Goal: Task Accomplishment & Management: Complete application form

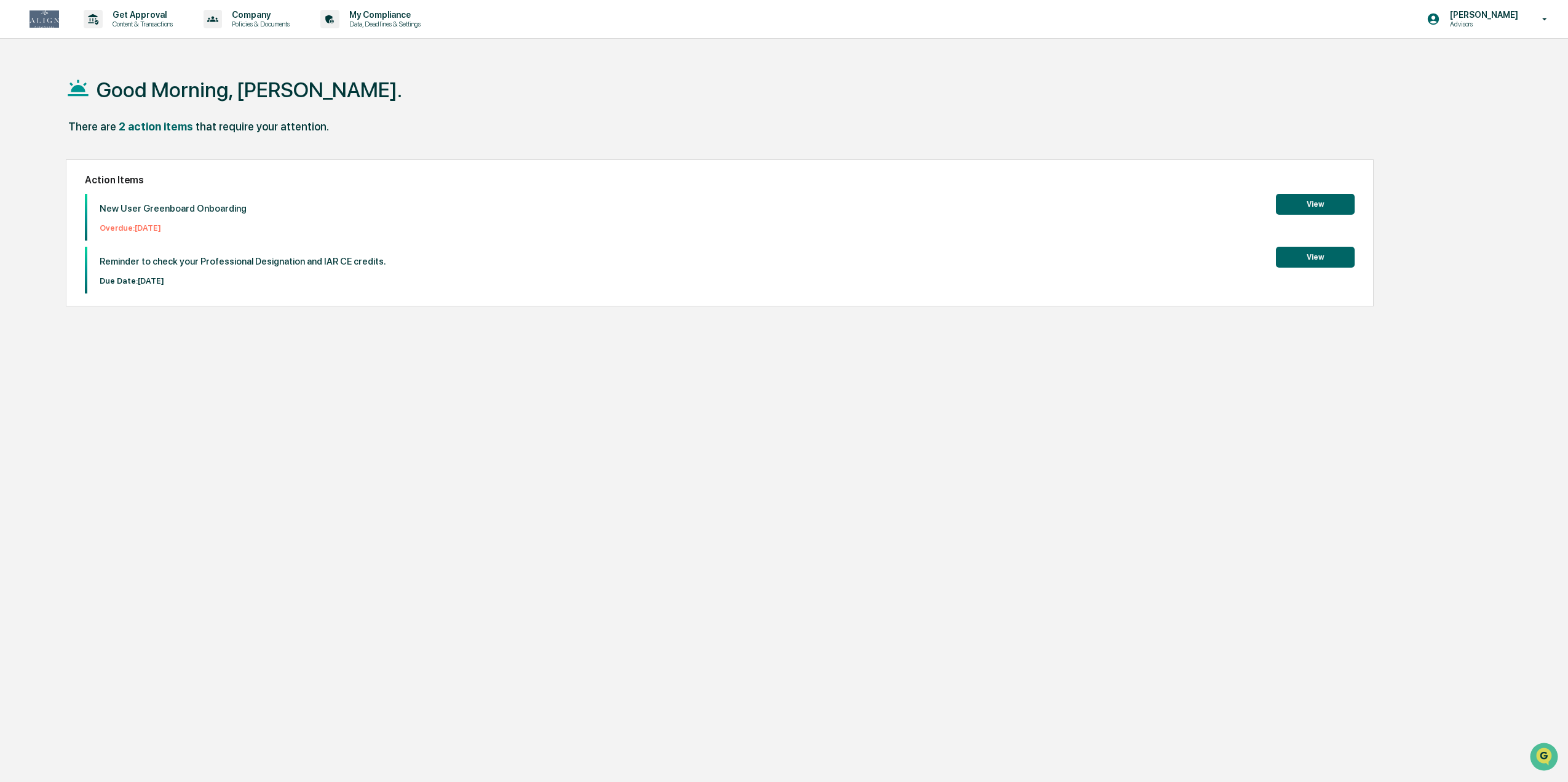
click at [1328, 201] on button "View" at bounding box center [1315, 204] width 79 height 21
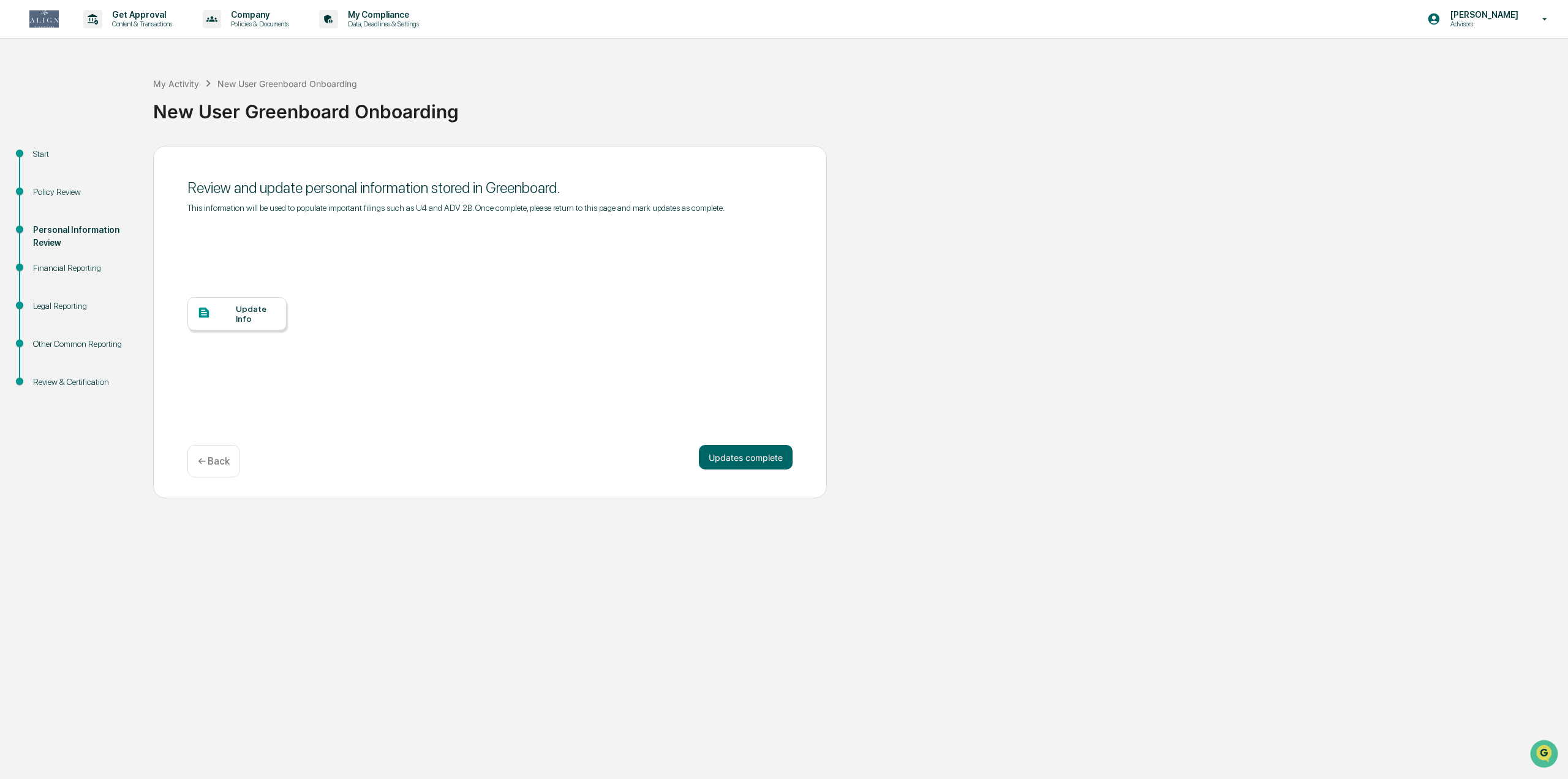
click at [249, 321] on div "Update Info" at bounding box center [256, 314] width 41 height 19
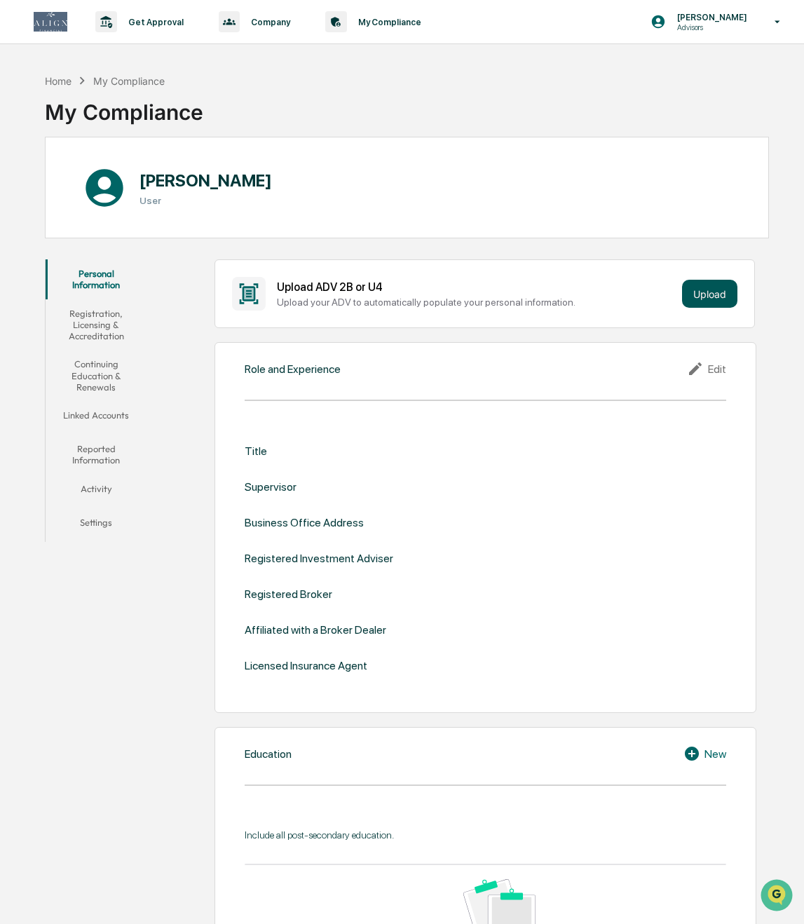
click at [707, 299] on button "Upload" at bounding box center [709, 294] width 55 height 28
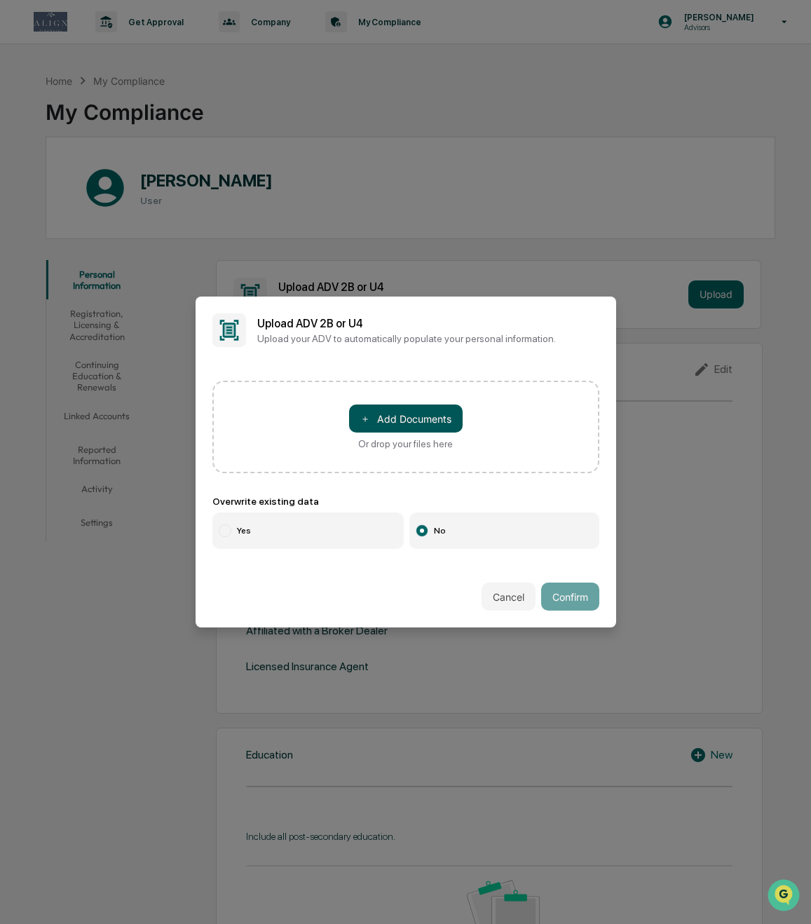
click at [399, 421] on button "＋ Add Documents" at bounding box center [406, 418] width 114 height 28
click at [418, 416] on button "＋ Add Documents" at bounding box center [406, 418] width 114 height 28
click at [397, 585] on div "Cancel Confirm" at bounding box center [406, 597] width 421 height 62
click at [416, 407] on button "＋ Add Documents" at bounding box center [406, 418] width 114 height 28
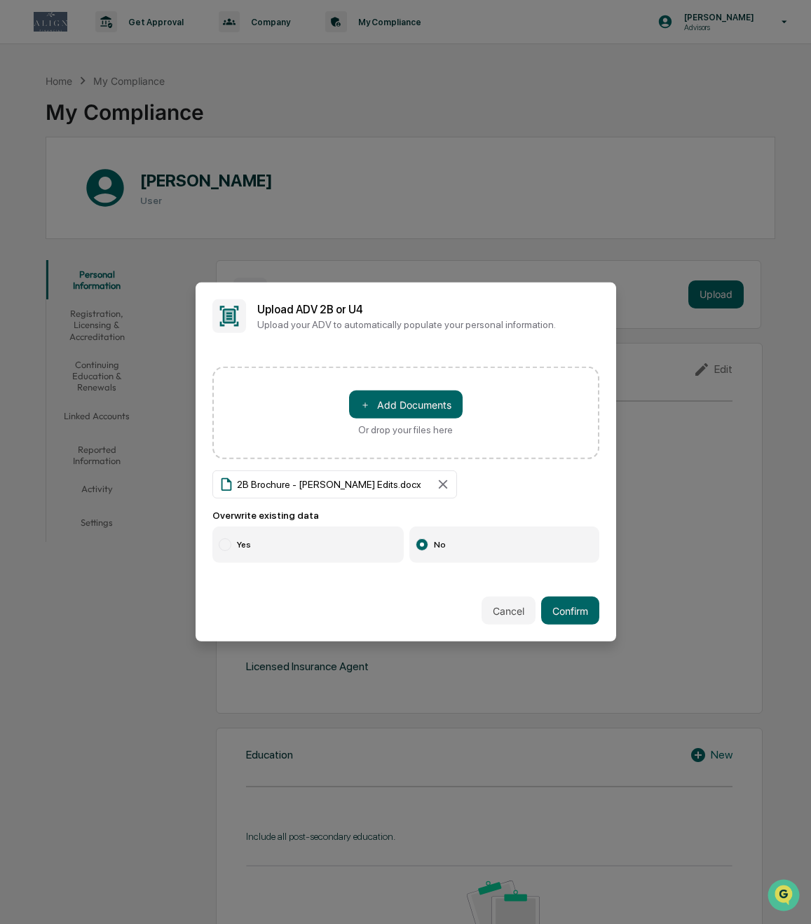
click at [240, 537] on label "Yes" at bounding box center [308, 544] width 192 height 36
click at [567, 612] on button "Confirm" at bounding box center [570, 611] width 58 height 28
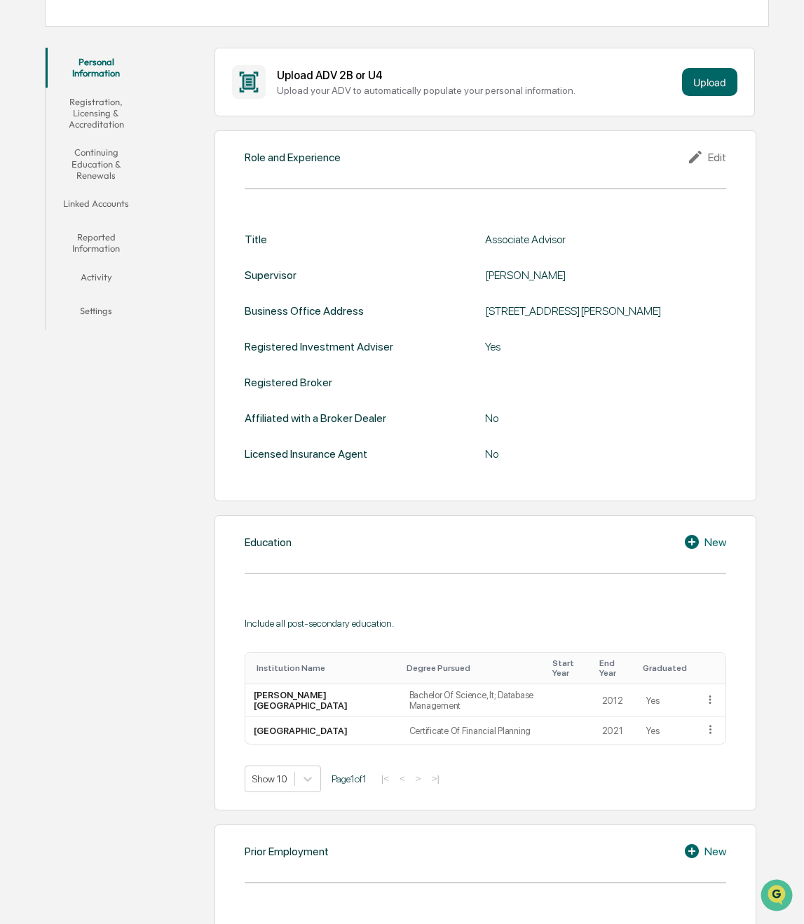
scroll to position [280, 0]
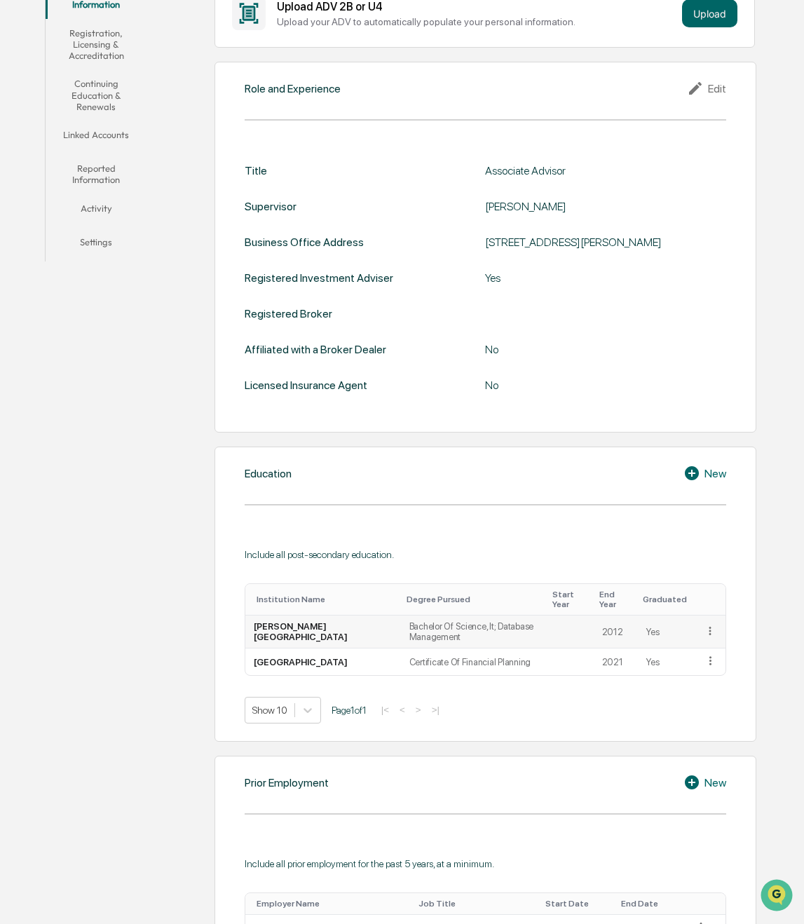
click at [710, 631] on icon at bounding box center [710, 631] width 13 height 13
click at [702, 655] on div "Edit" at bounding box center [694, 650] width 45 height 22
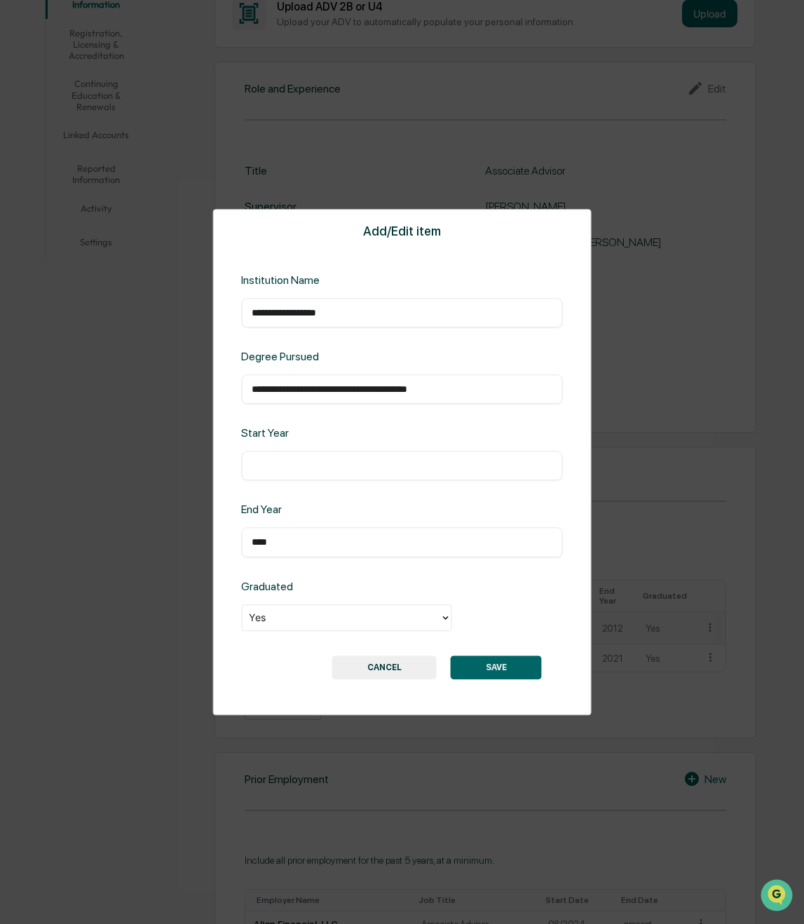
click at [357, 388] on input "**********" at bounding box center [402, 389] width 301 height 14
type input "**********"
click at [496, 670] on button "SAVE" at bounding box center [496, 667] width 91 height 24
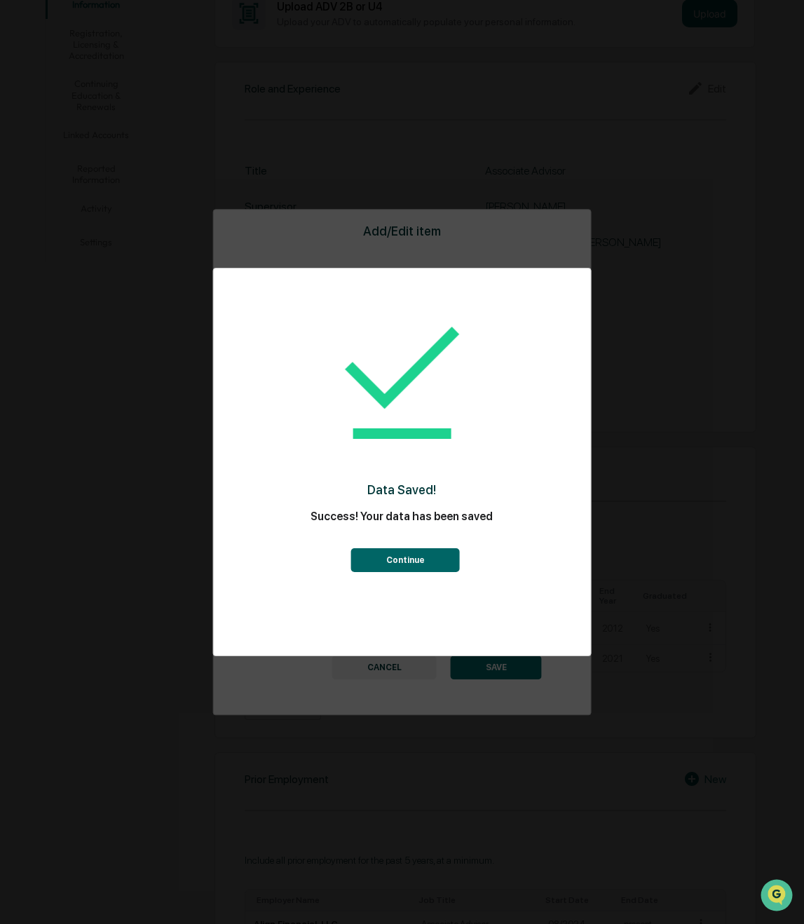
click at [430, 557] on button "Continue" at bounding box center [405, 560] width 109 height 24
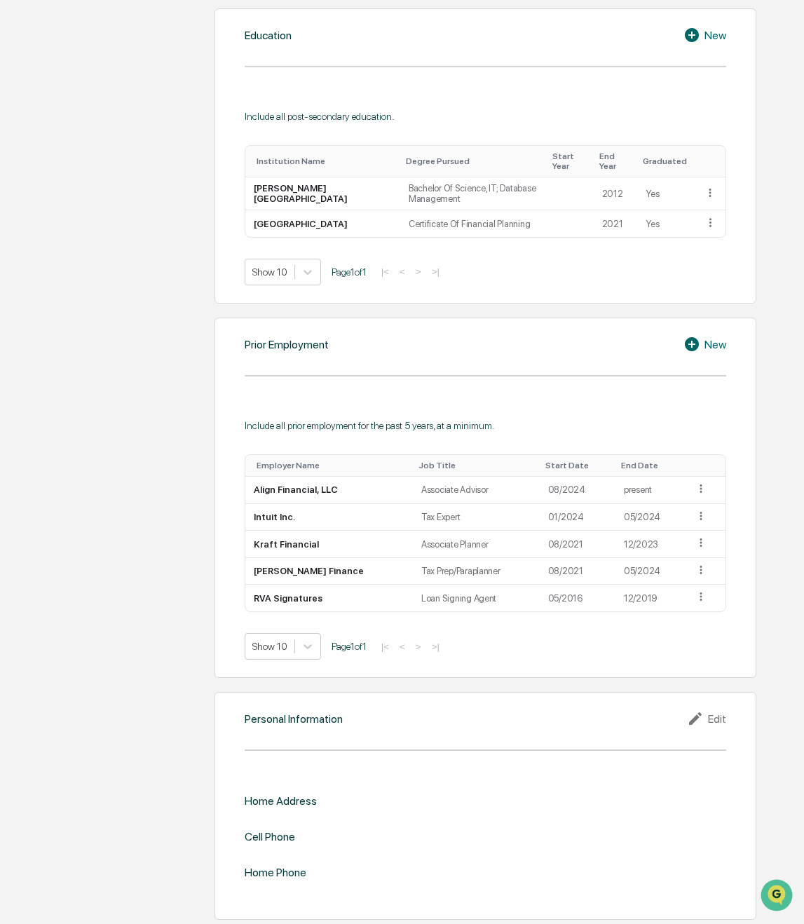
scroll to position [719, 0]
click at [700, 712] on icon at bounding box center [695, 717] width 13 height 13
click at [514, 829] on div "​" at bounding box center [605, 823] width 240 height 29
click at [512, 824] on input "text" at bounding box center [605, 824] width 219 height 14
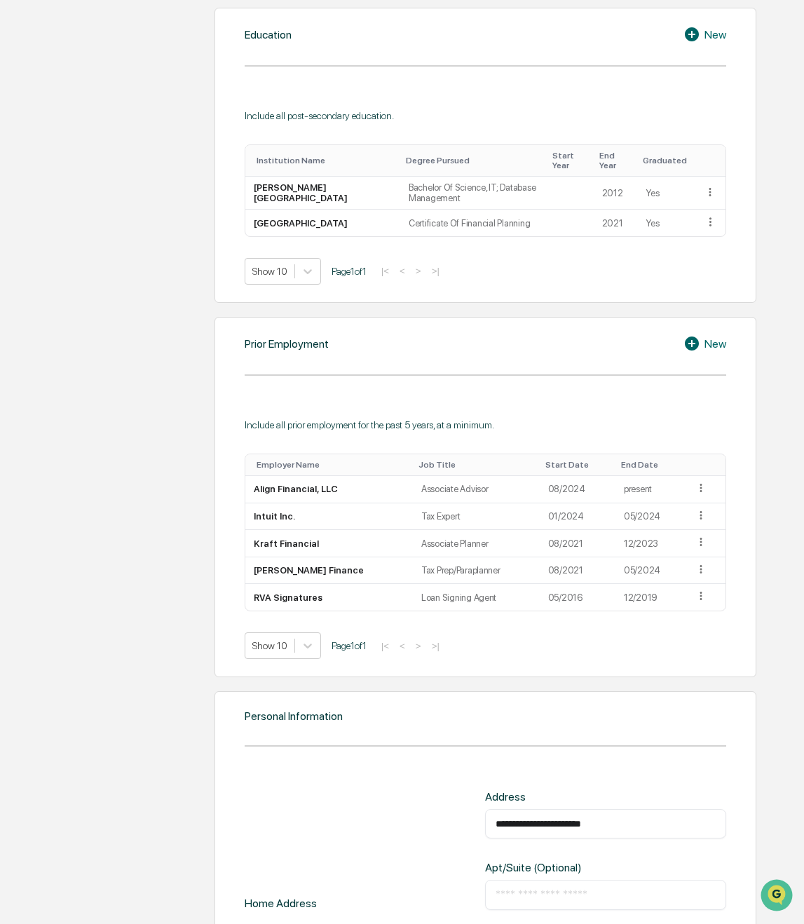
type input "**********"
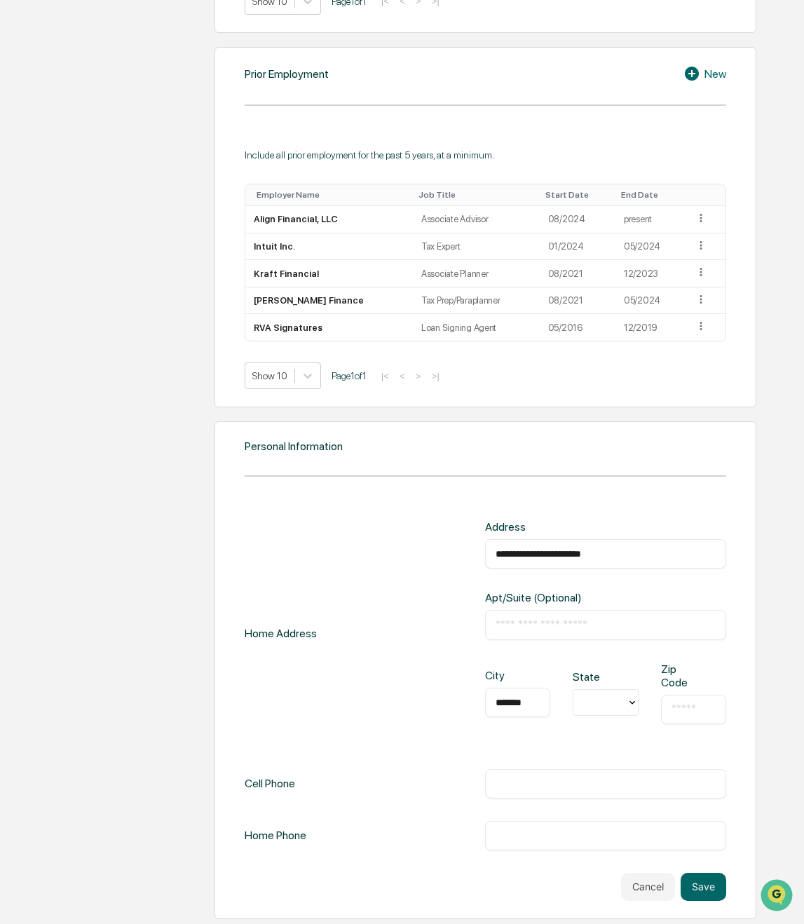
scroll to position [0, 0]
type input "*******"
type input "**"
type input "*****"
click at [516, 782] on input "**********" at bounding box center [605, 784] width 219 height 14
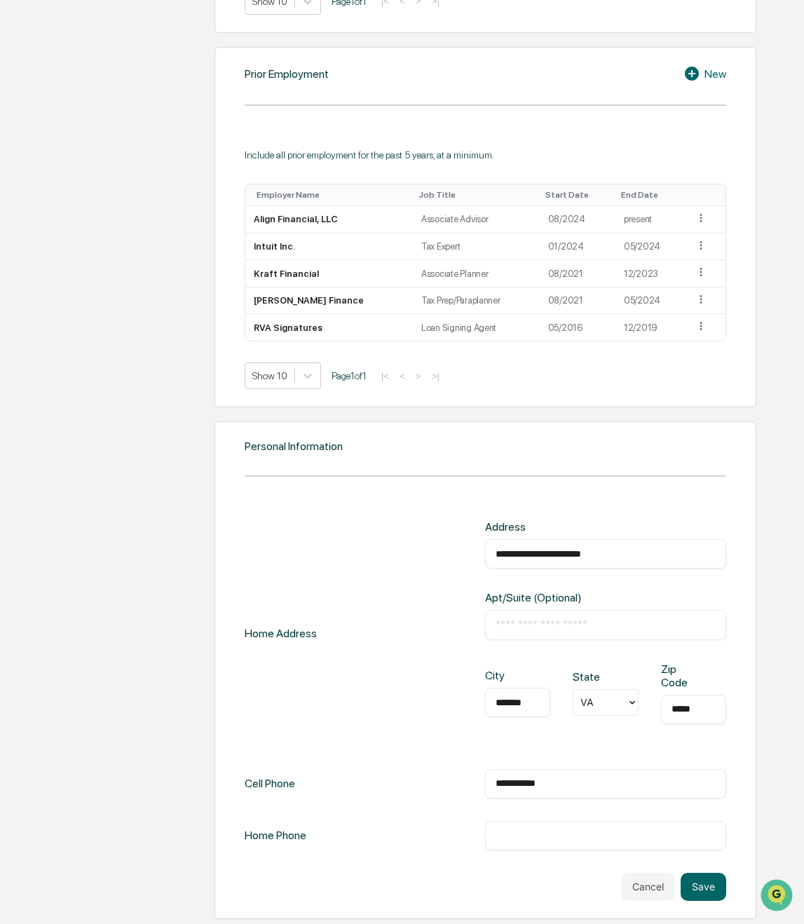
click at [534, 782] on input "**********" at bounding box center [605, 784] width 219 height 14
type input "**********"
click at [701, 885] on button "Save" at bounding box center [704, 887] width 46 height 28
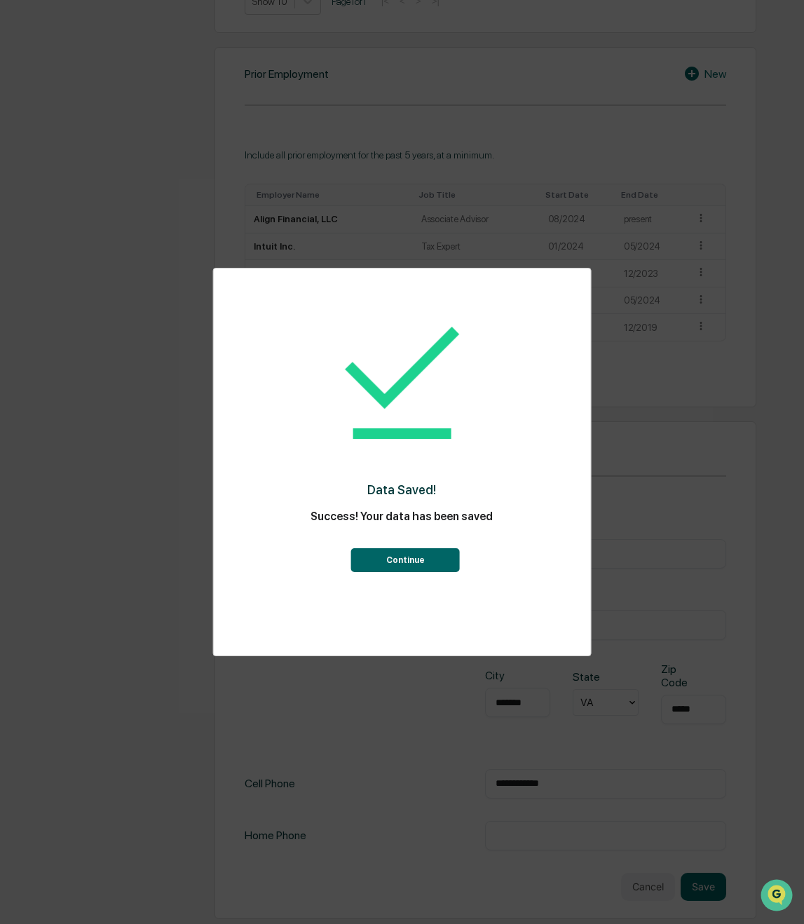
click at [408, 555] on button "Continue" at bounding box center [405, 560] width 109 height 24
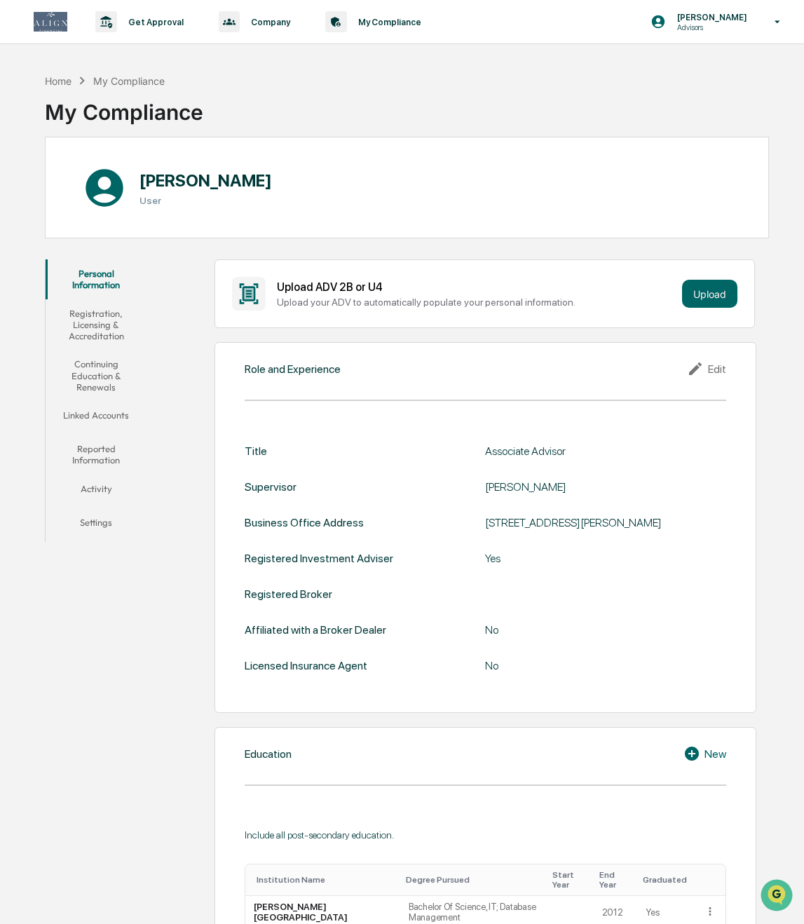
click at [83, 323] on button "Registration, Licensing & Accreditation" at bounding box center [96, 324] width 101 height 51
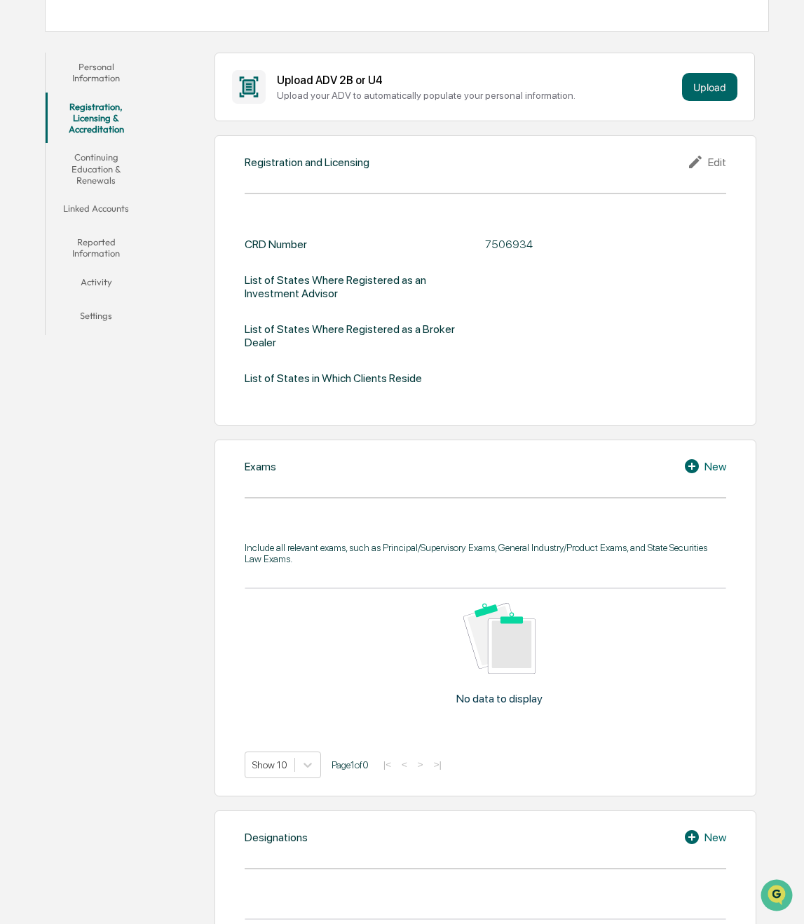
scroll to position [210, 0]
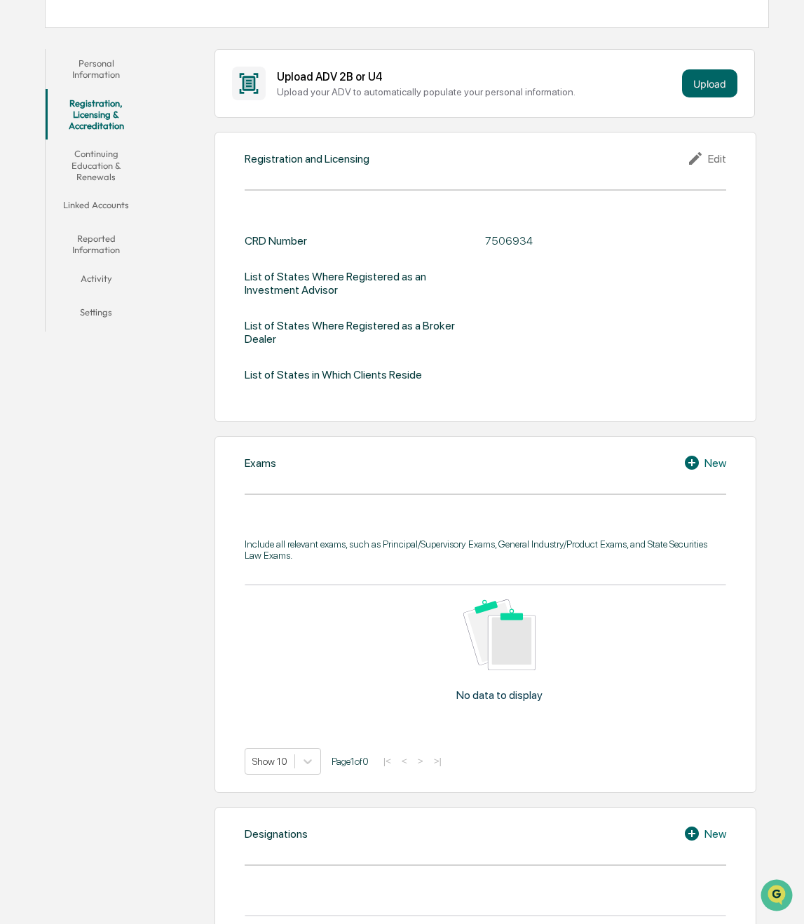
click at [692, 464] on icon at bounding box center [693, 462] width 21 height 17
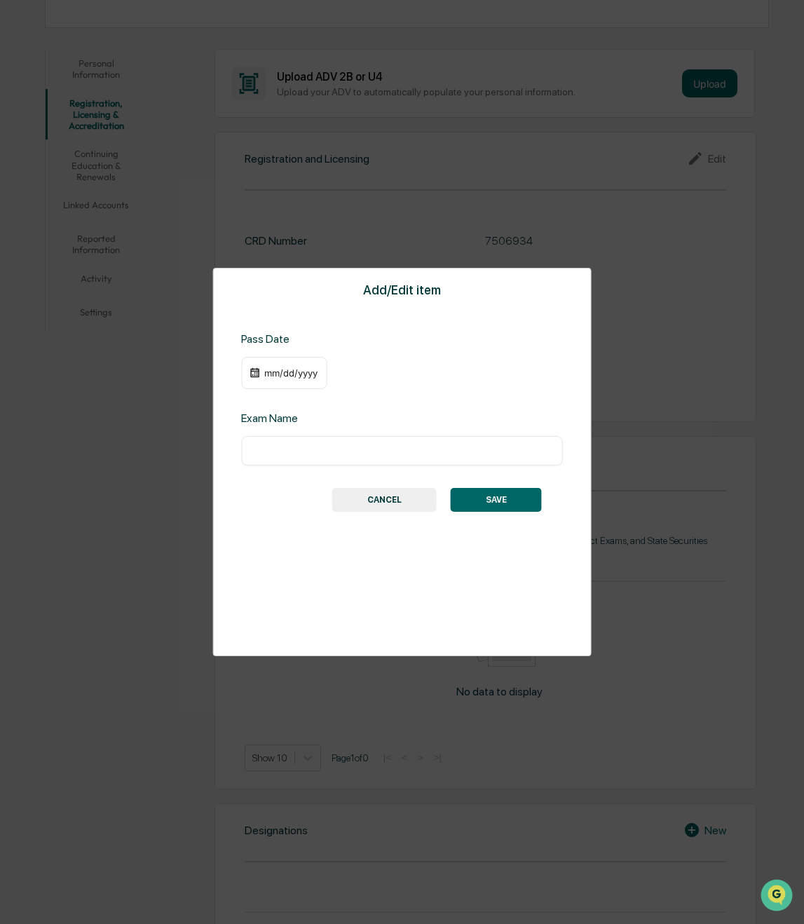
click at [283, 373] on div "mm/dd/yyyy" at bounding box center [291, 372] width 56 height 11
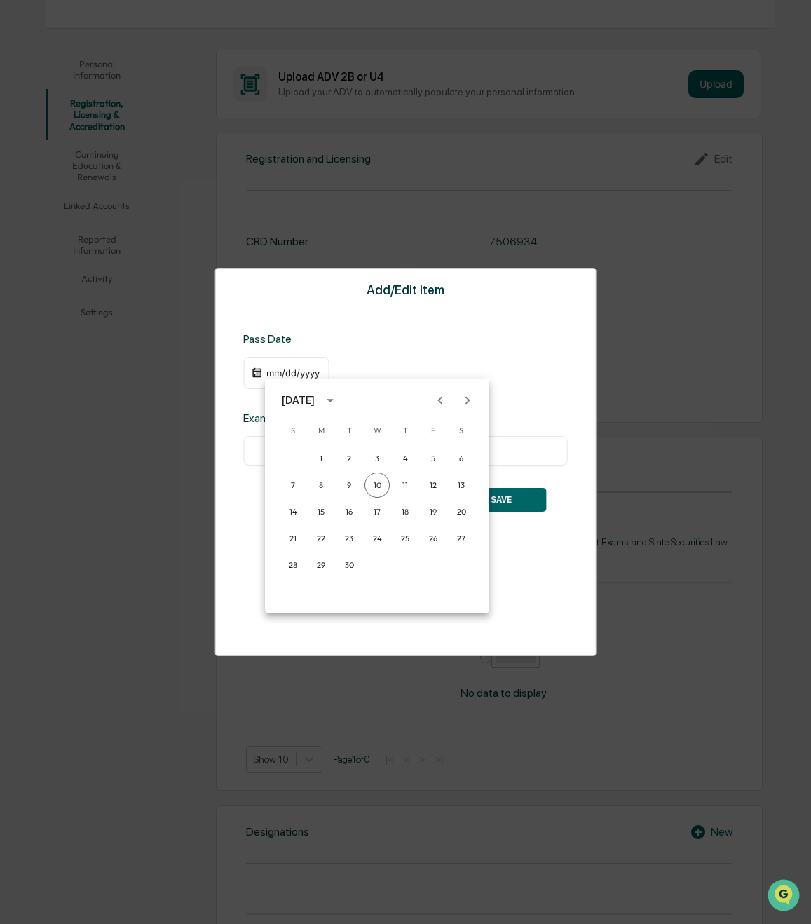
click at [381, 341] on div at bounding box center [405, 462] width 811 height 924
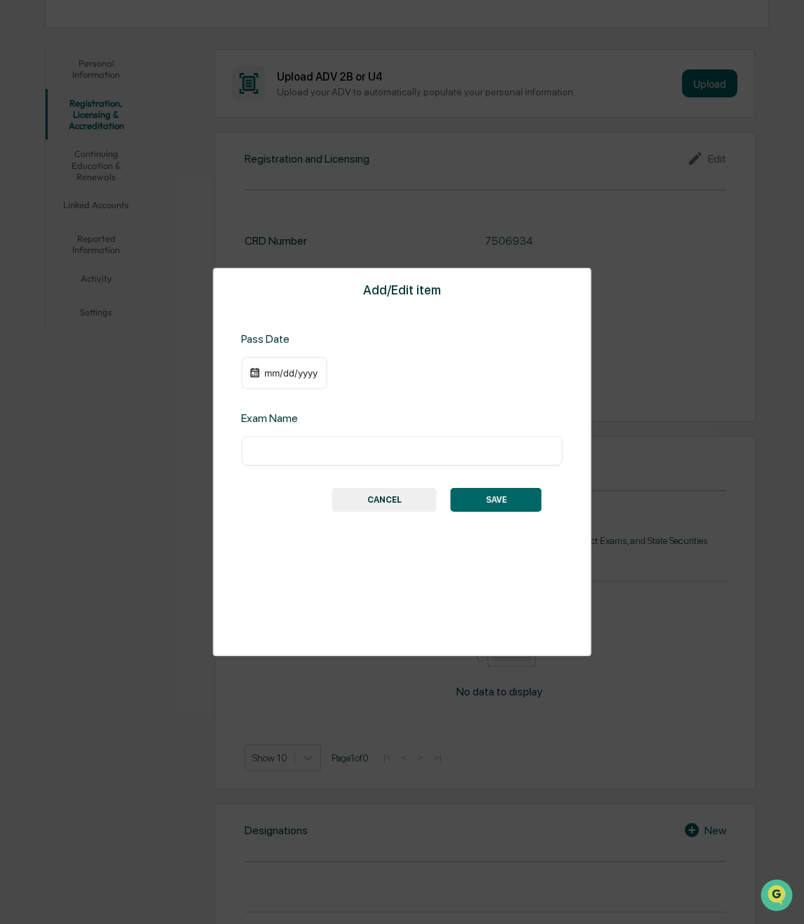
click at [404, 496] on button "CANCEL" at bounding box center [384, 500] width 104 height 24
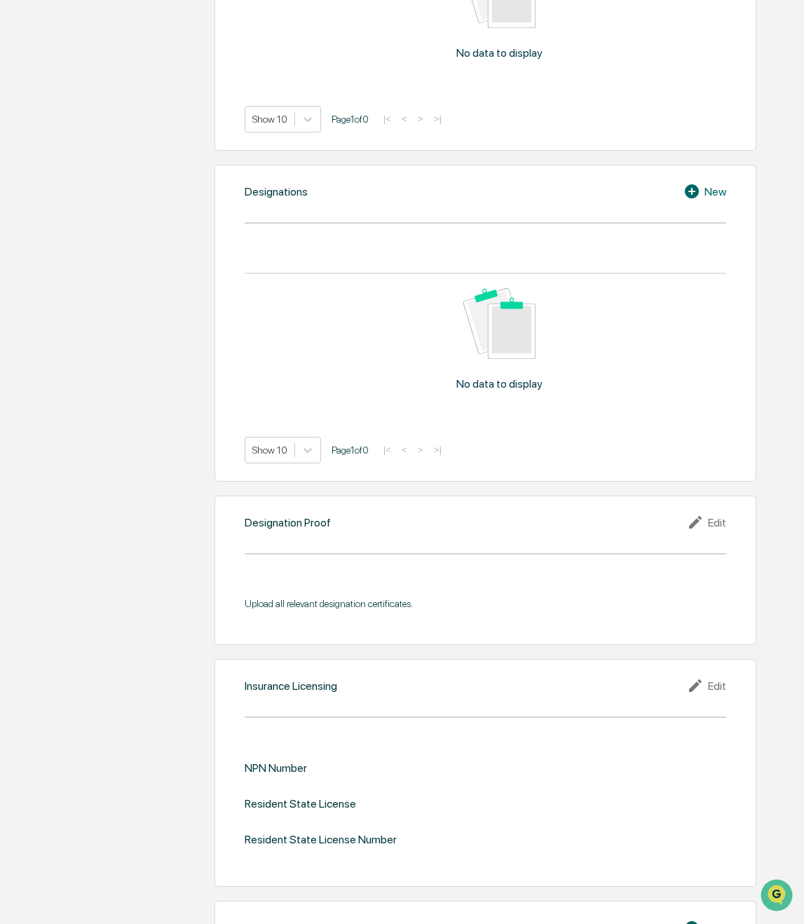
scroll to position [841, 0]
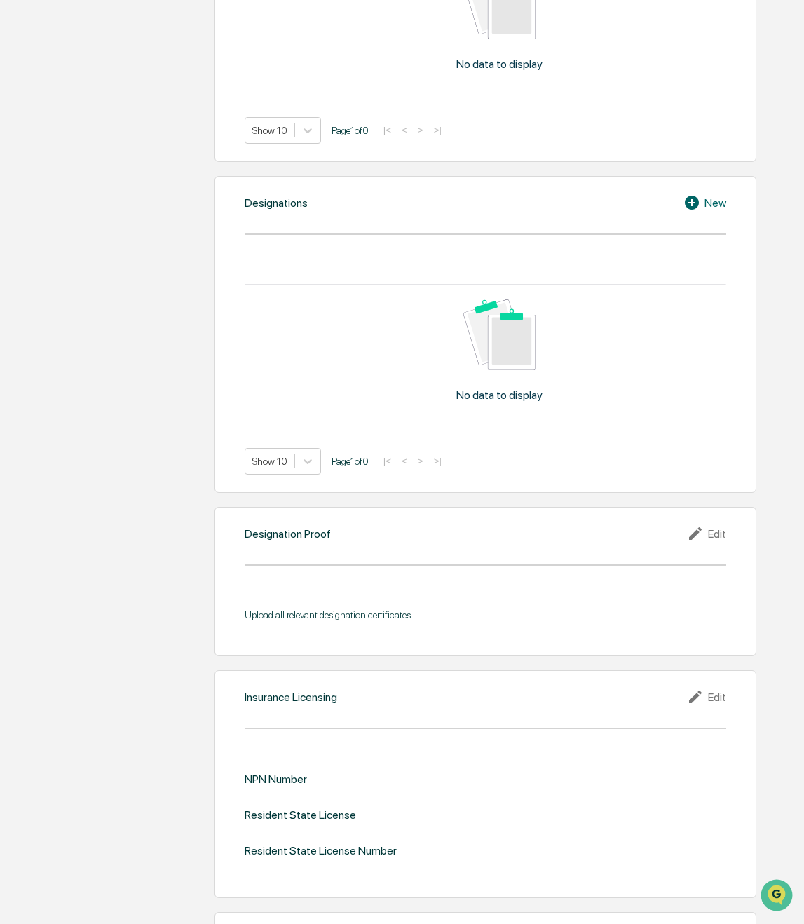
click at [707, 206] on div "New" at bounding box center [704, 202] width 43 height 17
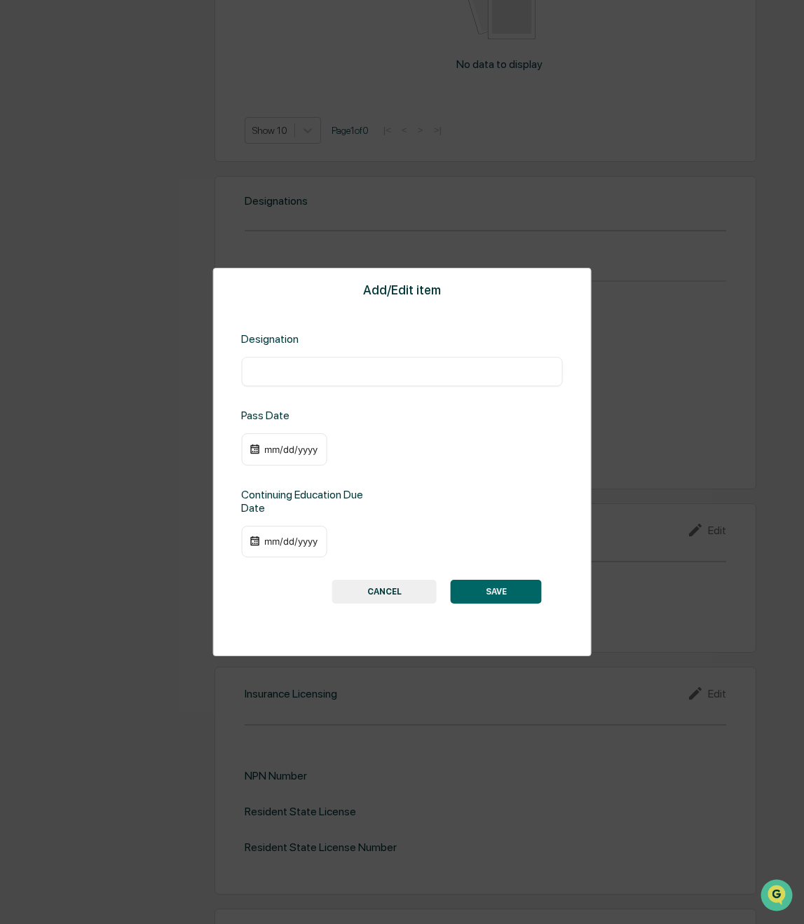
click at [383, 372] on input "text" at bounding box center [402, 371] width 301 height 14
type input "**********"
click at [274, 450] on div "mm/dd/yyyy" at bounding box center [291, 449] width 56 height 11
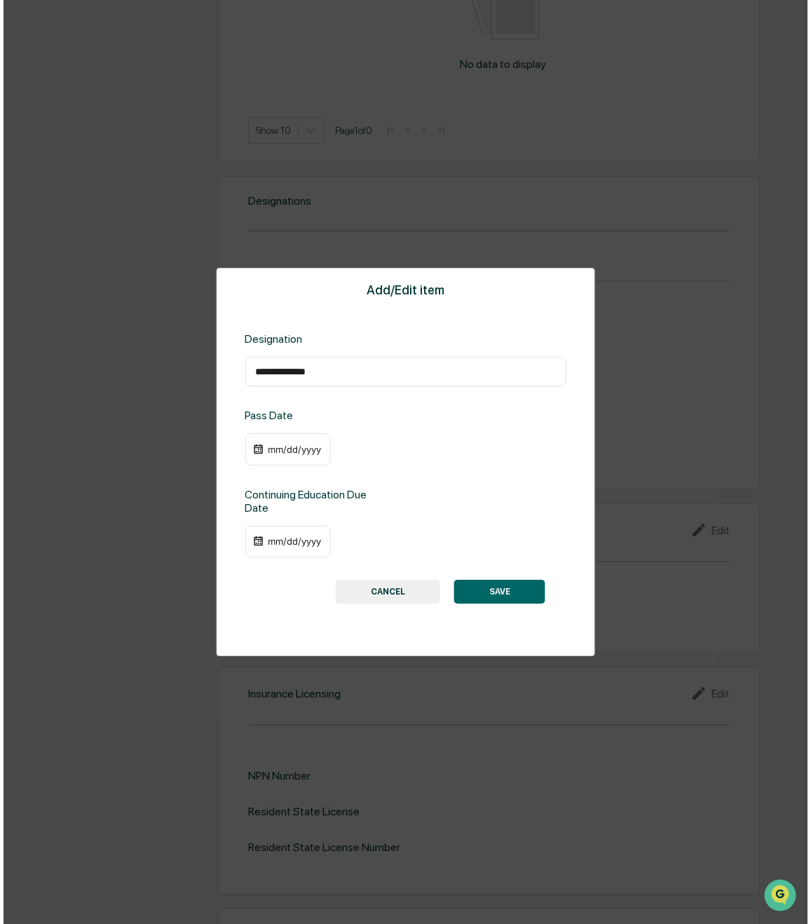
scroll to position [843, 0]
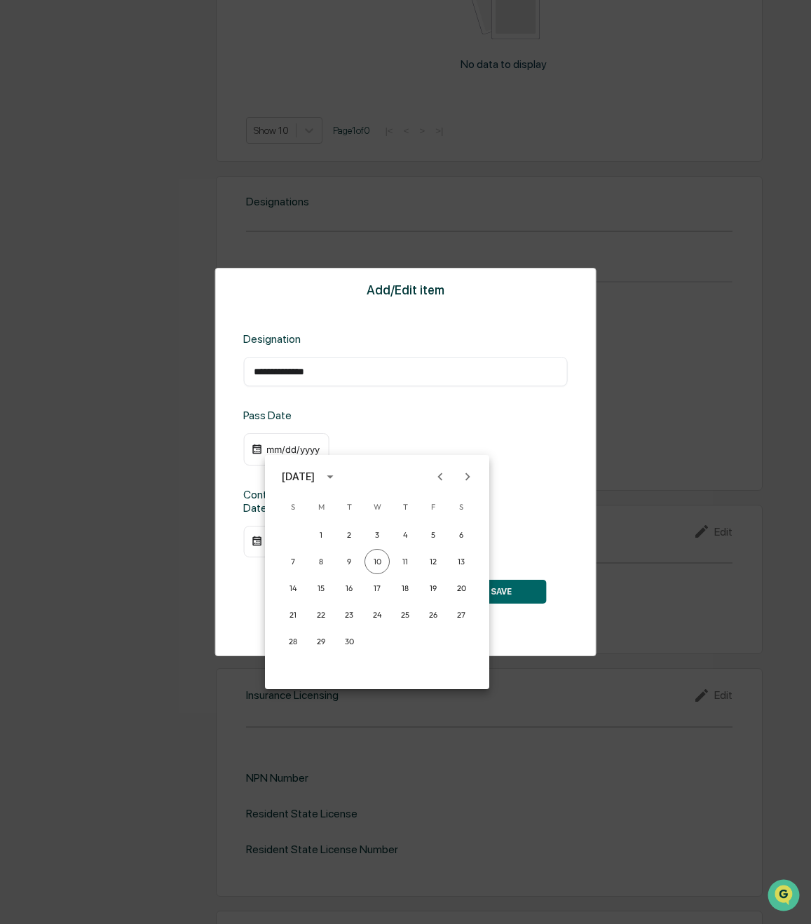
click at [266, 444] on div at bounding box center [405, 462] width 811 height 924
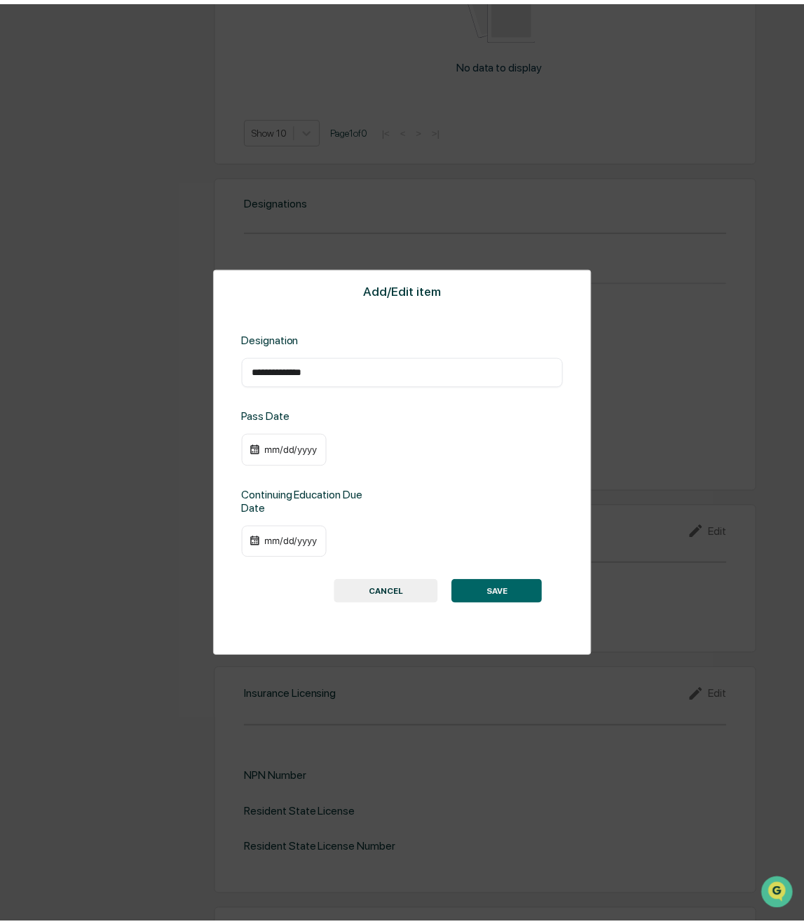
scroll to position [841, 0]
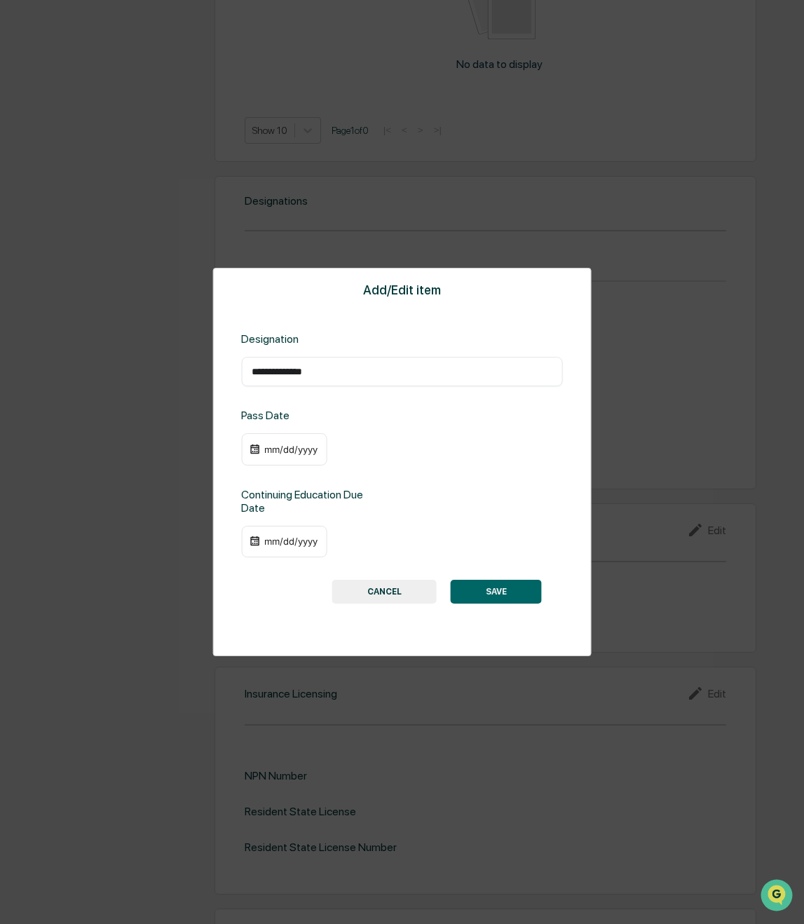
click at [265, 451] on div "mm/dd/yyyy" at bounding box center [291, 449] width 56 height 11
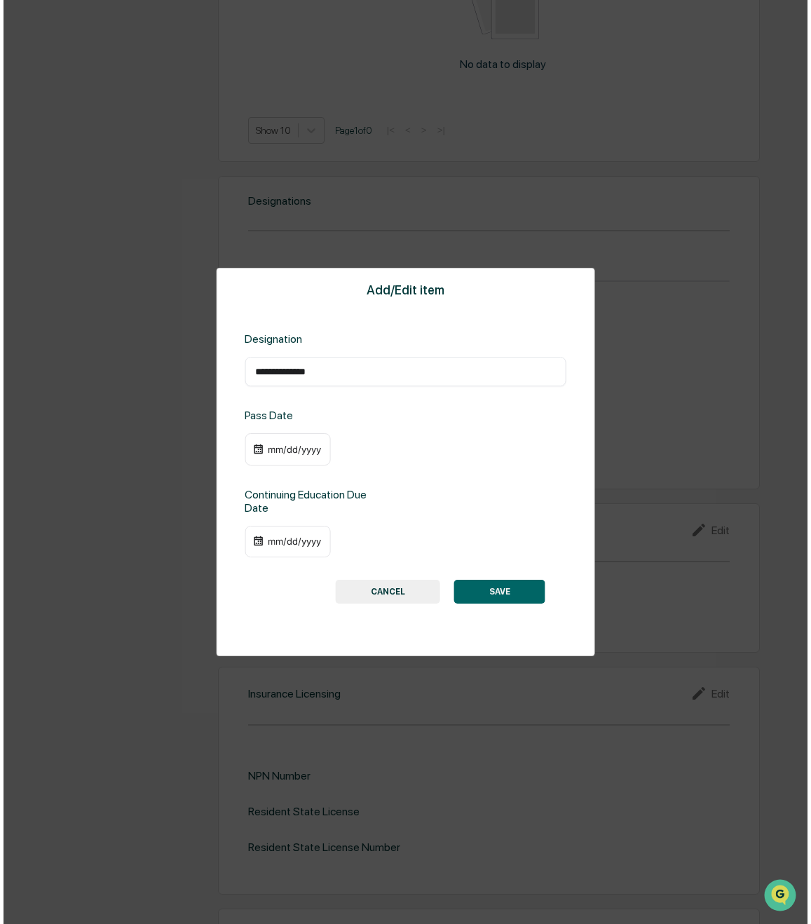
scroll to position [843, 0]
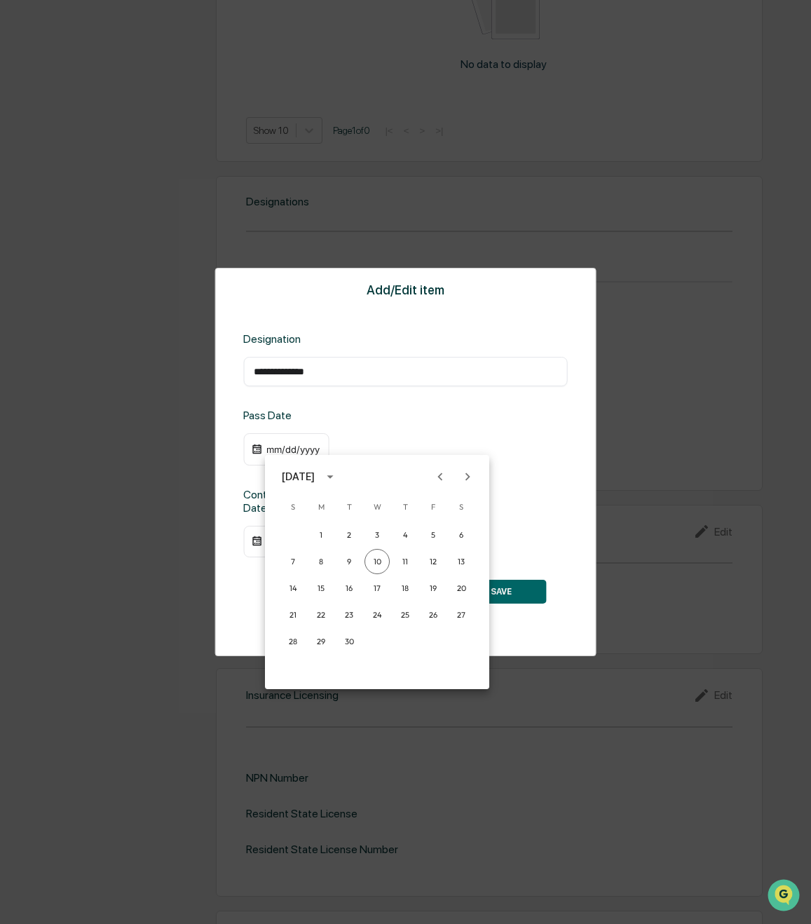
click at [338, 472] on icon "calendar view is open, switch to year view" at bounding box center [329, 476] width 15 height 15
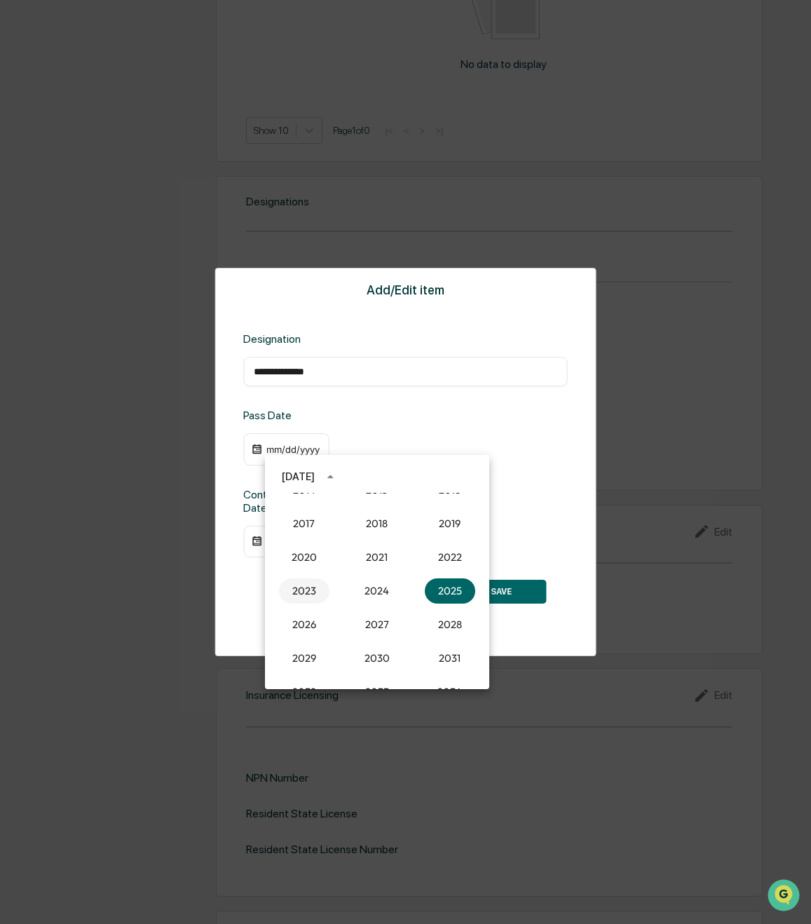
click at [298, 585] on button "2023" at bounding box center [304, 590] width 50 height 25
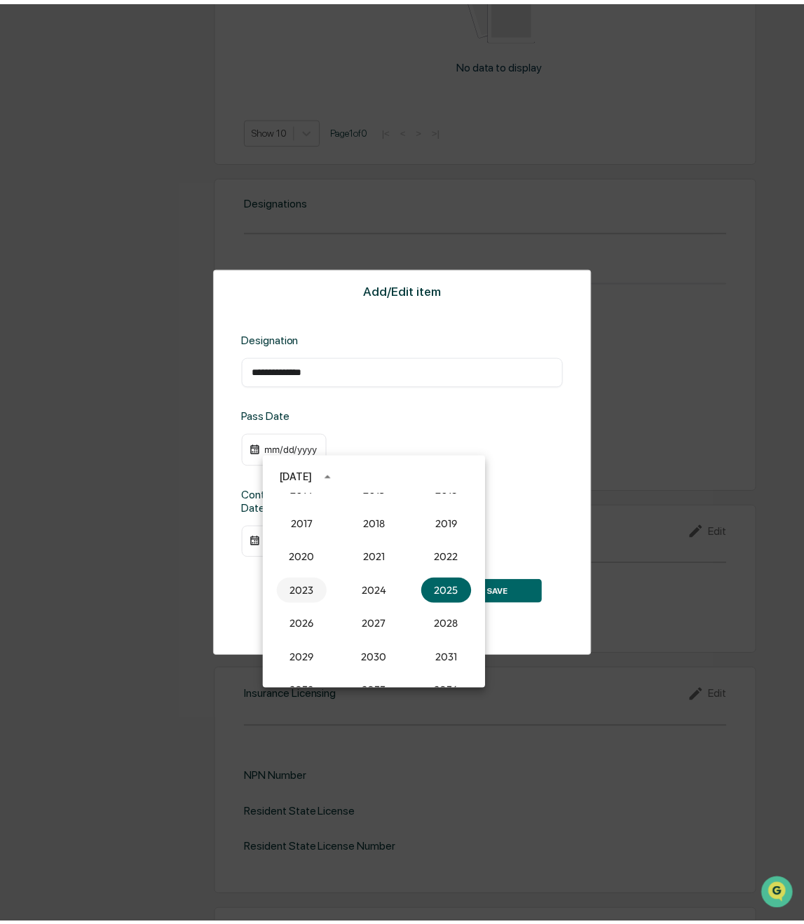
scroll to position [841, 0]
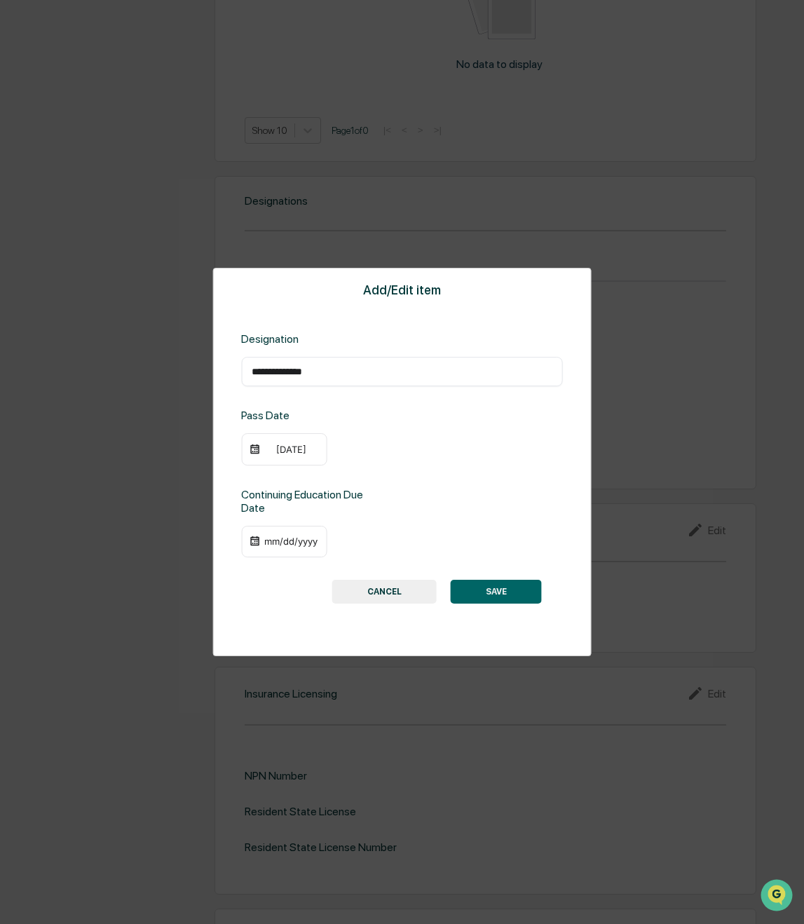
click at [265, 540] on div "mm/dd/yyyy" at bounding box center [291, 541] width 56 height 11
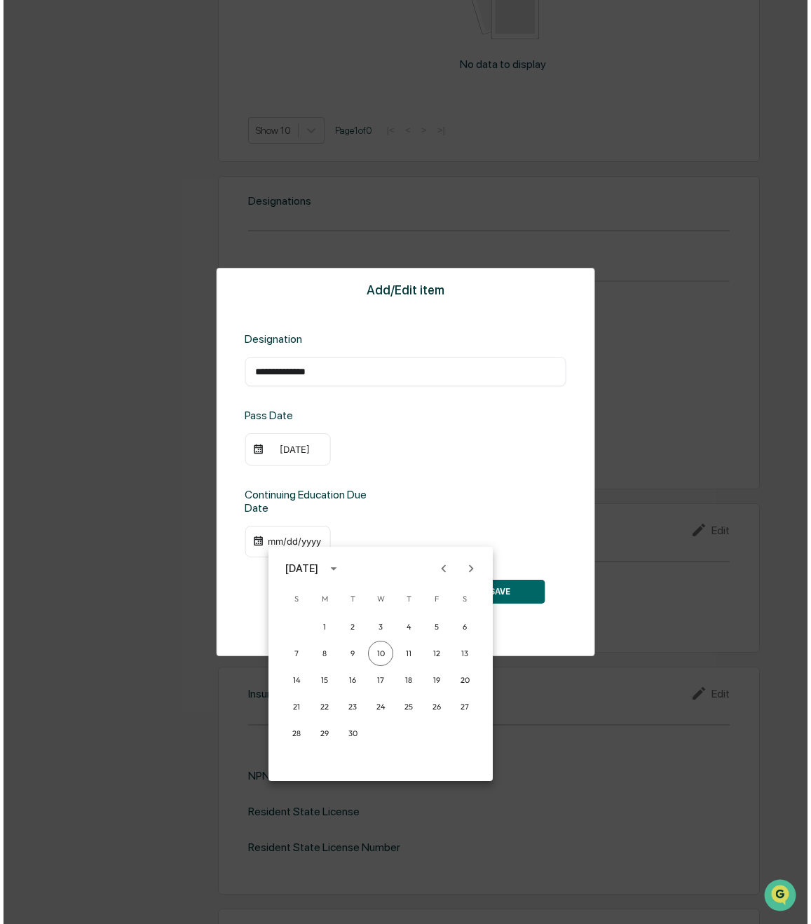
scroll to position [843, 0]
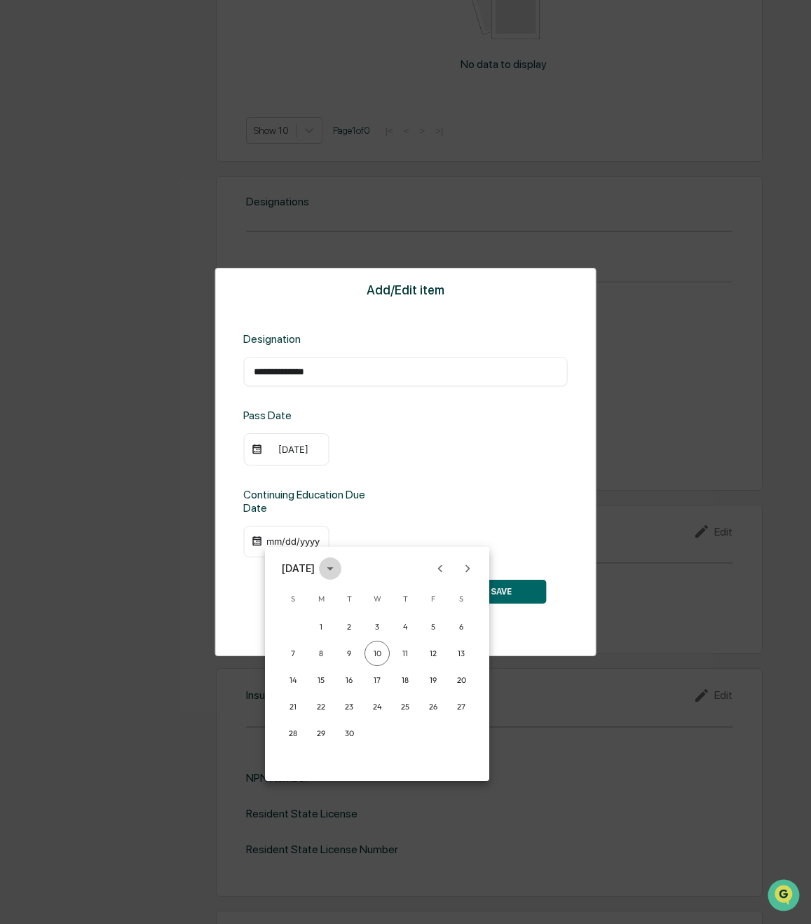
click at [338, 567] on icon "calendar view is open, switch to year view" at bounding box center [329, 568] width 15 height 15
click at [439, 643] on button "2022" at bounding box center [450, 648] width 50 height 25
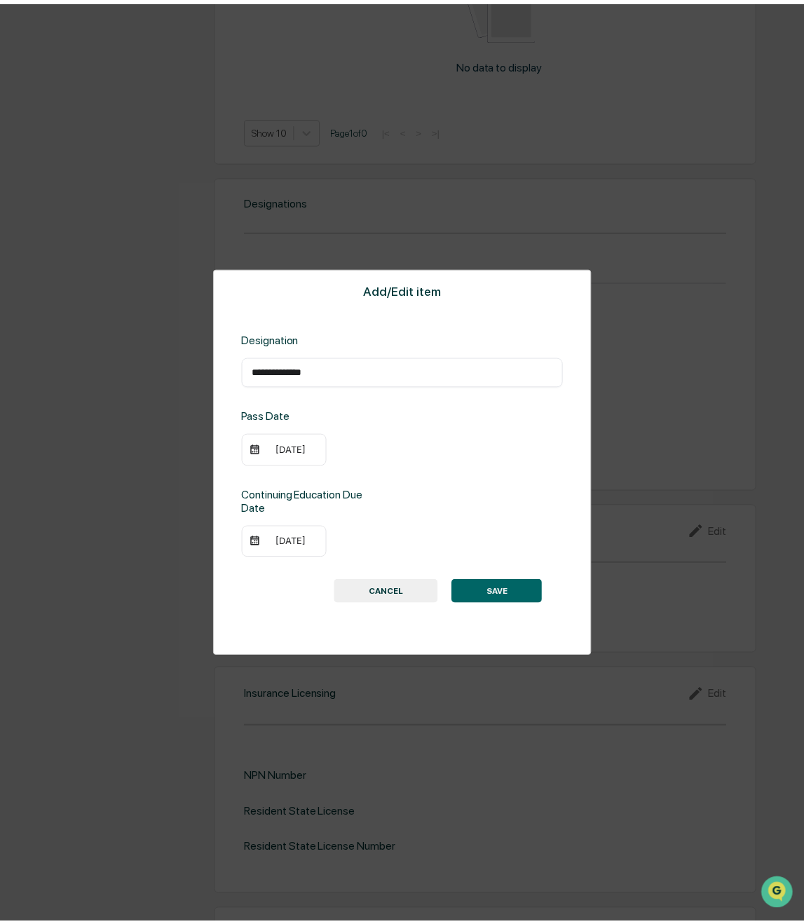
scroll to position [841, 0]
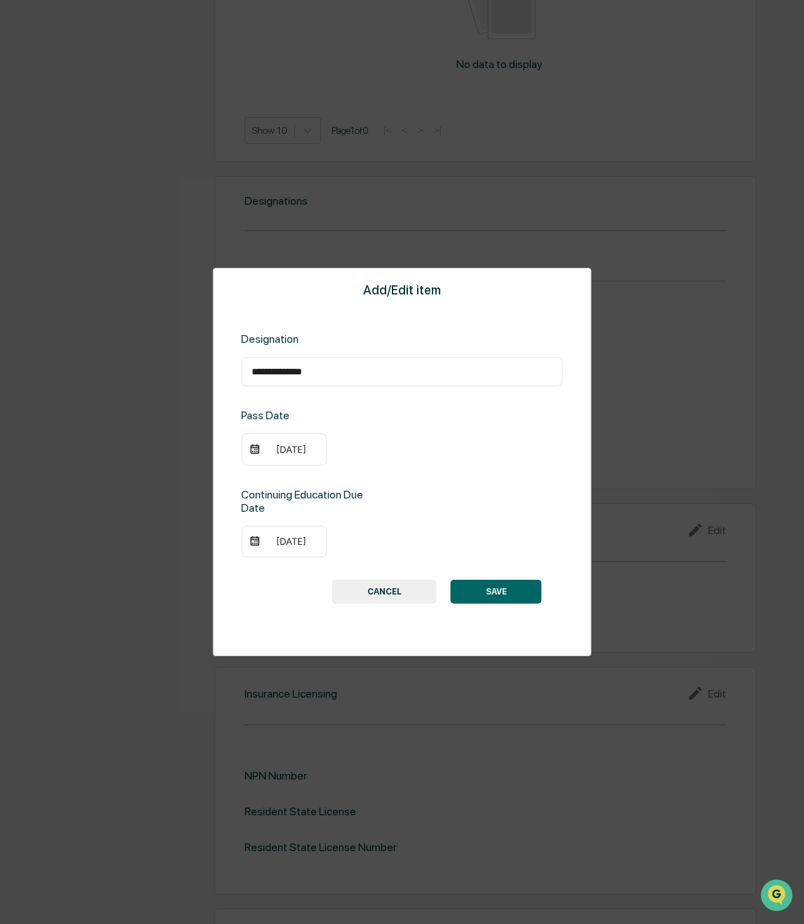
click at [279, 546] on div "[DATE]" at bounding box center [291, 541] width 56 height 11
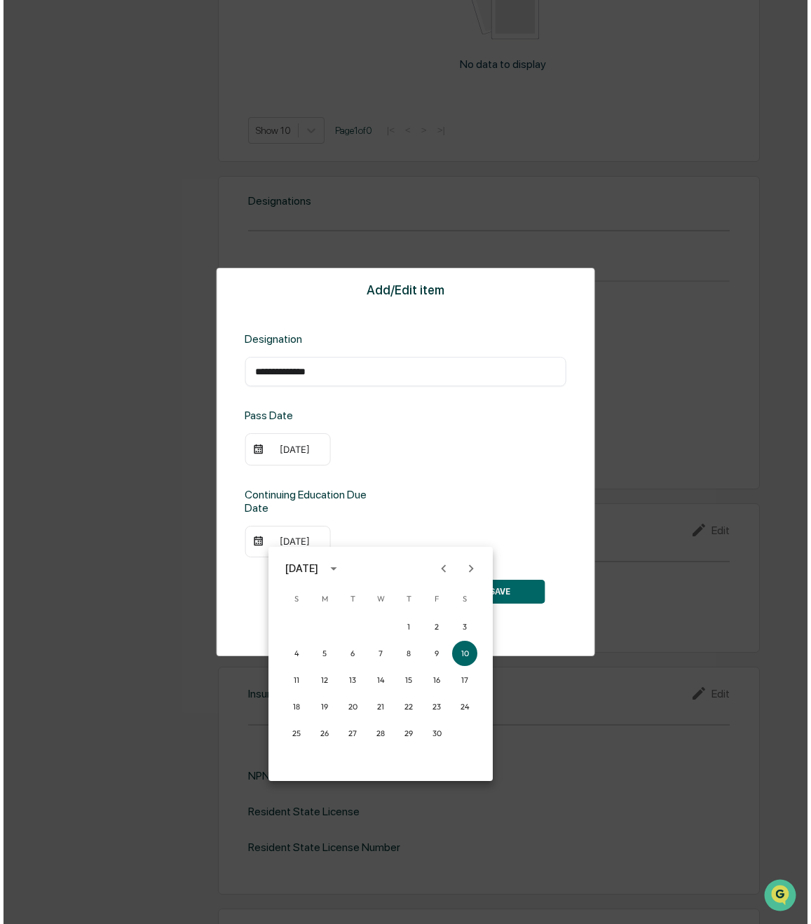
scroll to position [843, 0]
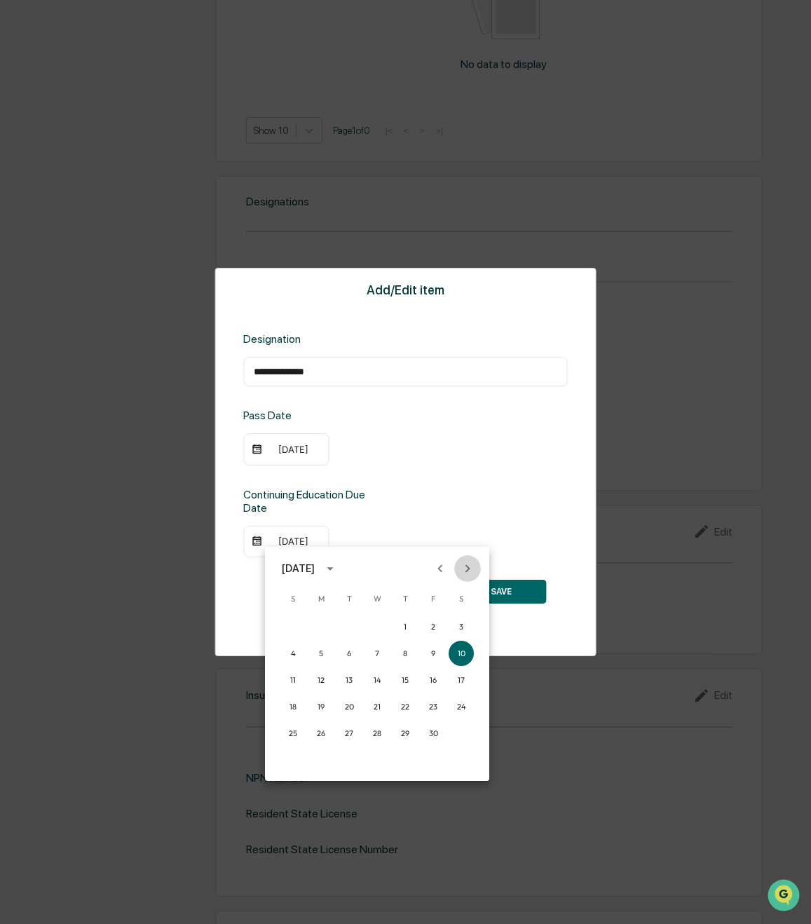
click at [468, 570] on icon "Next month" at bounding box center [467, 568] width 5 height 8
click at [404, 679] on button "15" at bounding box center [405, 679] width 25 height 25
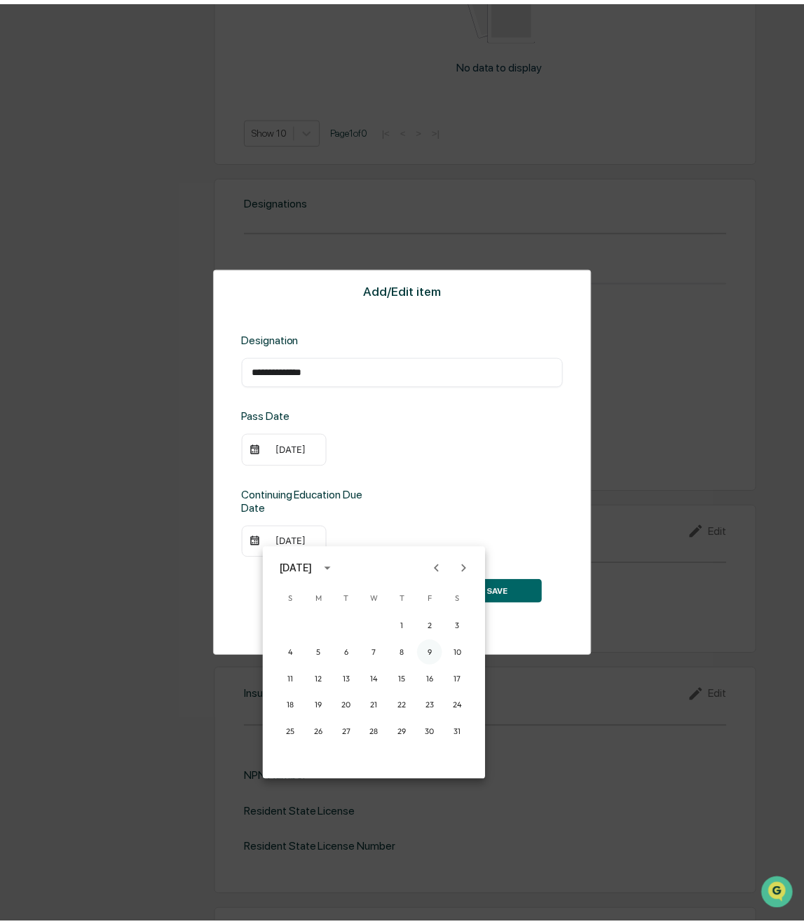
scroll to position [841, 0]
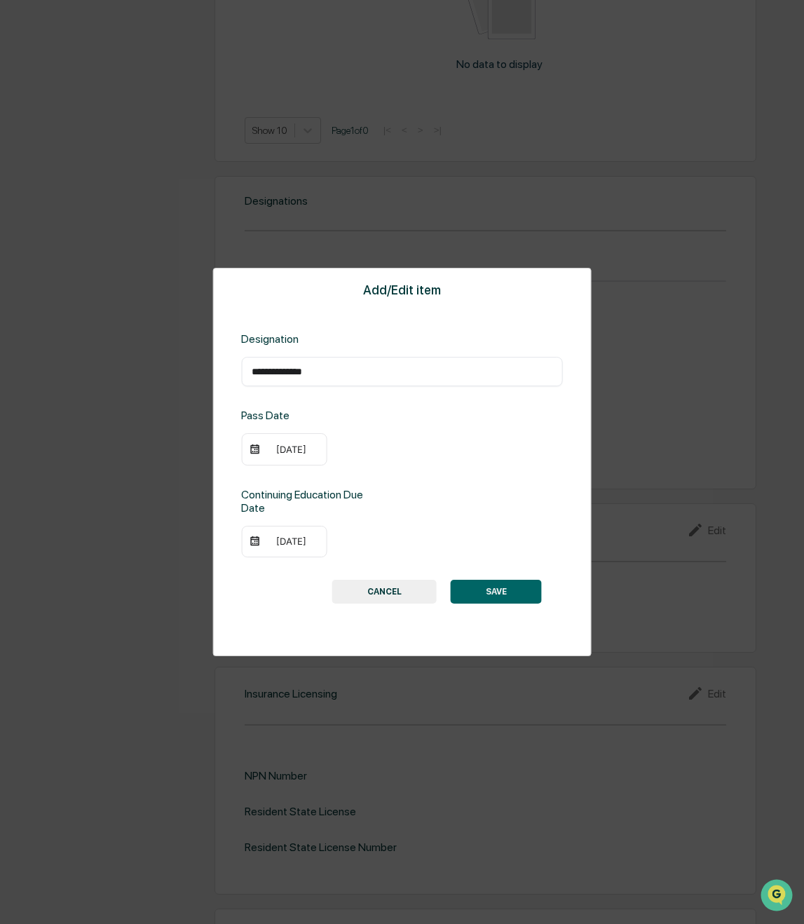
click at [274, 447] on div "[DATE]" at bounding box center [291, 449] width 56 height 11
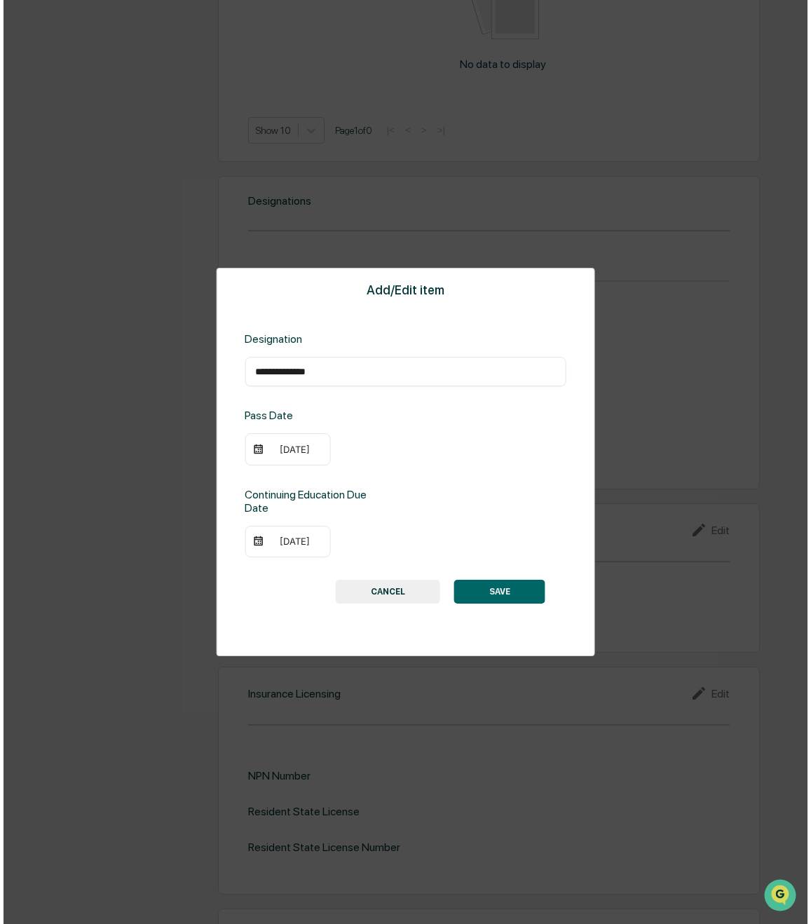
scroll to position [843, 0]
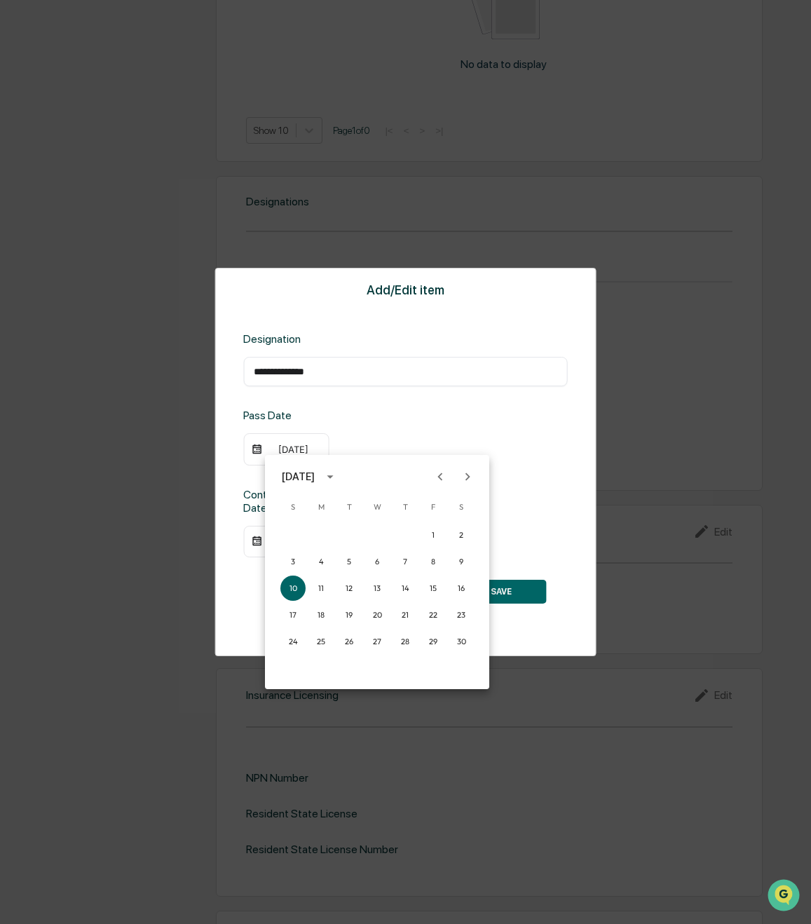
click at [338, 476] on icon "calendar view is open, switch to year view" at bounding box center [329, 476] width 15 height 15
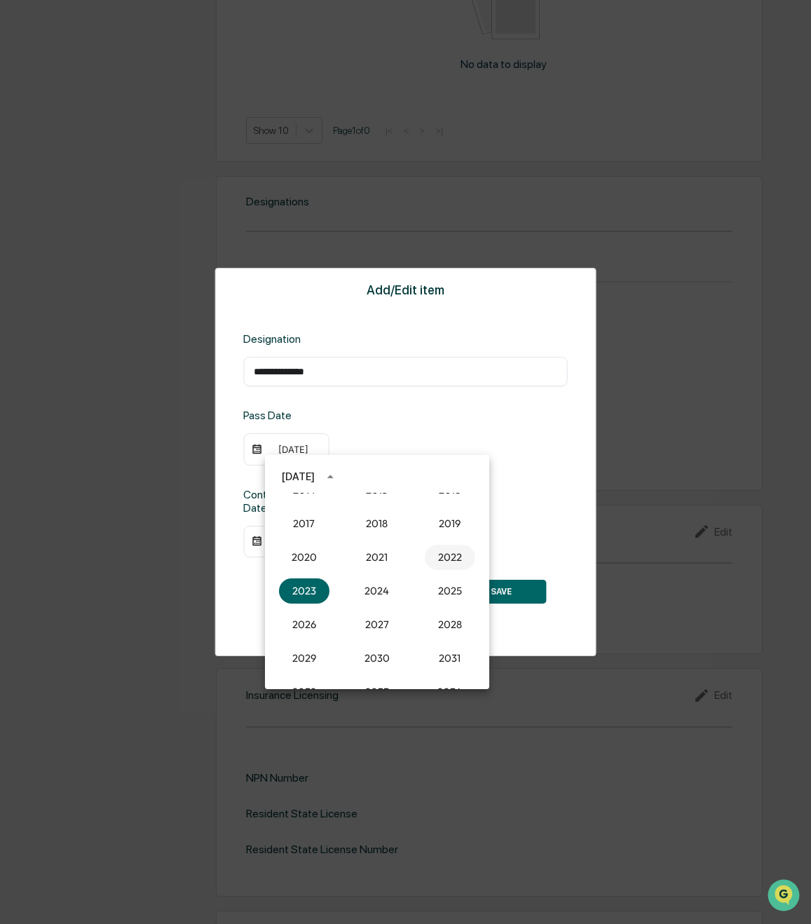
click at [448, 554] on button "2022" at bounding box center [450, 557] width 50 height 25
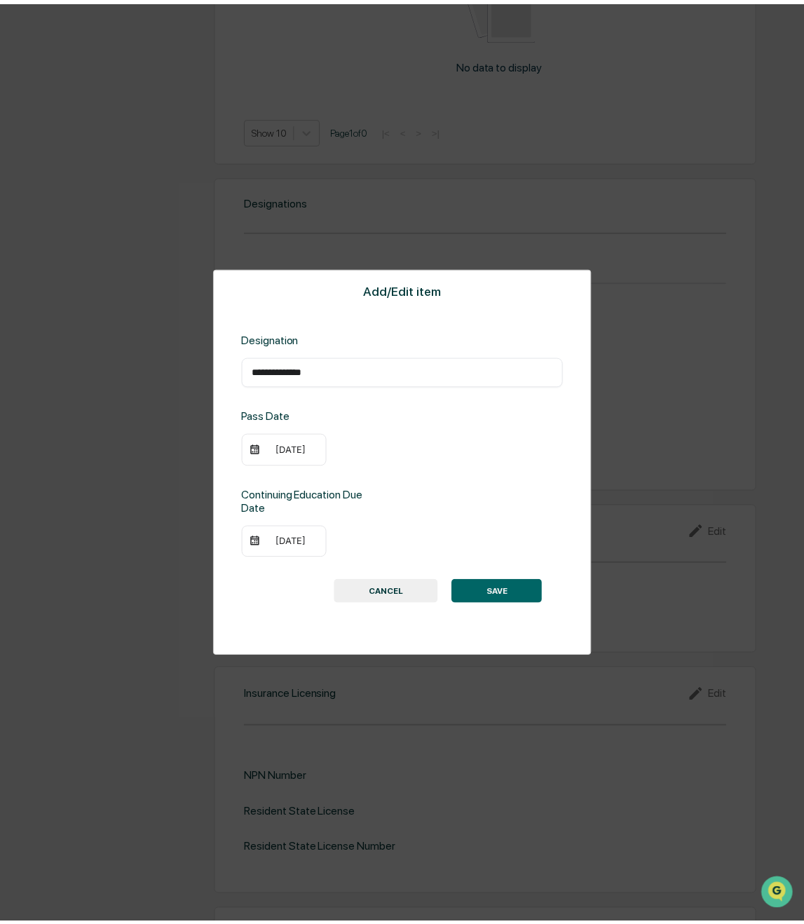
scroll to position [841, 0]
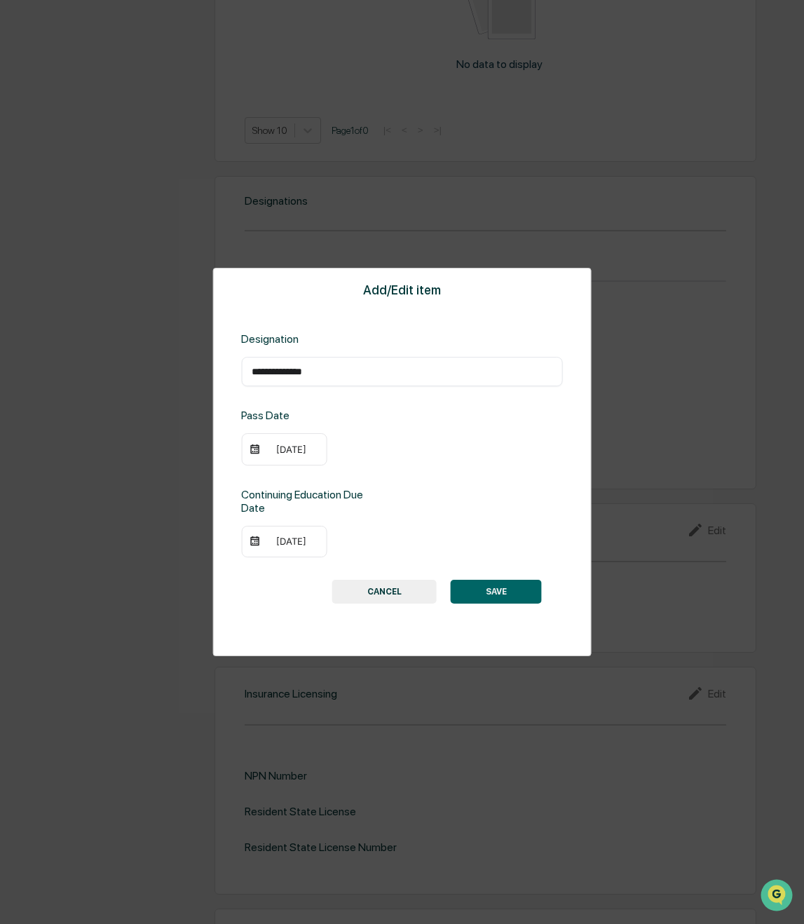
click at [282, 449] on div "[DATE]" at bounding box center [291, 449] width 56 height 11
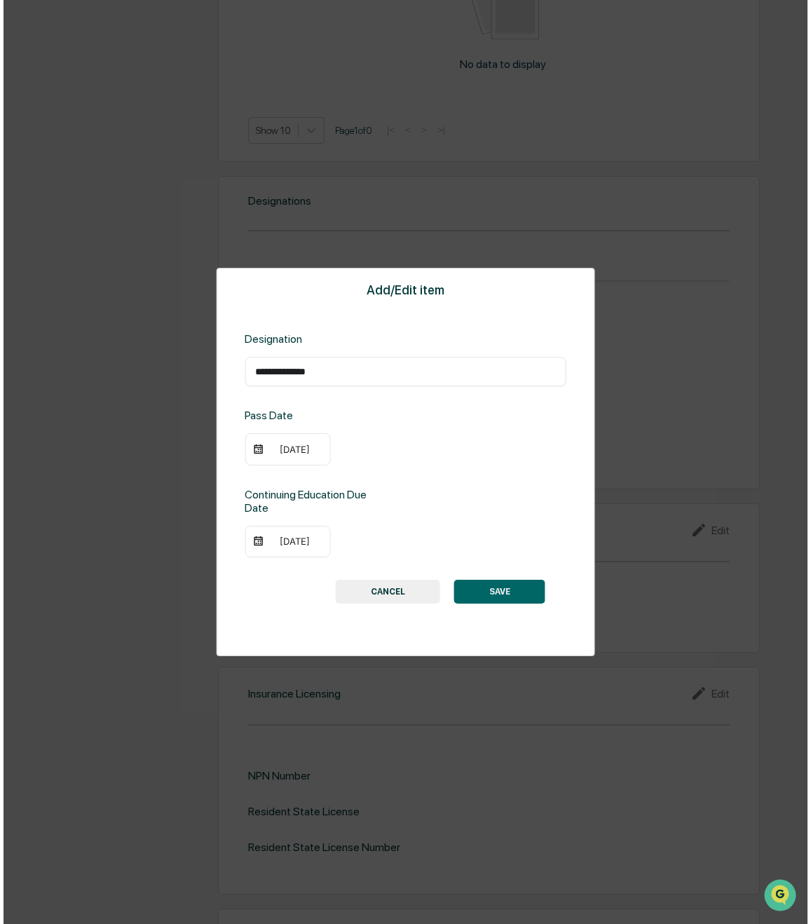
scroll to position [843, 0]
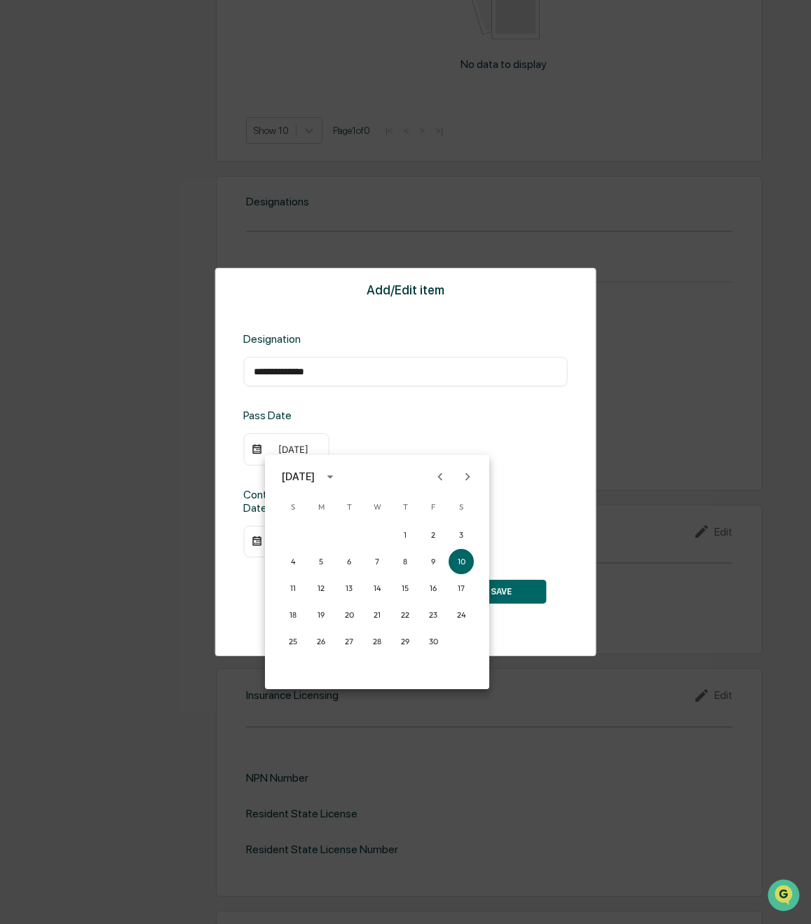
click at [472, 480] on icon "Next month" at bounding box center [467, 476] width 15 height 15
click at [402, 533] on button "1" at bounding box center [405, 534] width 25 height 25
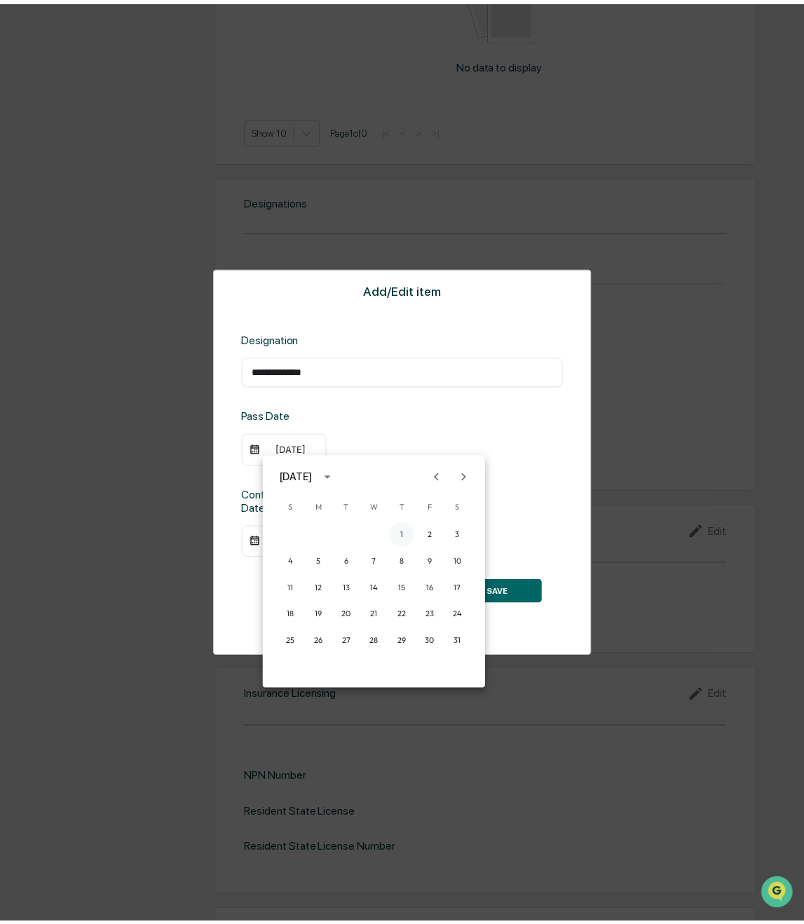
scroll to position [841, 0]
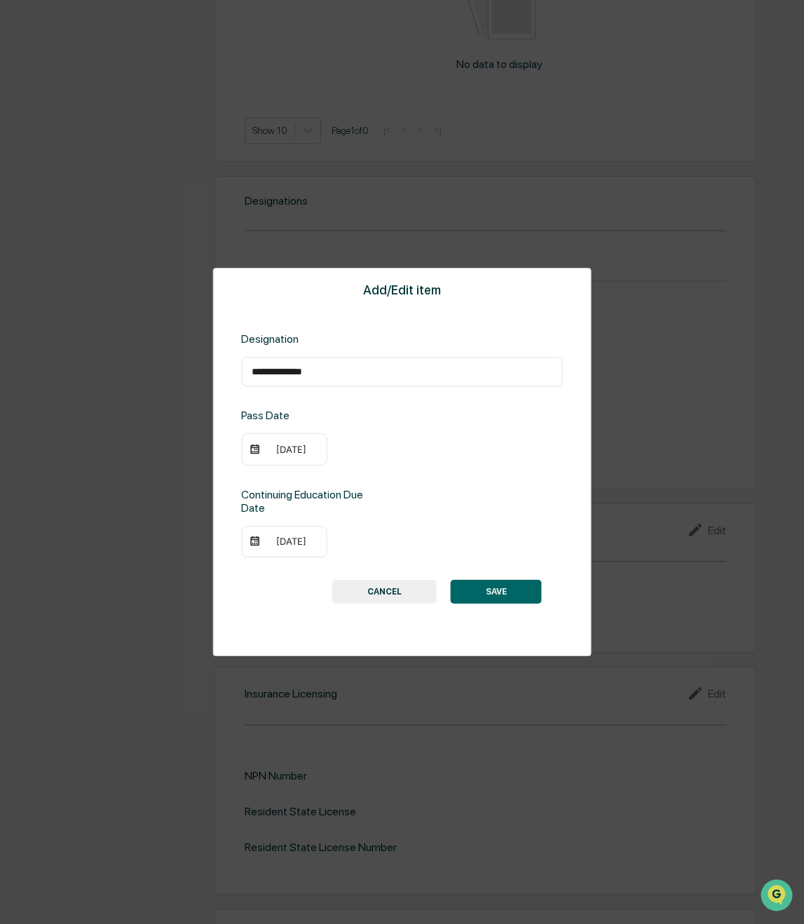
click at [296, 540] on div "[DATE]" at bounding box center [291, 541] width 56 height 11
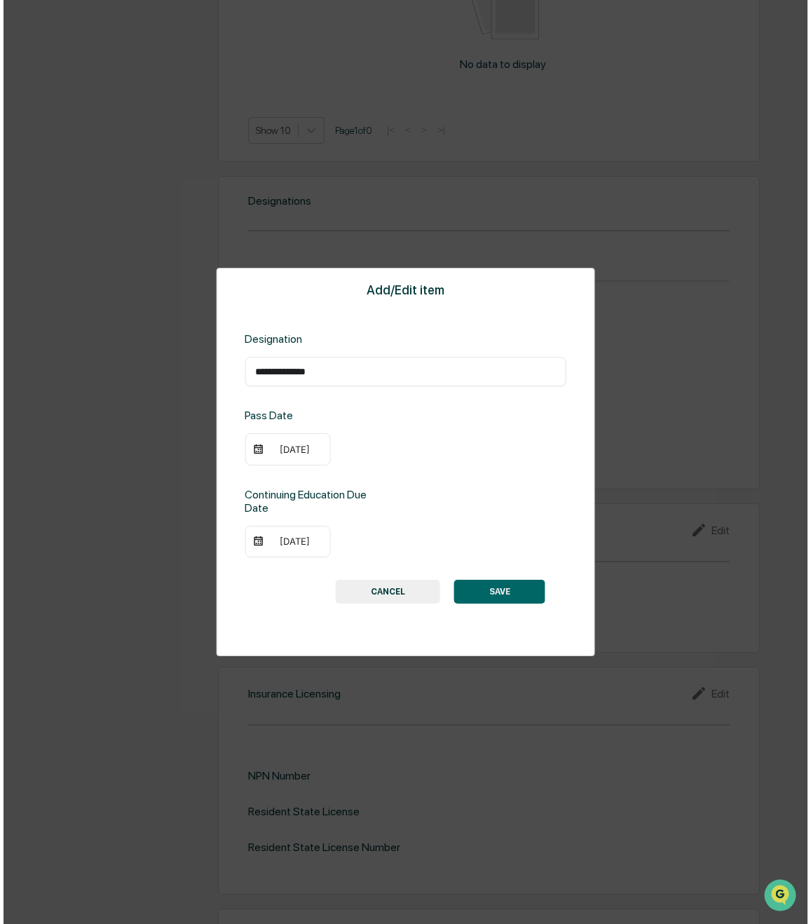
scroll to position [843, 0]
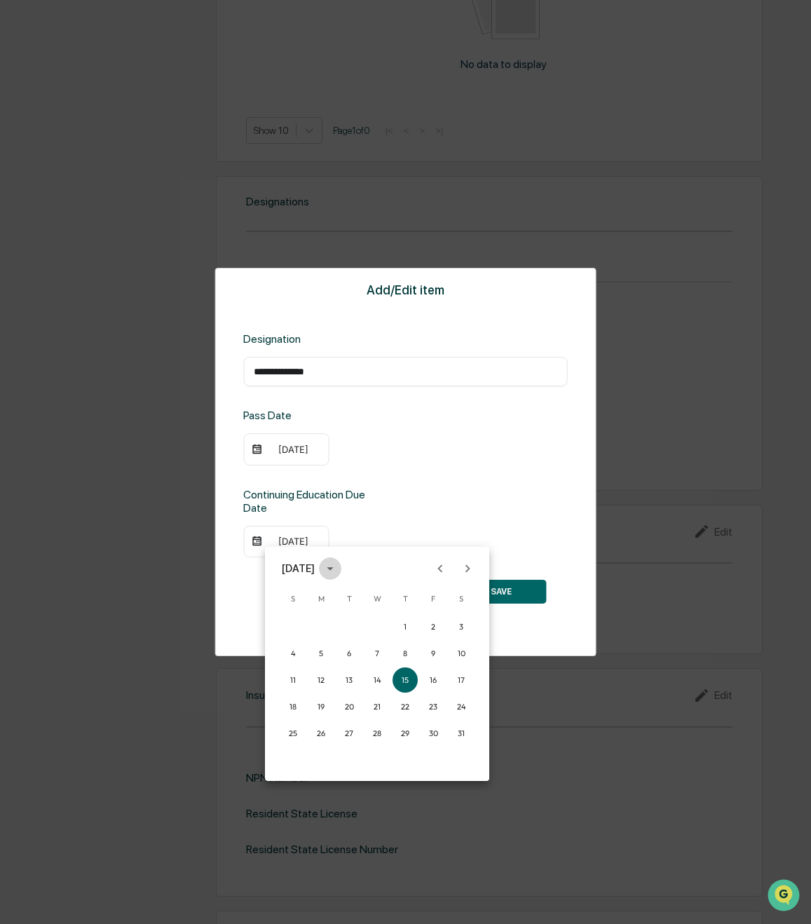
click at [338, 569] on icon "calendar view is open, switch to year view" at bounding box center [329, 568] width 15 height 15
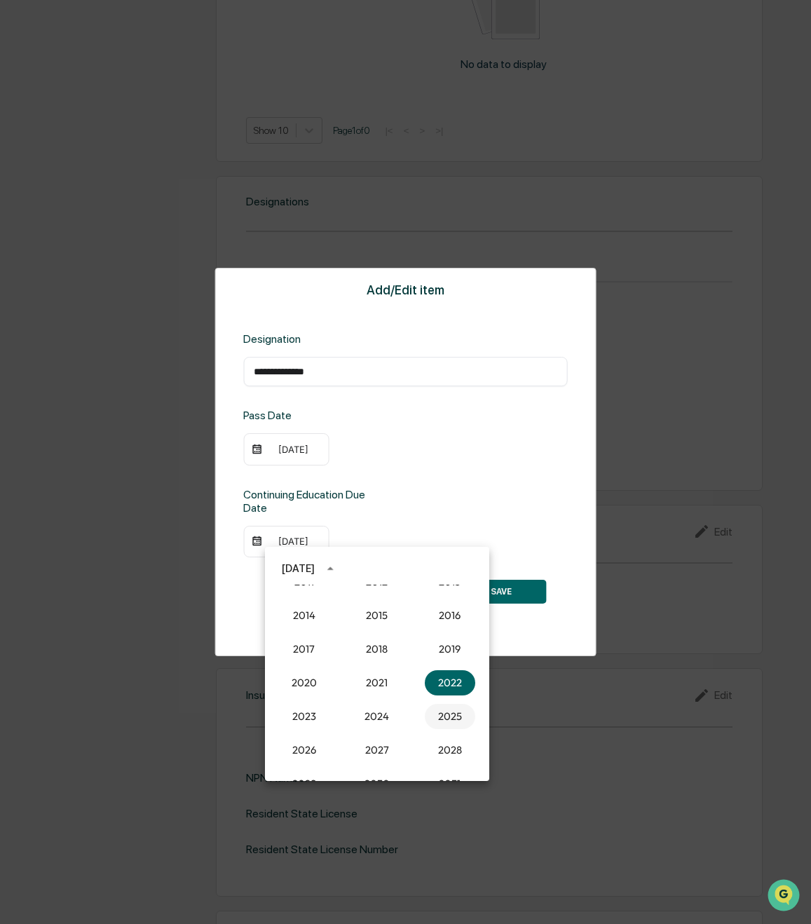
click at [448, 725] on button "2025" at bounding box center [450, 716] width 50 height 25
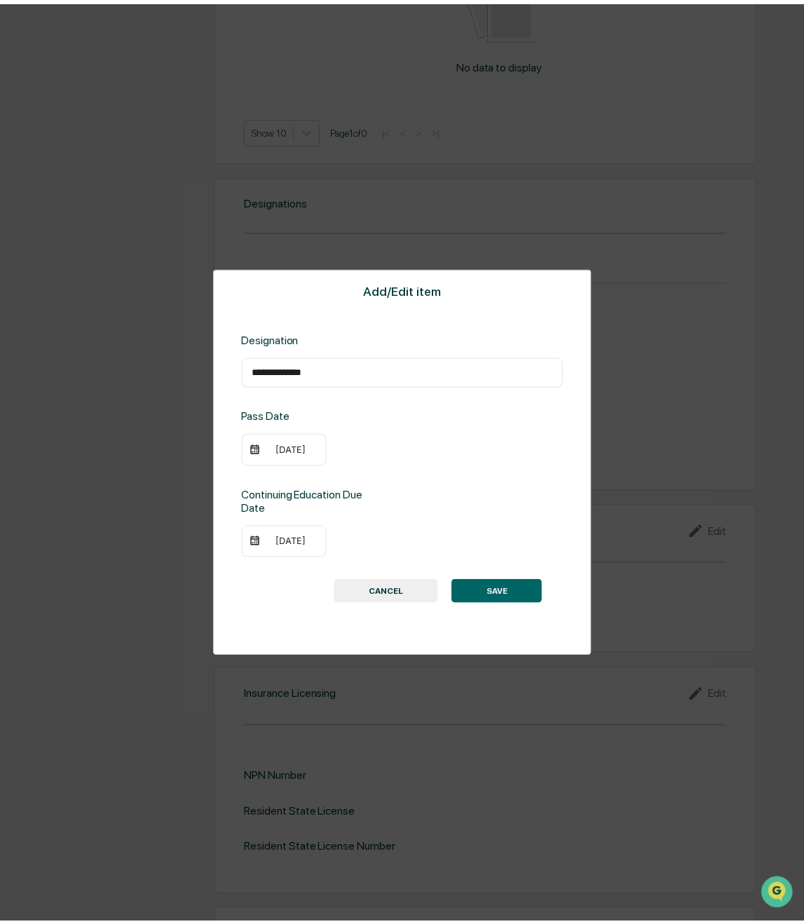
scroll to position [841, 0]
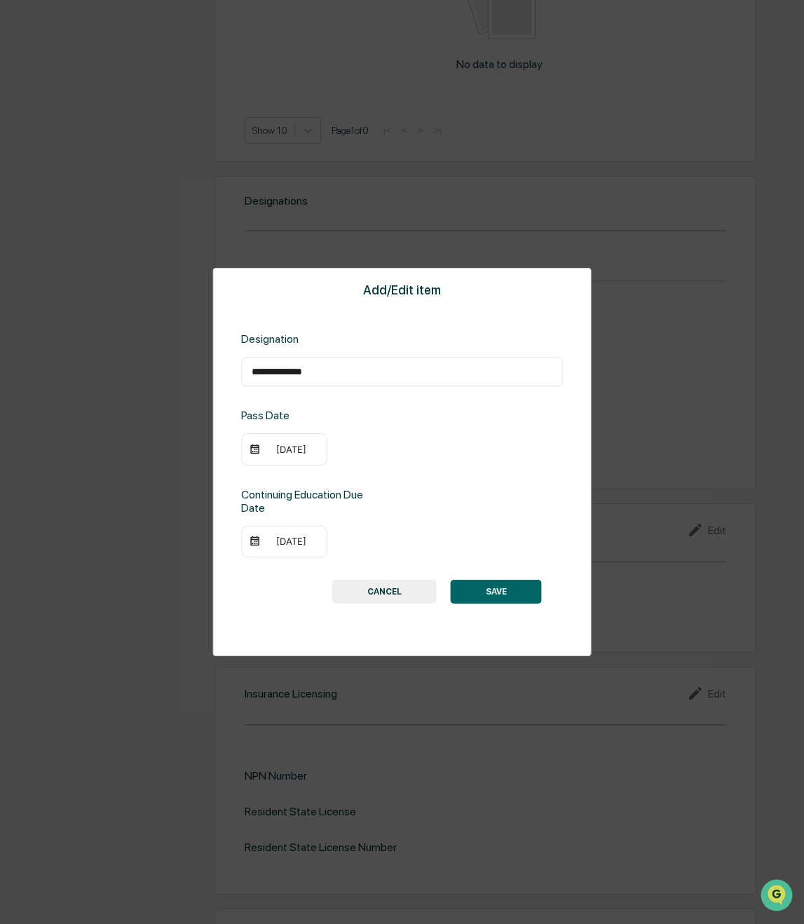
click at [289, 540] on div "[DATE]" at bounding box center [291, 541] width 56 height 11
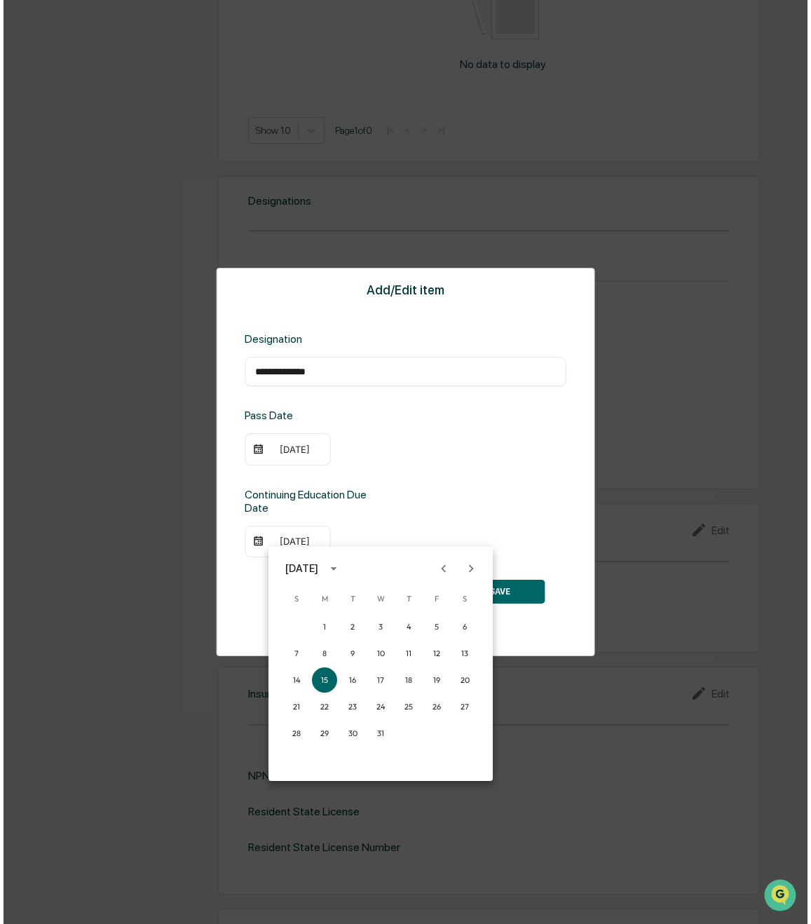
scroll to position [843, 0]
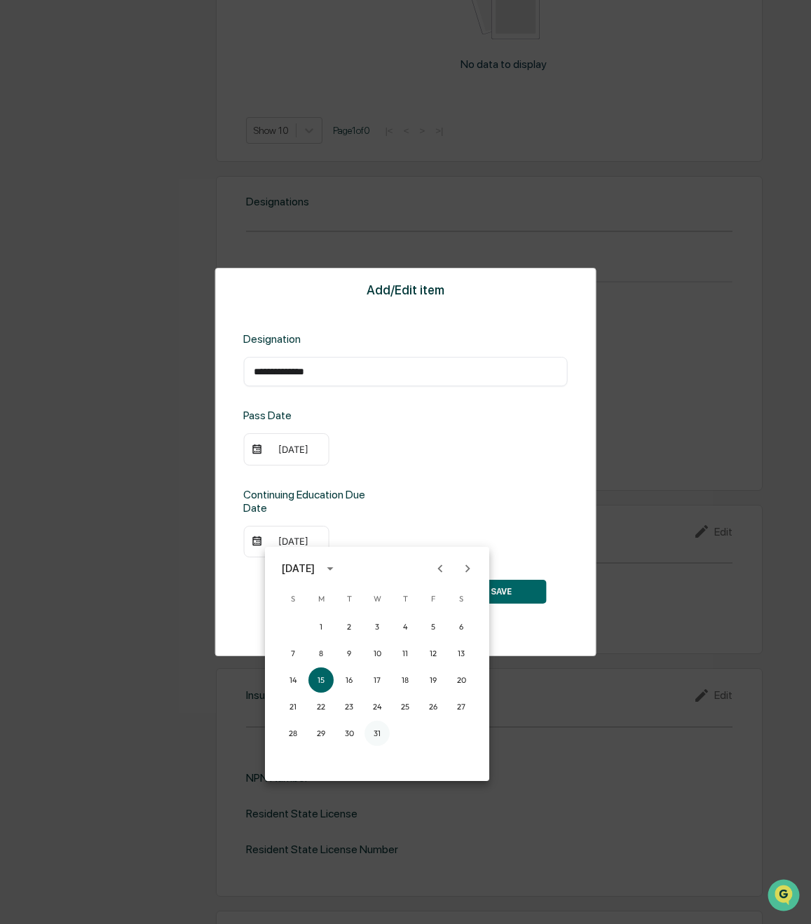
click at [377, 730] on button "31" at bounding box center [376, 733] width 25 height 25
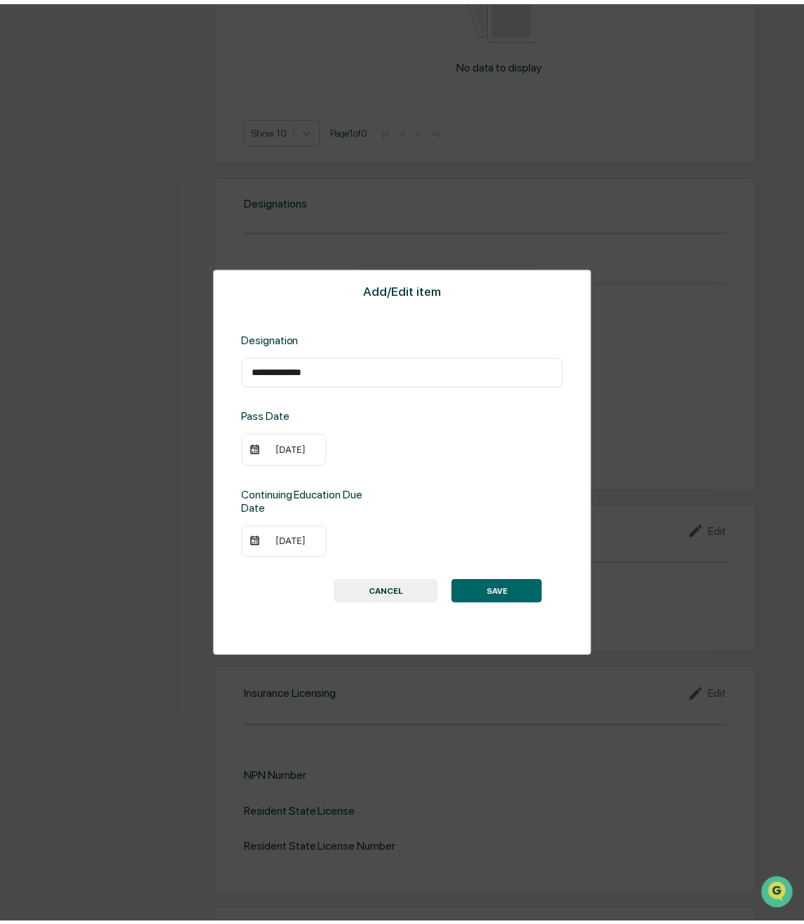
scroll to position [841, 0]
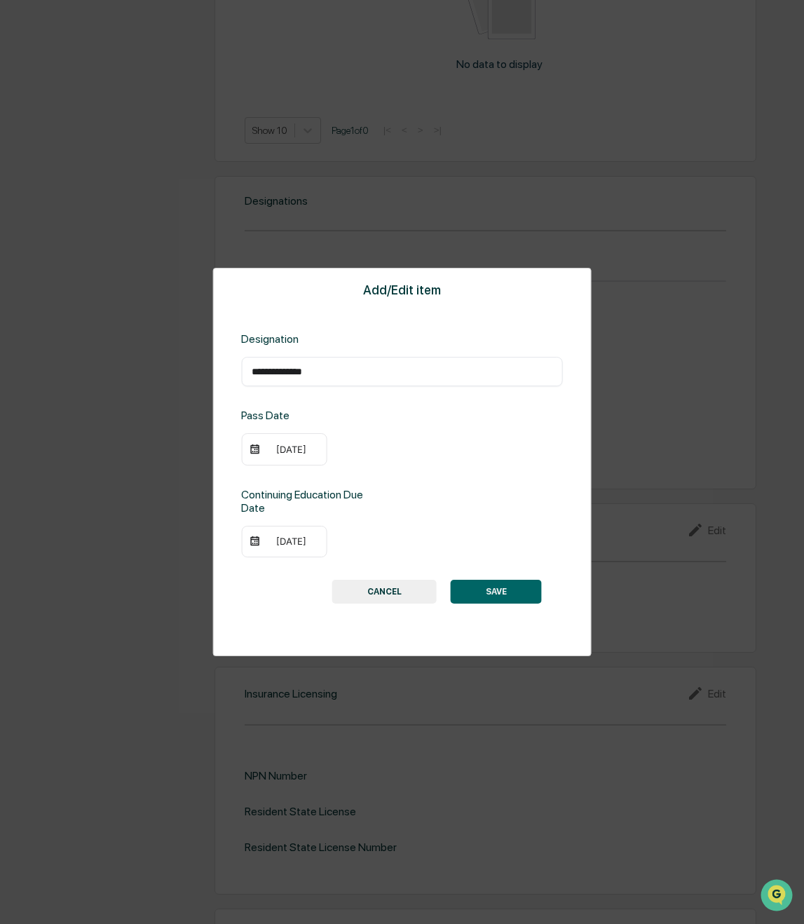
click at [501, 583] on button "SAVE" at bounding box center [496, 592] width 91 height 24
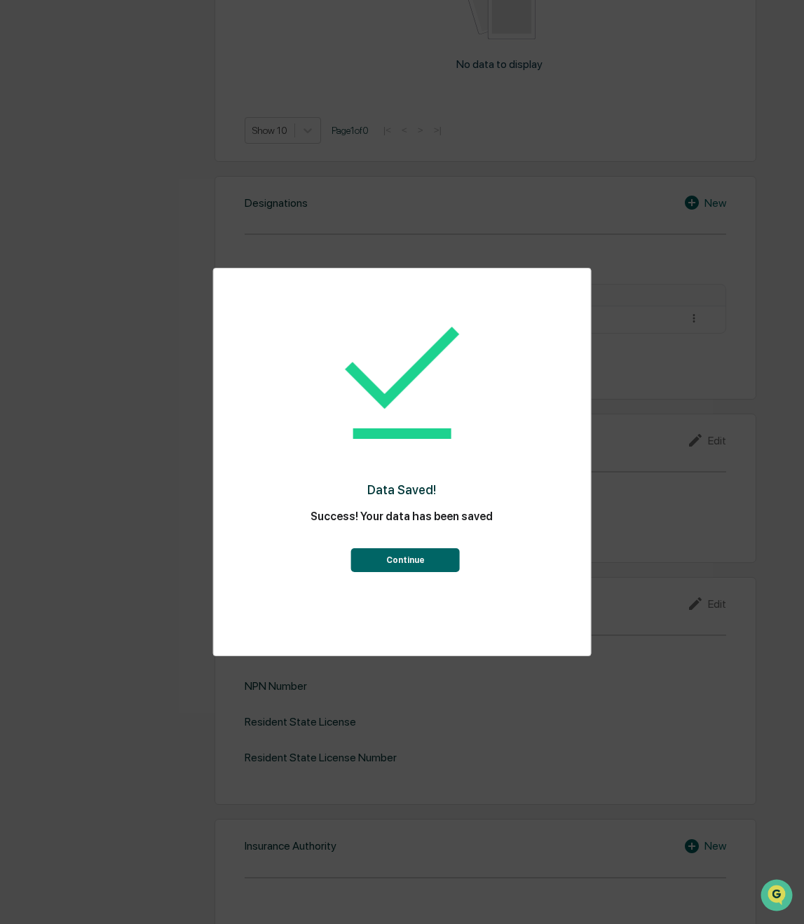
click at [404, 565] on button "Continue" at bounding box center [405, 560] width 109 height 24
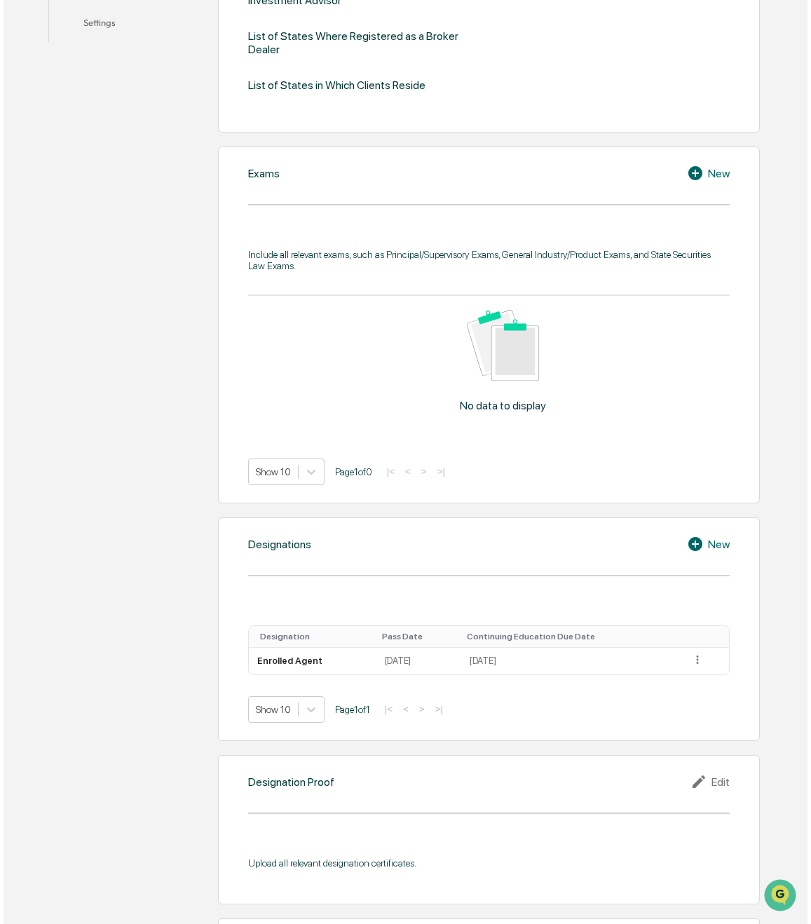
scroll to position [499, 0]
click at [698, 544] on icon at bounding box center [692, 545] width 14 height 14
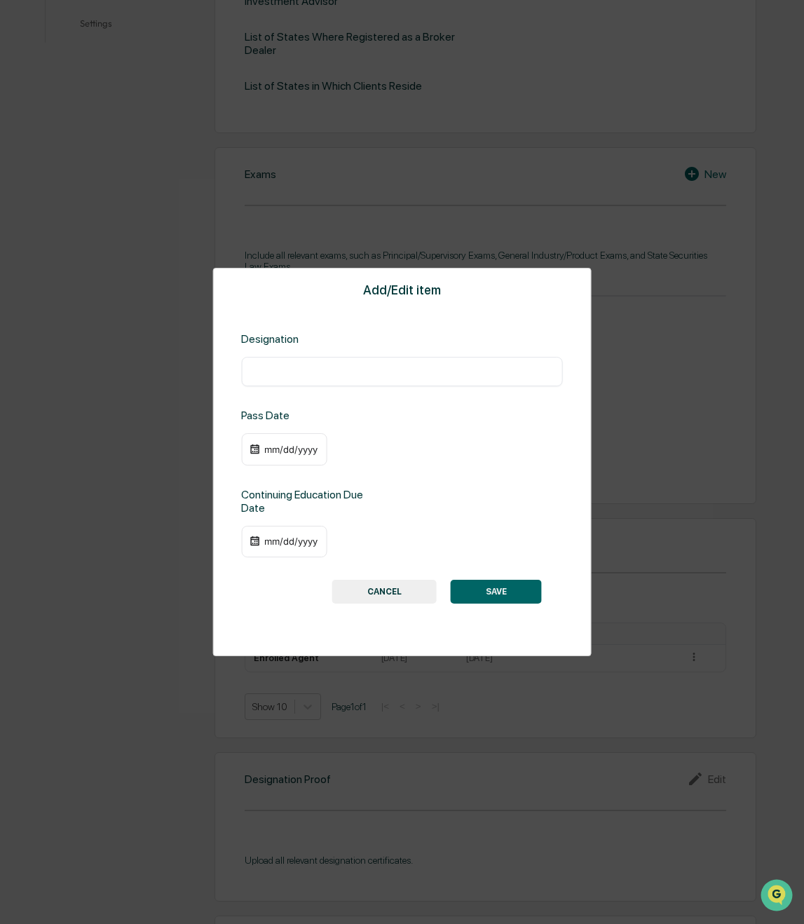
click at [381, 370] on input "text" at bounding box center [402, 371] width 301 height 14
type input "**********"
click at [264, 449] on div "mm/dd/yyyy" at bounding box center [291, 449] width 56 height 11
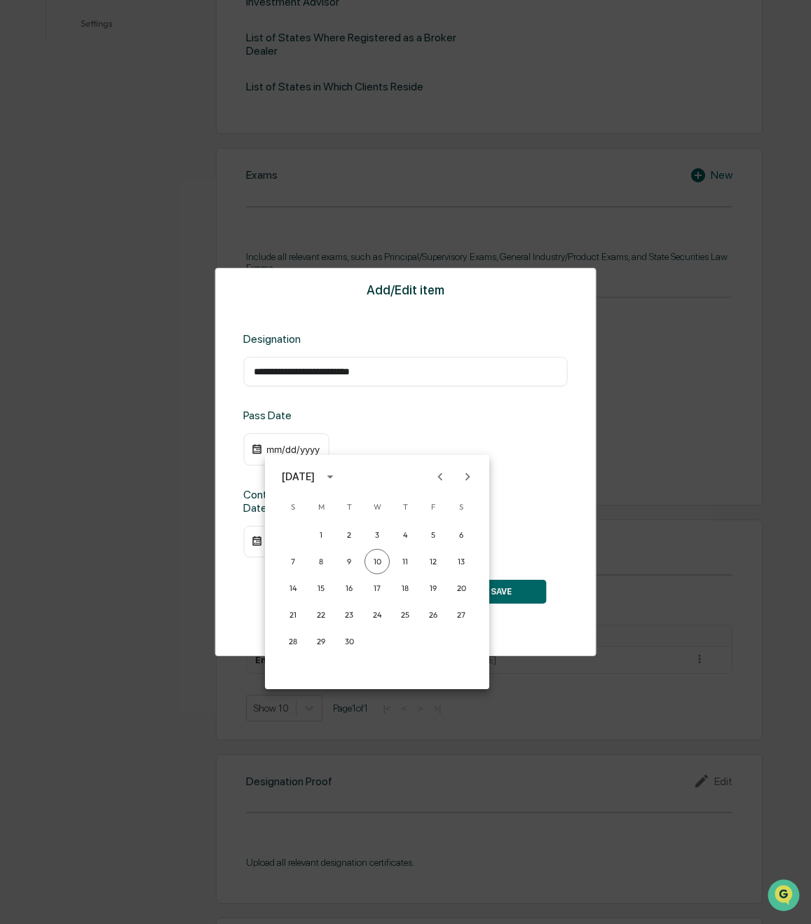
click at [442, 475] on icon "Previous month" at bounding box center [439, 476] width 15 height 15
click at [441, 482] on icon "Previous month" at bounding box center [439, 476] width 15 height 15
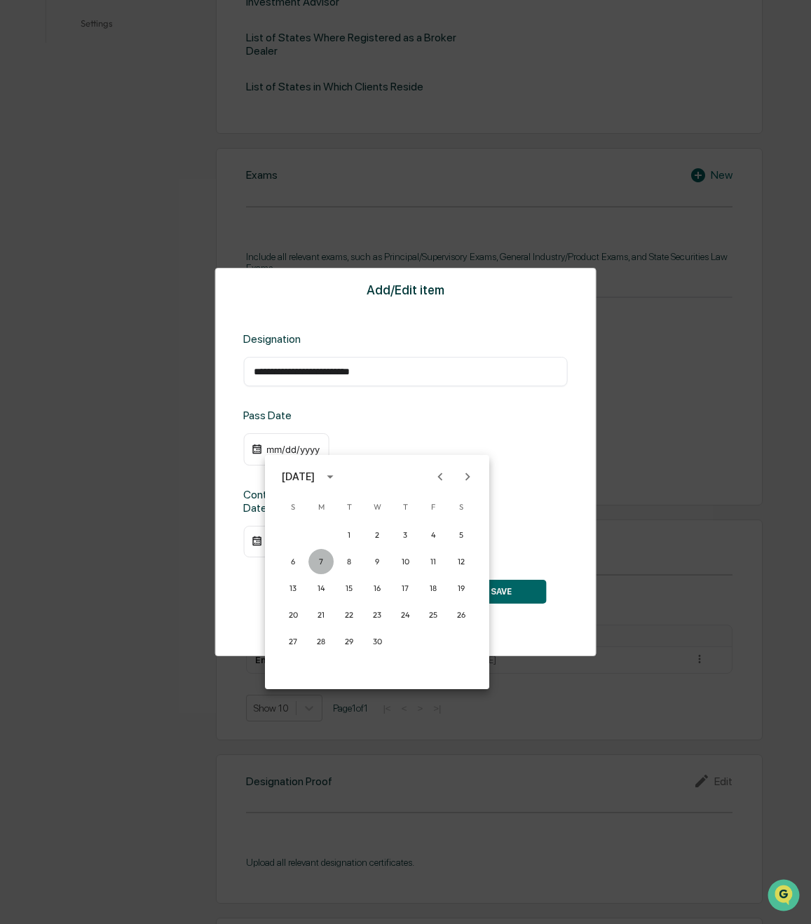
click at [319, 559] on button "7" at bounding box center [320, 561] width 25 height 25
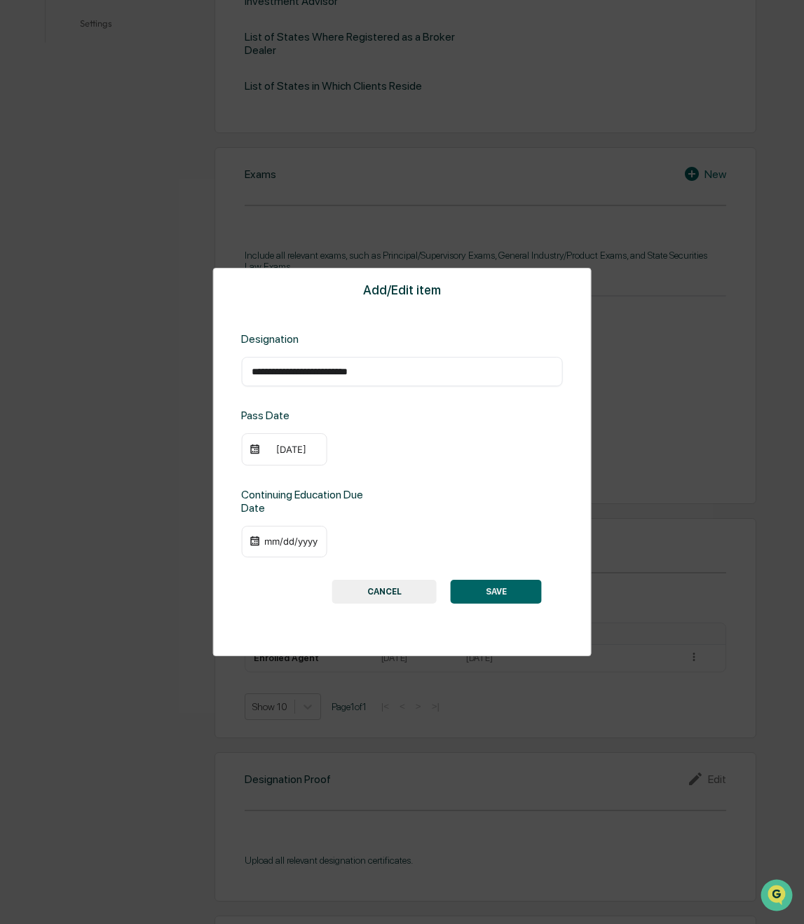
click at [297, 543] on div "mm/dd/yyyy" at bounding box center [291, 541] width 56 height 11
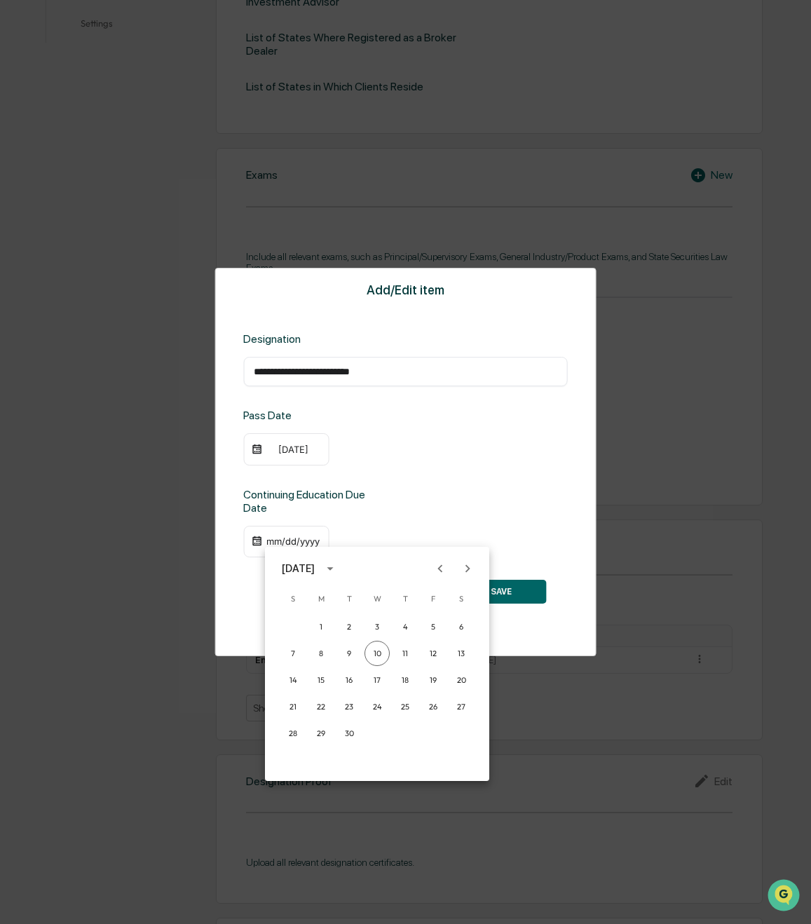
click at [431, 481] on div at bounding box center [405, 462] width 811 height 924
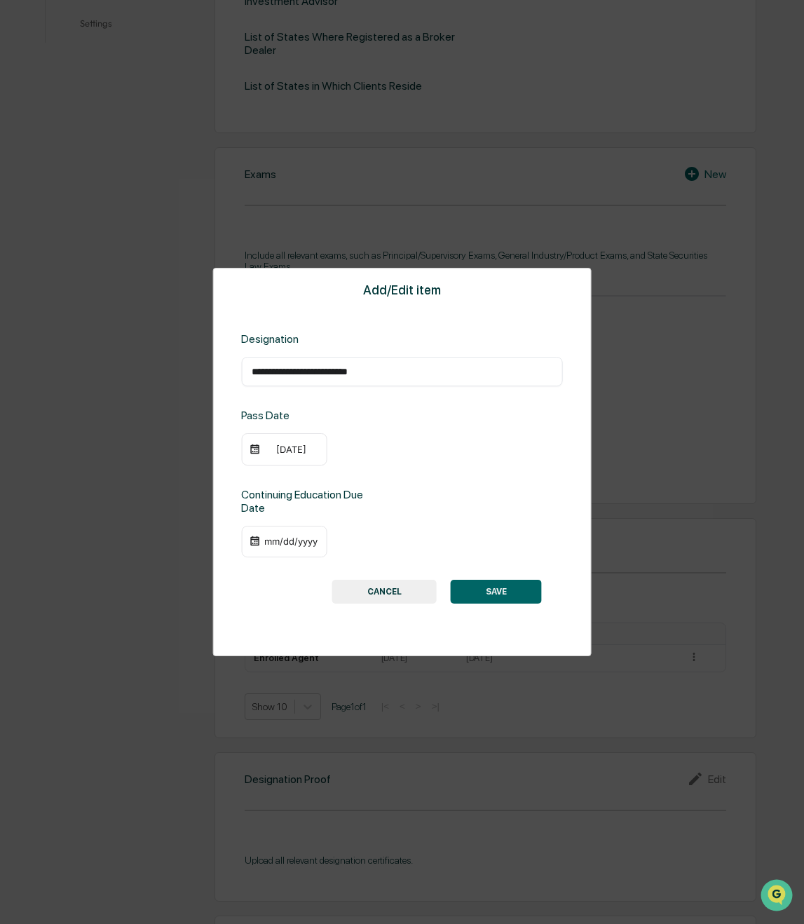
click at [268, 543] on div "mm/dd/yyyy" at bounding box center [291, 541] width 56 height 11
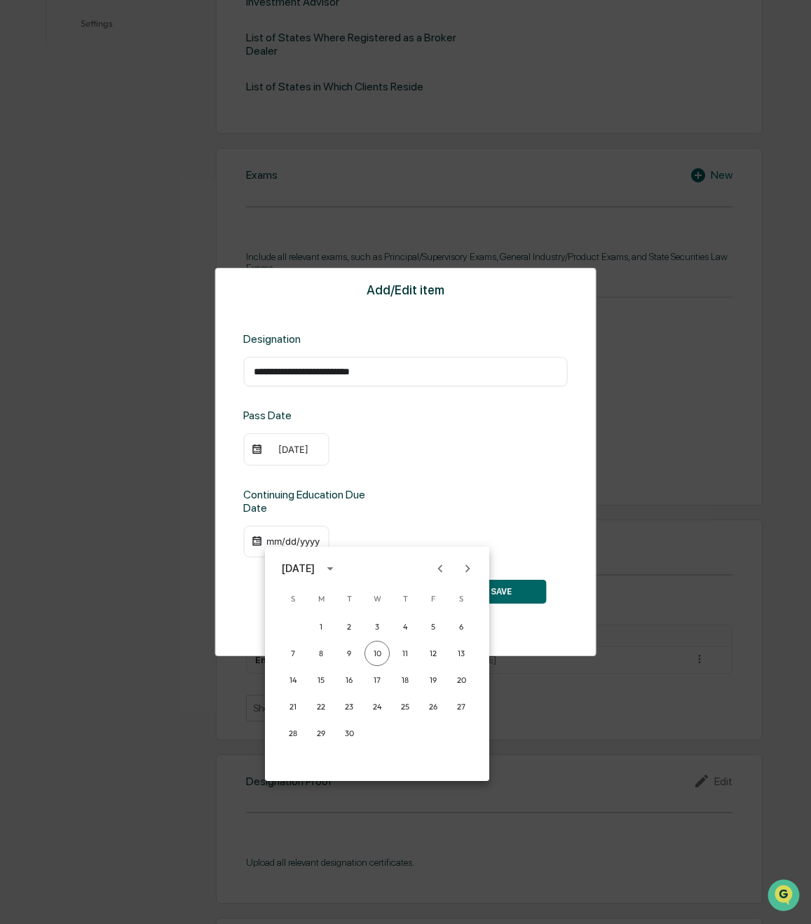
click at [338, 567] on icon "calendar view is open, switch to year view" at bounding box center [329, 568] width 15 height 15
click at [302, 721] on button "2026" at bounding box center [304, 716] width 50 height 25
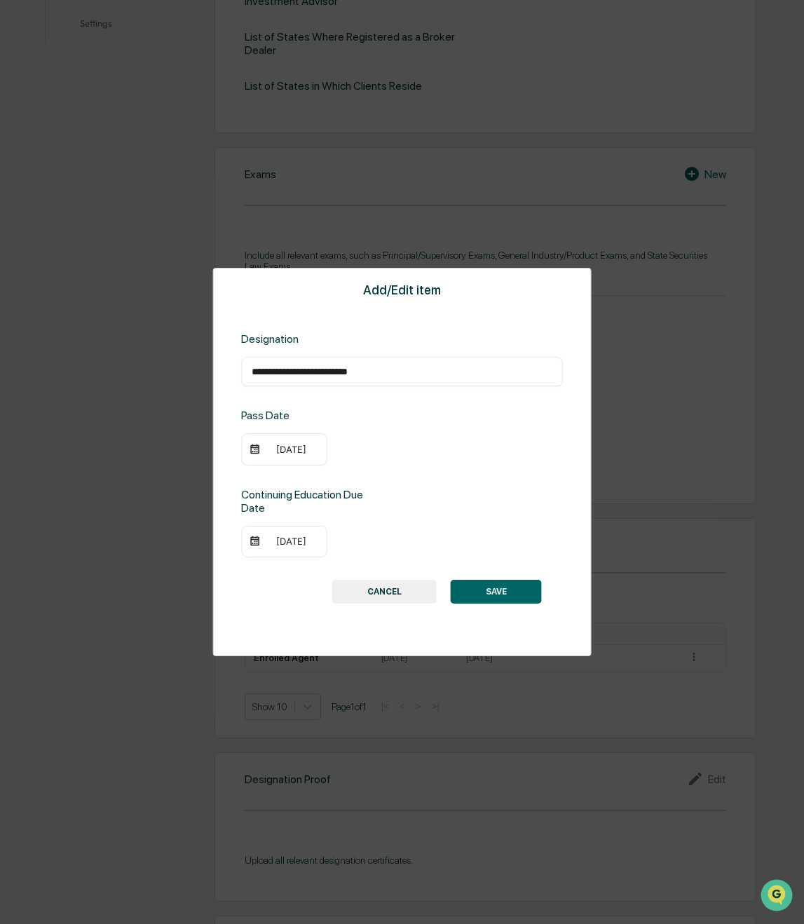
click at [279, 538] on div "[DATE]" at bounding box center [291, 541] width 56 height 11
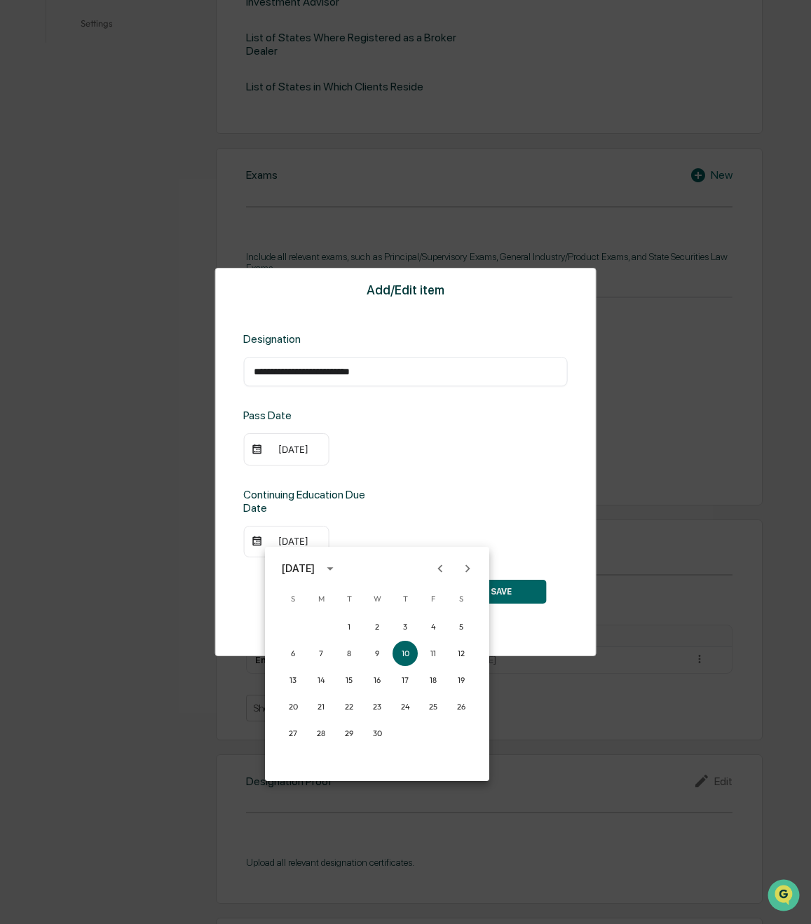
click at [440, 568] on icon "Previous month" at bounding box center [439, 568] width 15 height 15
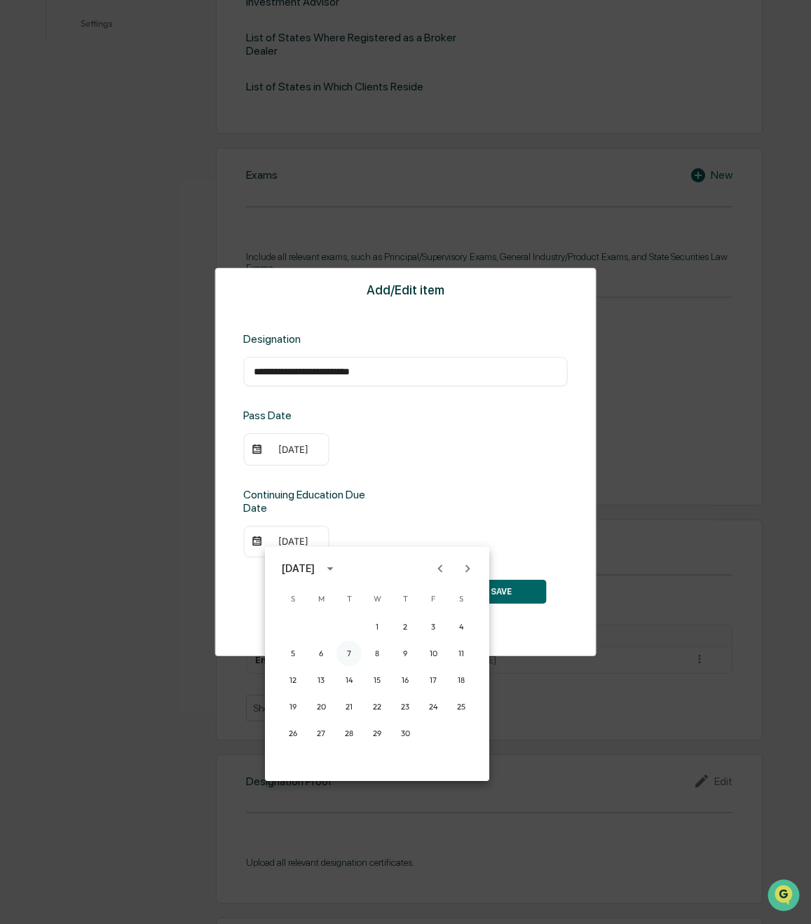
click at [350, 656] on button "7" at bounding box center [348, 653] width 25 height 25
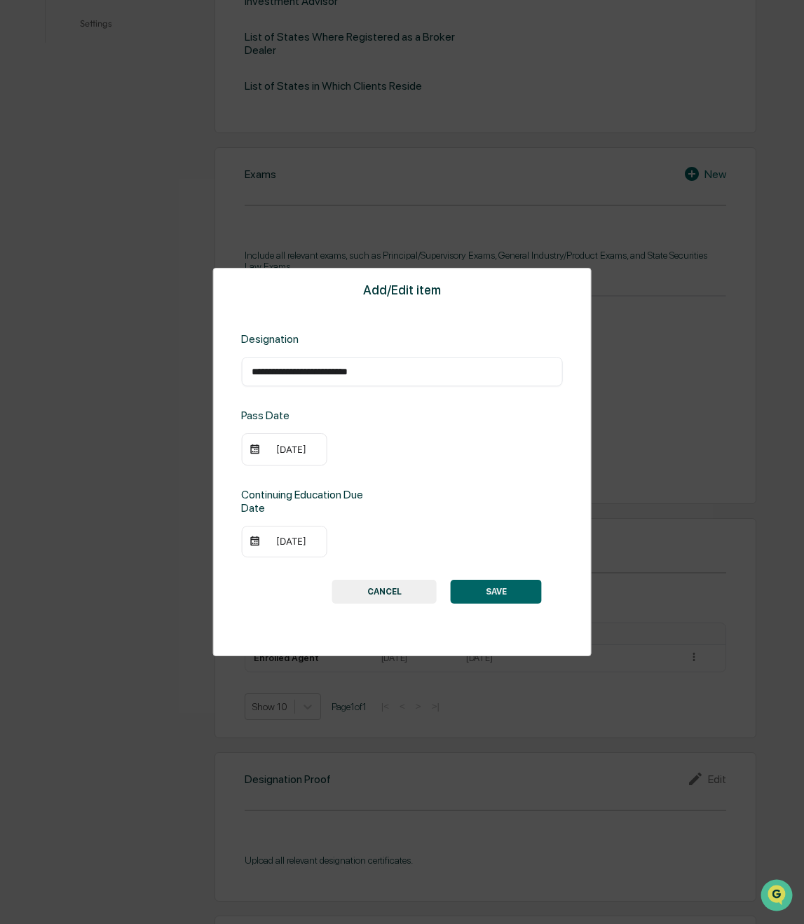
click at [479, 594] on button "SAVE" at bounding box center [496, 592] width 91 height 24
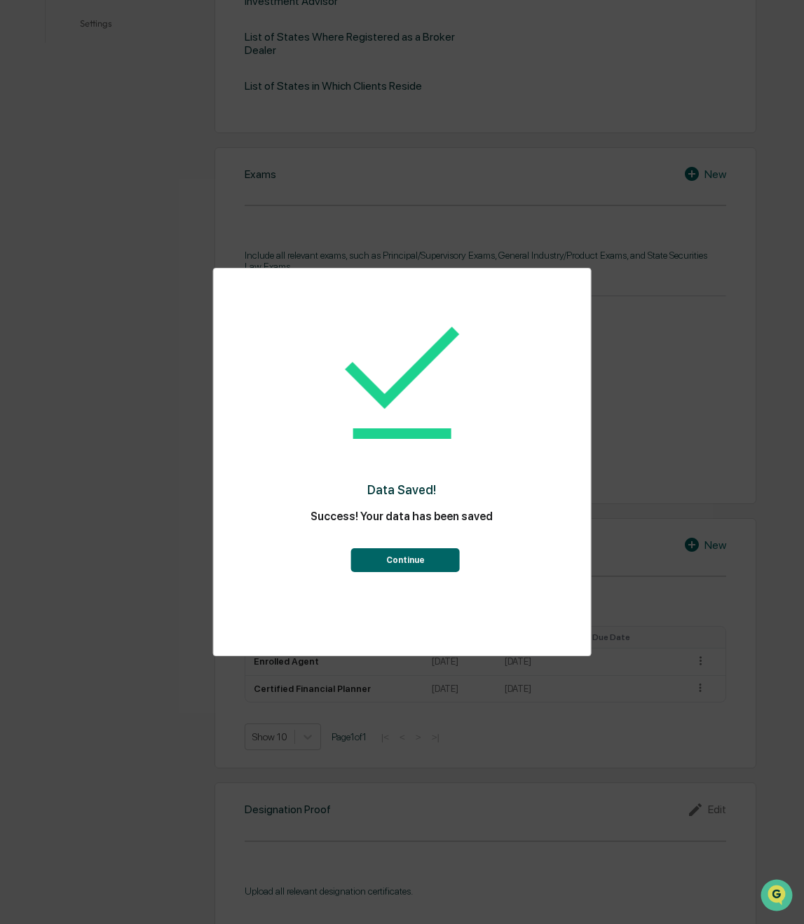
click at [435, 566] on button "Continue" at bounding box center [405, 560] width 109 height 24
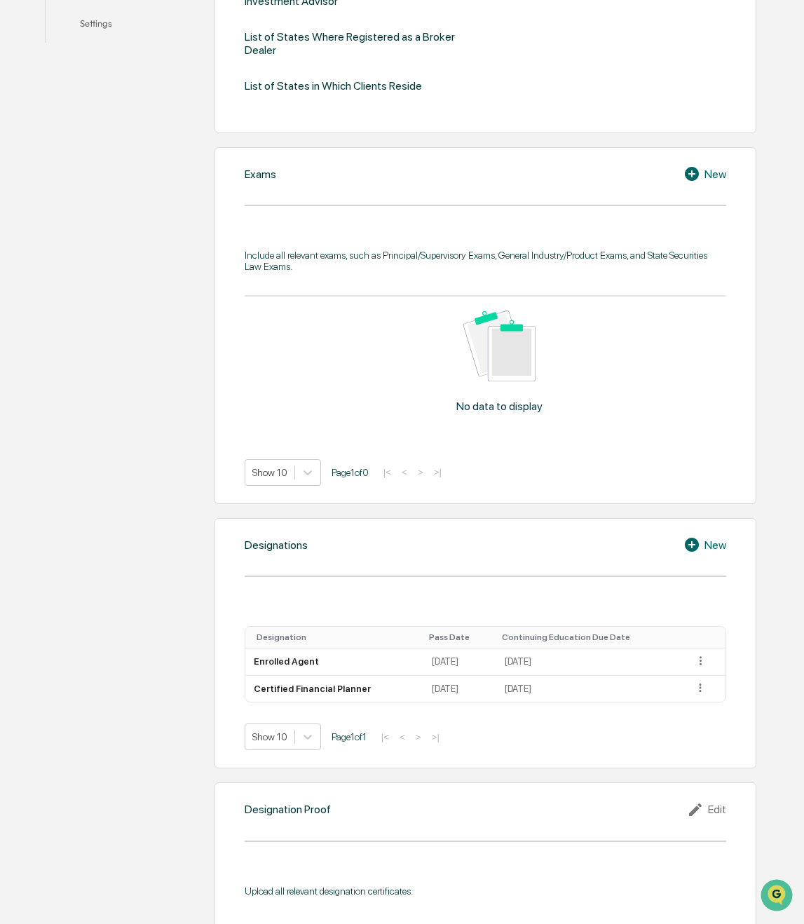
click at [697, 543] on icon at bounding box center [692, 545] width 14 height 14
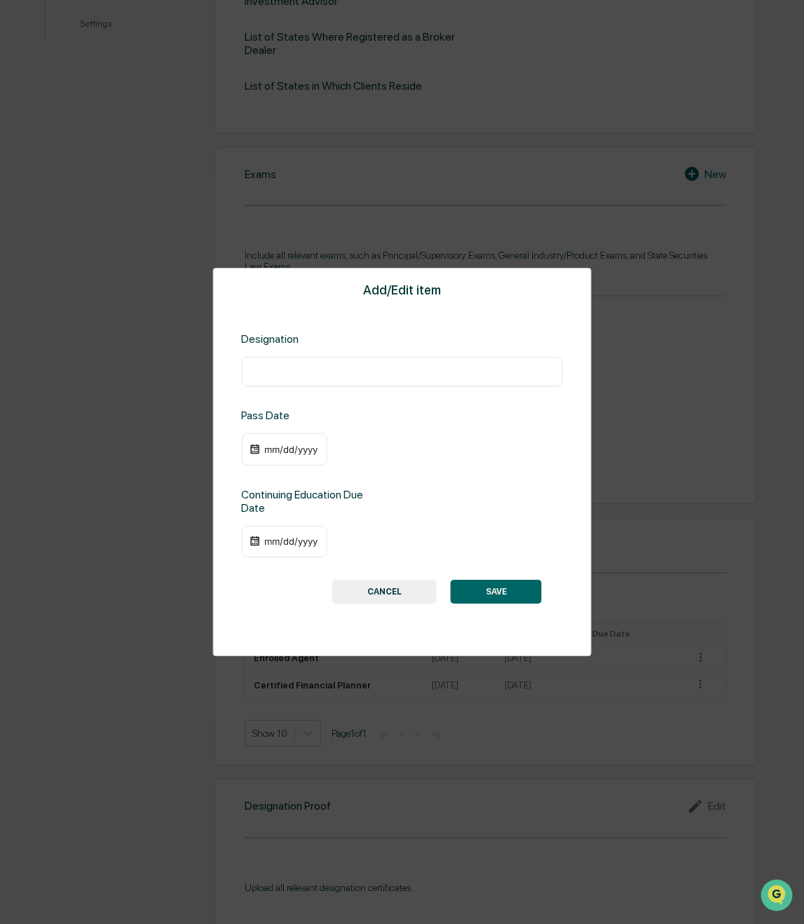
click at [324, 357] on div "Designation ​" at bounding box center [402, 359] width 322 height 54
click at [323, 362] on div "​" at bounding box center [402, 371] width 322 height 29
click at [323, 376] on input "text" at bounding box center [402, 371] width 301 height 14
type input "**********"
click at [270, 450] on div "mm/dd/yyyy" at bounding box center [291, 449] width 56 height 11
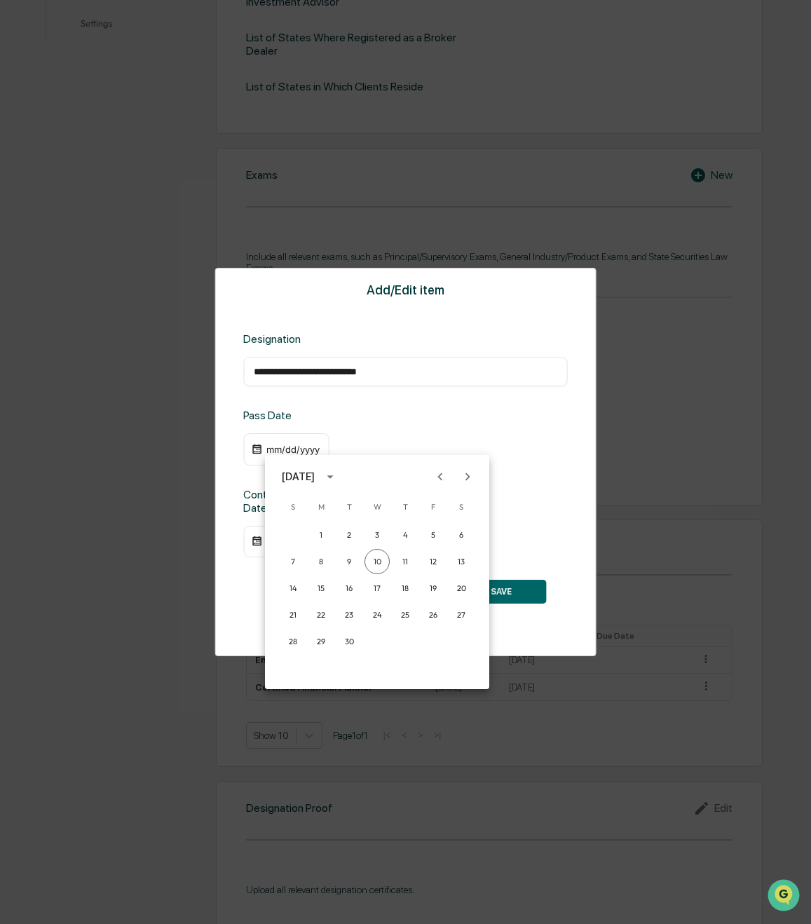
click at [436, 476] on icon "Previous month" at bounding box center [439, 476] width 15 height 15
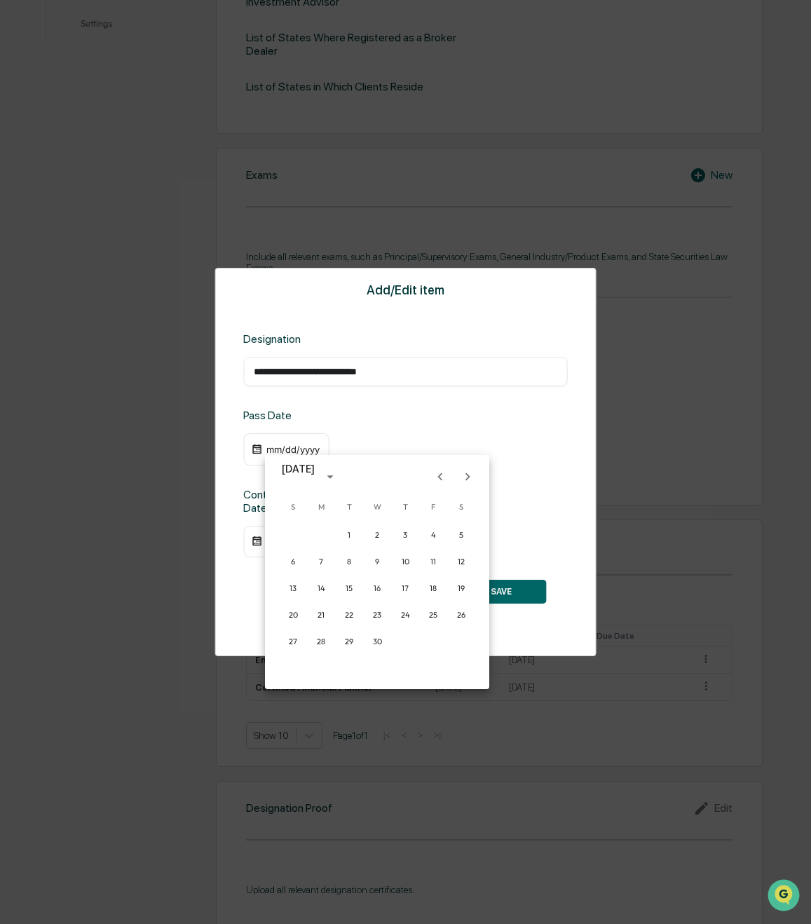
click at [436, 476] on icon "Previous month" at bounding box center [439, 476] width 15 height 15
click at [323, 641] on button "27" at bounding box center [320, 641] width 25 height 25
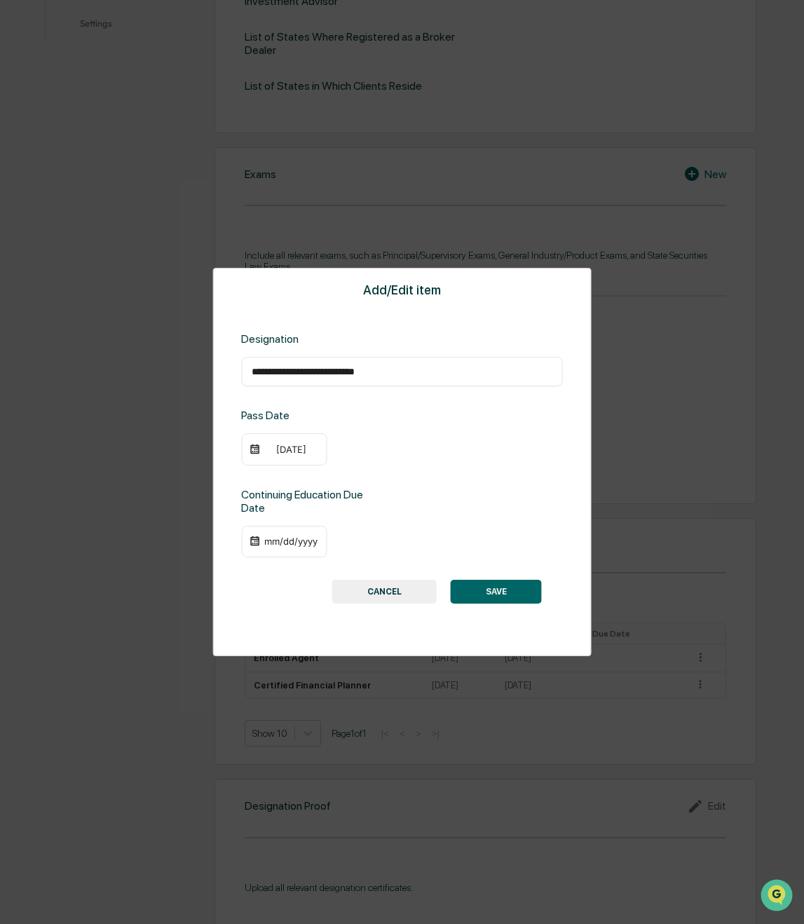
click at [518, 594] on button "SAVE" at bounding box center [496, 592] width 91 height 24
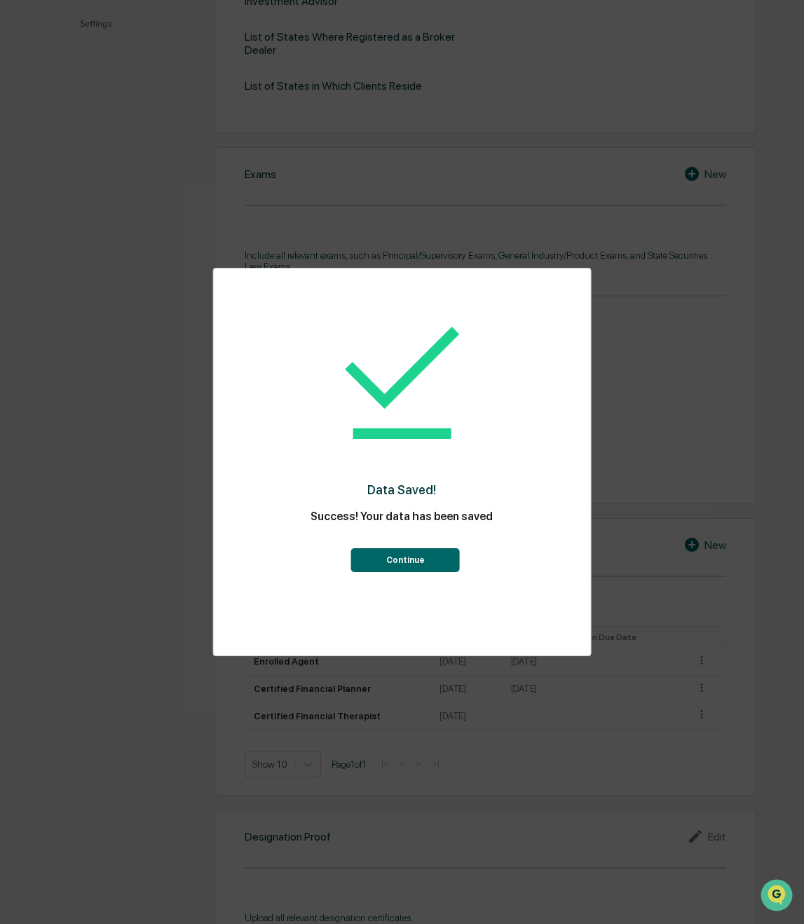
click at [435, 563] on button "Continue" at bounding box center [405, 560] width 109 height 24
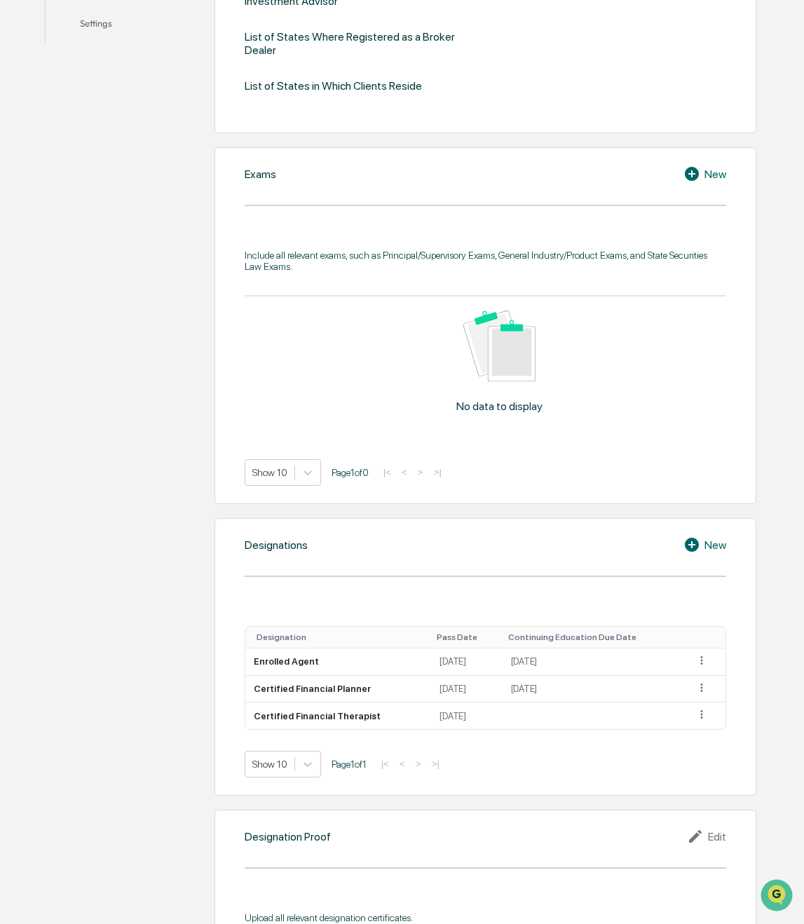
click at [711, 540] on div "New" at bounding box center [704, 544] width 43 height 17
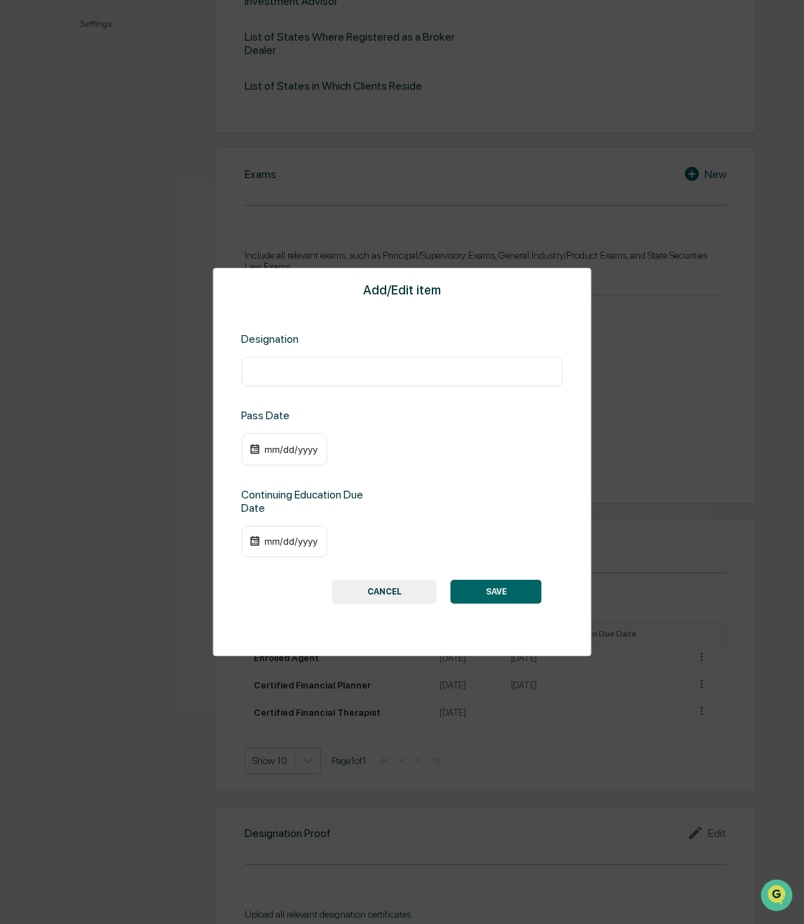
click at [353, 371] on input "text" at bounding box center [402, 371] width 301 height 14
type input "**********"
click at [268, 457] on div "mm/dd/yyyy" at bounding box center [284, 449] width 86 height 32
click at [268, 449] on div "mm/dd/yyyy" at bounding box center [291, 449] width 56 height 11
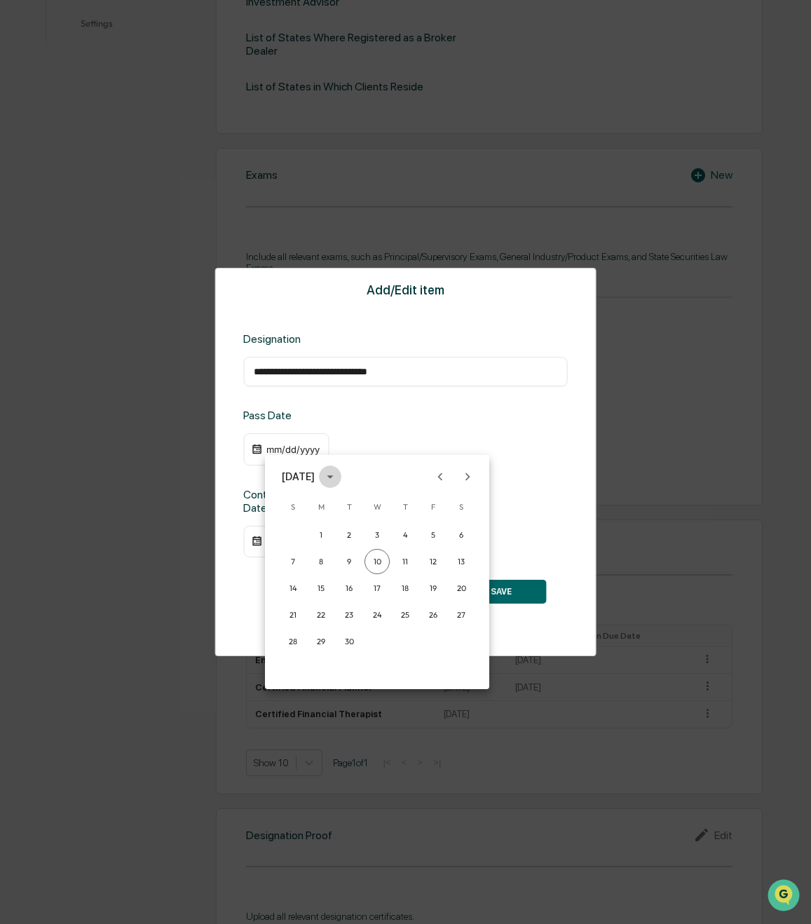
click at [338, 471] on icon "calendar view is open, switch to year view" at bounding box center [329, 476] width 15 height 15
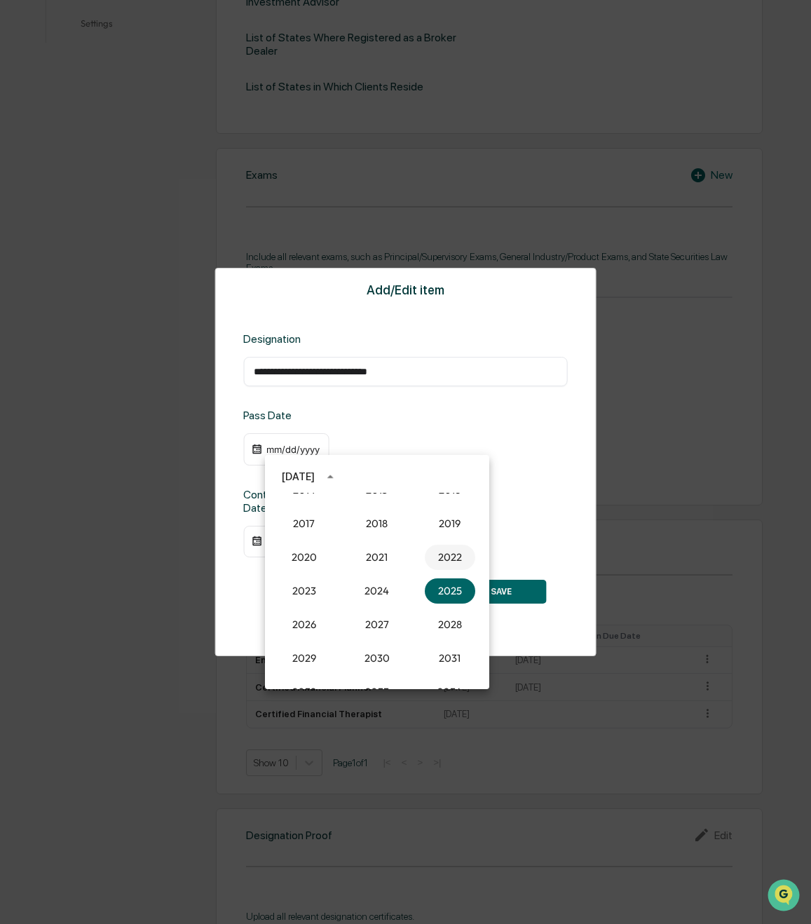
click at [445, 550] on button "2022" at bounding box center [450, 557] width 50 height 25
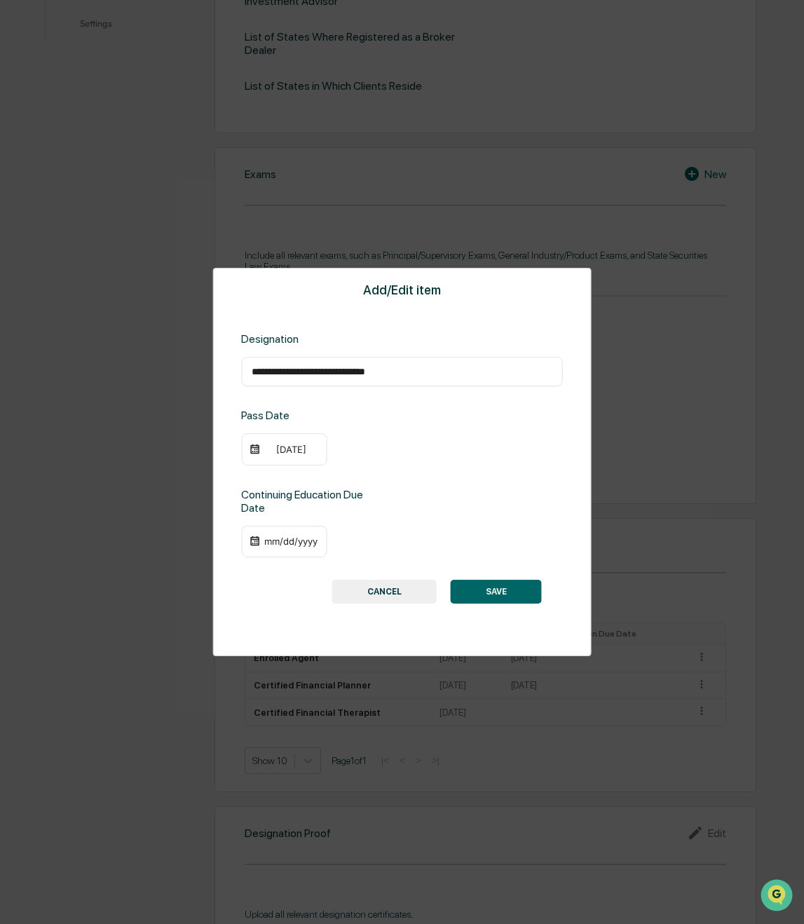
click at [295, 454] on div "[DATE]" at bounding box center [291, 449] width 56 height 11
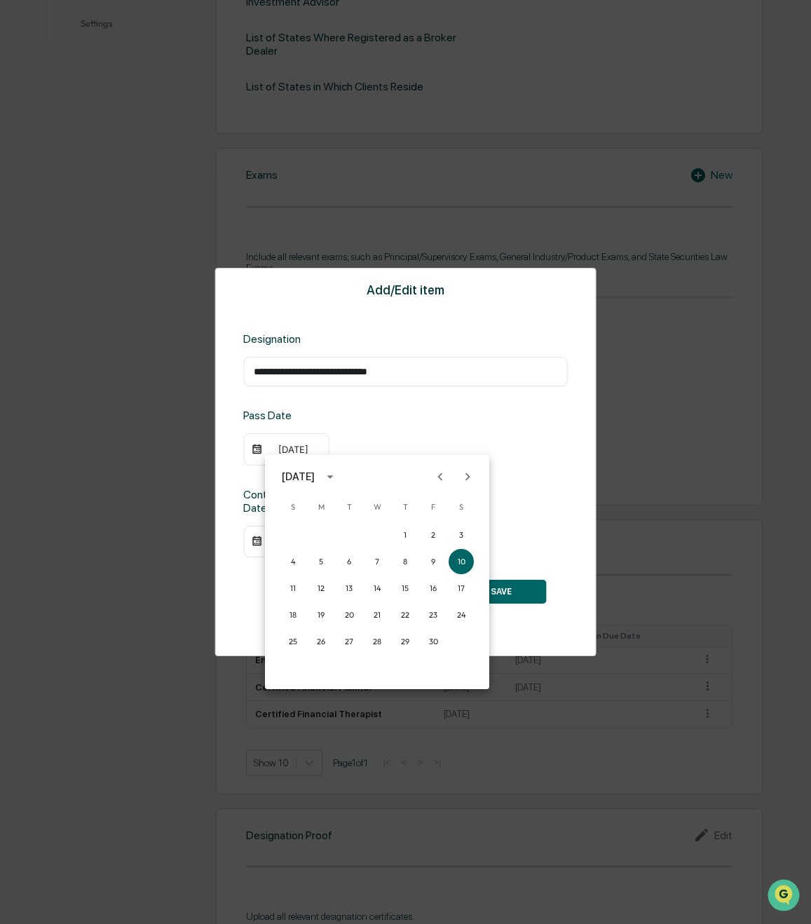
click at [446, 477] on icon "Previous month" at bounding box center [439, 476] width 15 height 15
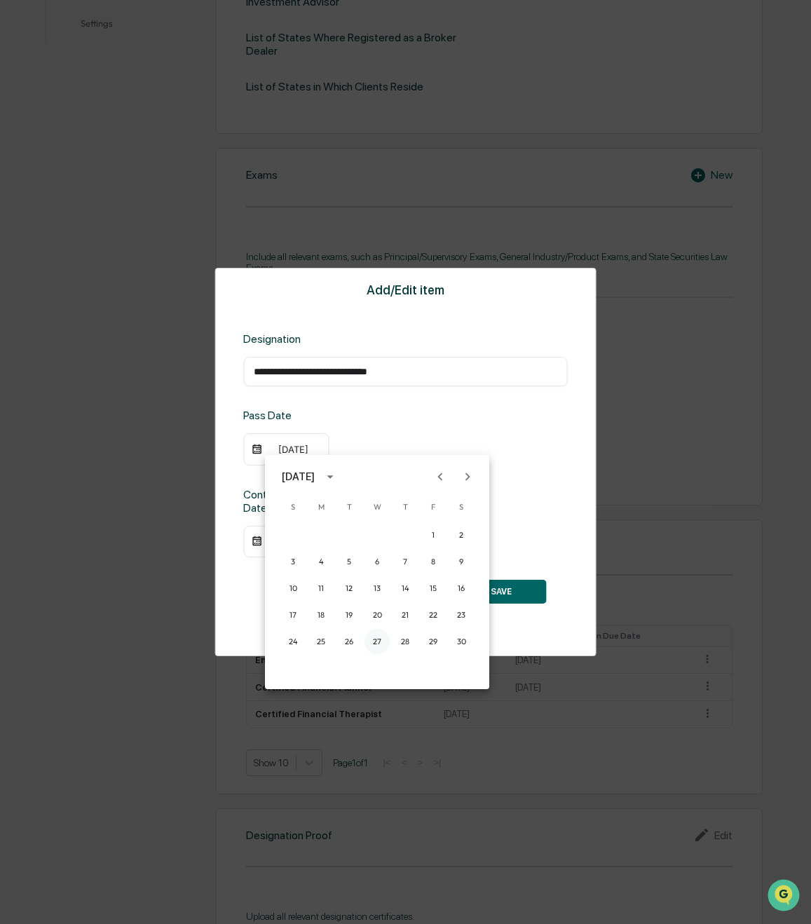
click at [381, 636] on button "27" at bounding box center [376, 641] width 25 height 25
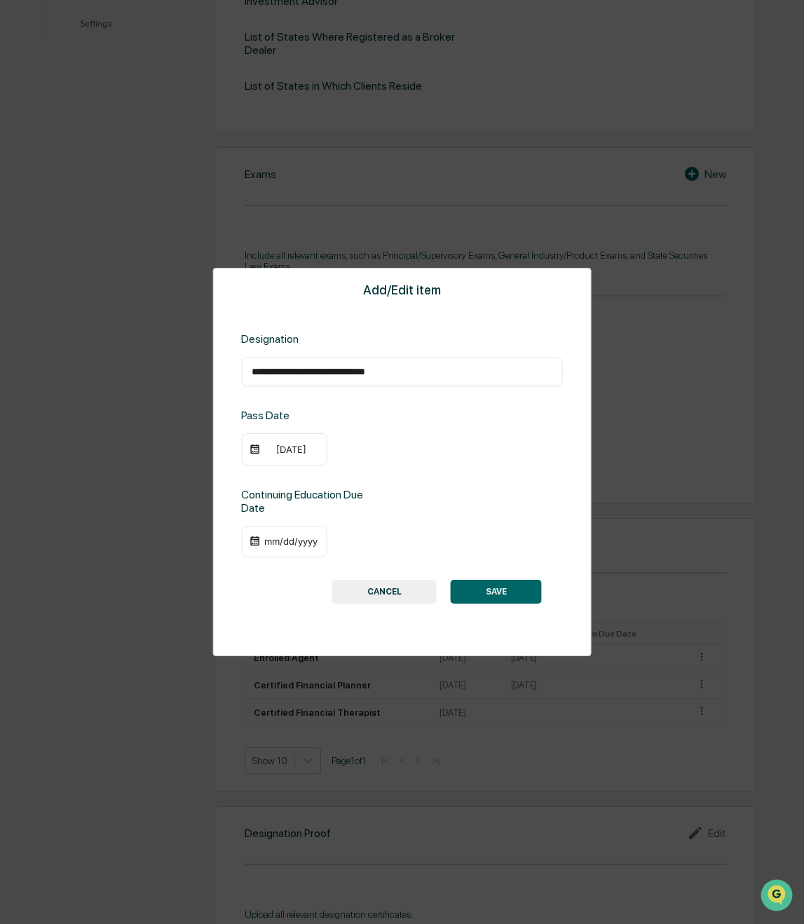
click at [483, 589] on button "SAVE" at bounding box center [496, 592] width 91 height 24
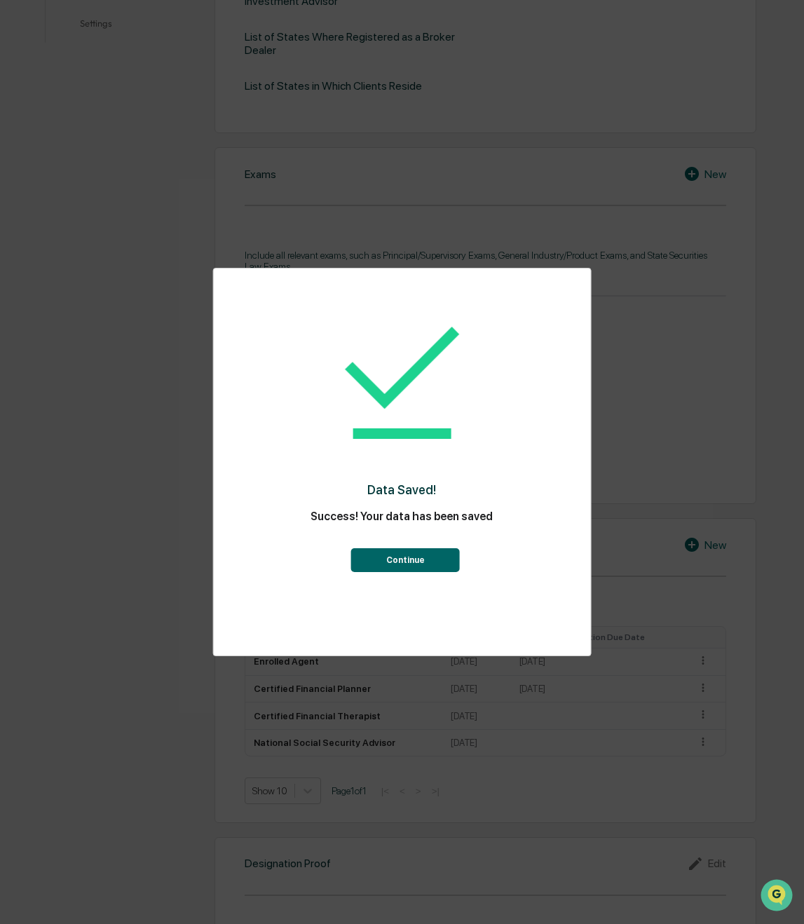
click at [428, 557] on button "Continue" at bounding box center [405, 560] width 109 height 24
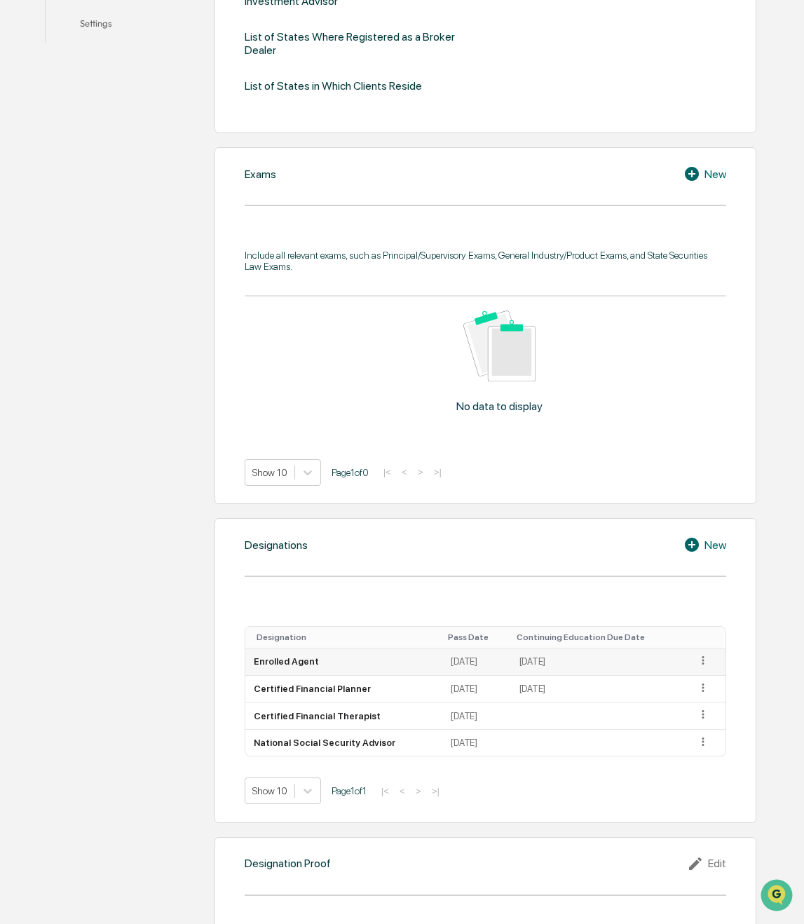
click at [700, 662] on icon at bounding box center [703, 660] width 13 height 13
click at [693, 685] on div "Edit" at bounding box center [686, 680] width 45 height 22
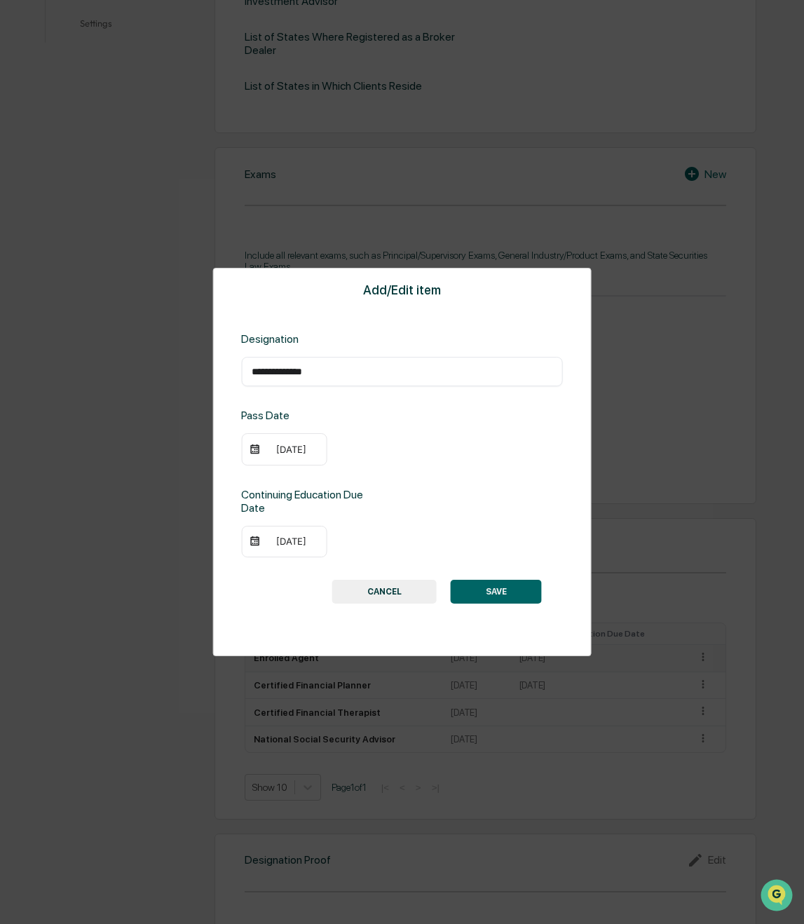
click at [292, 450] on div "[DATE]" at bounding box center [291, 449] width 56 height 11
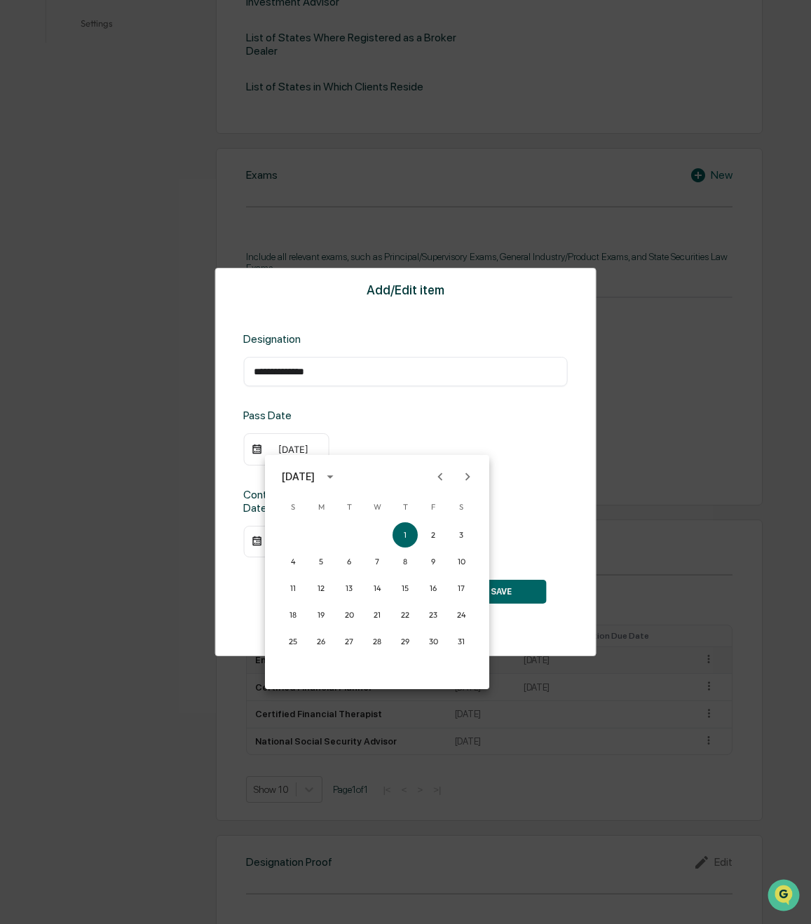
click at [468, 476] on icon "Next month" at bounding box center [467, 476] width 5 height 8
click at [434, 564] on button "13" at bounding box center [433, 561] width 25 height 25
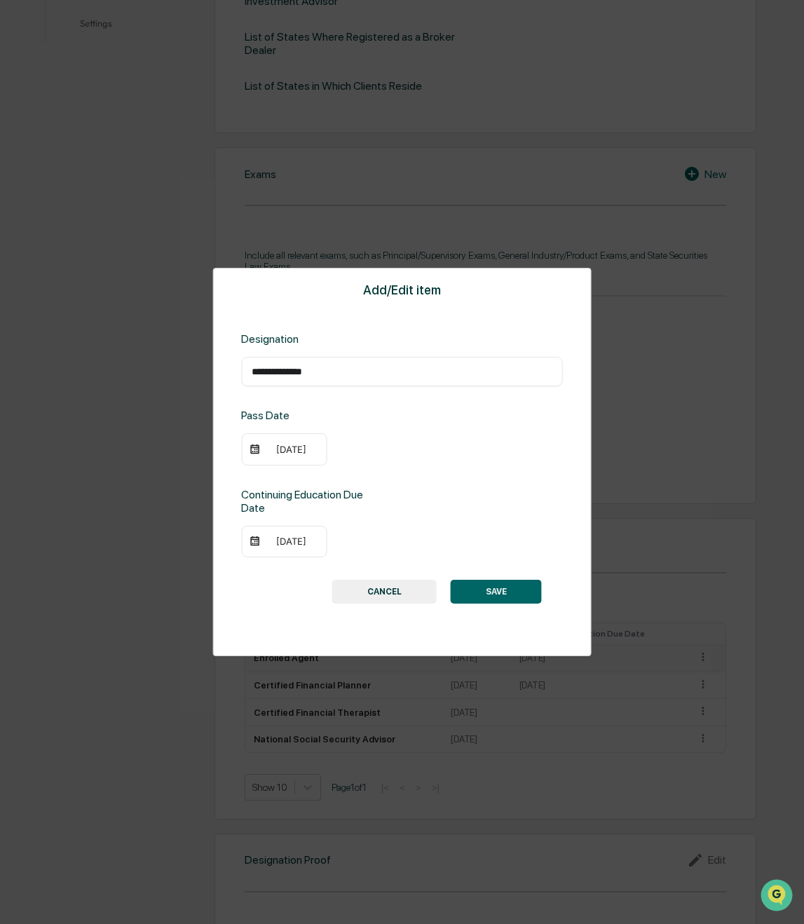
click at [311, 453] on div "[DATE]" at bounding box center [291, 449] width 56 height 11
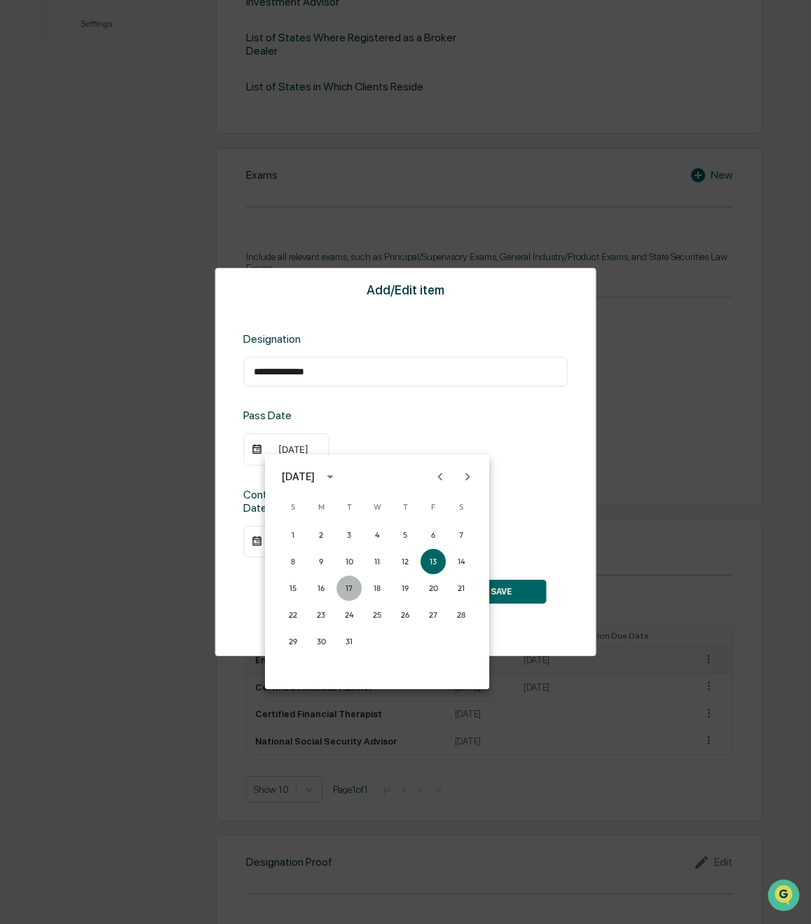
click at [351, 585] on button "17" at bounding box center [348, 587] width 25 height 25
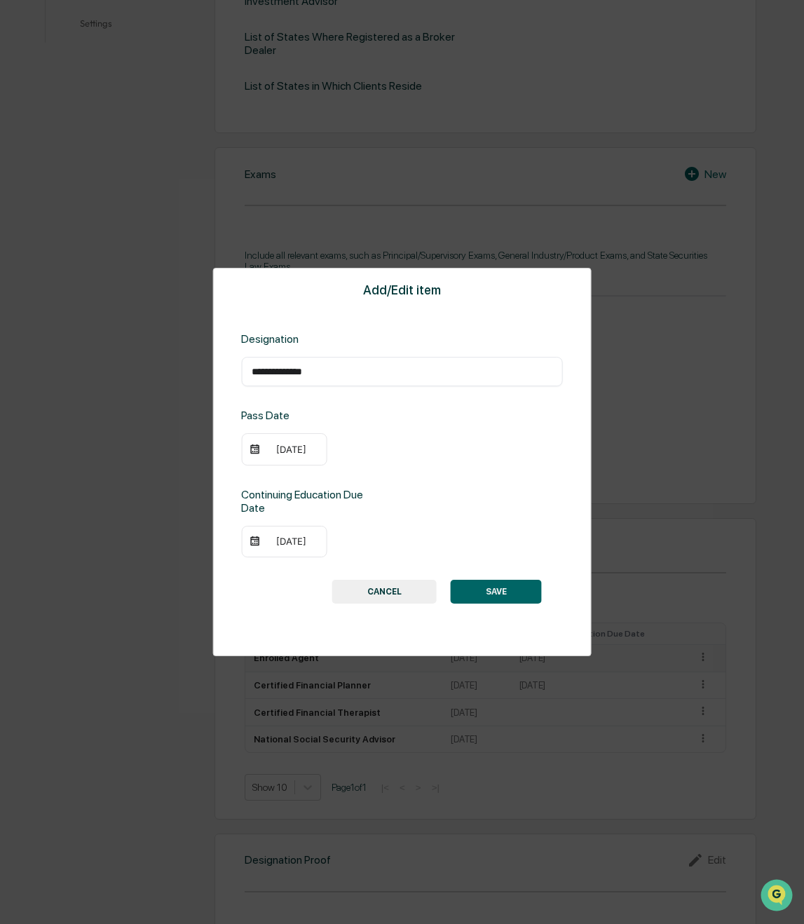
click at [514, 585] on button "SAVE" at bounding box center [496, 592] width 91 height 24
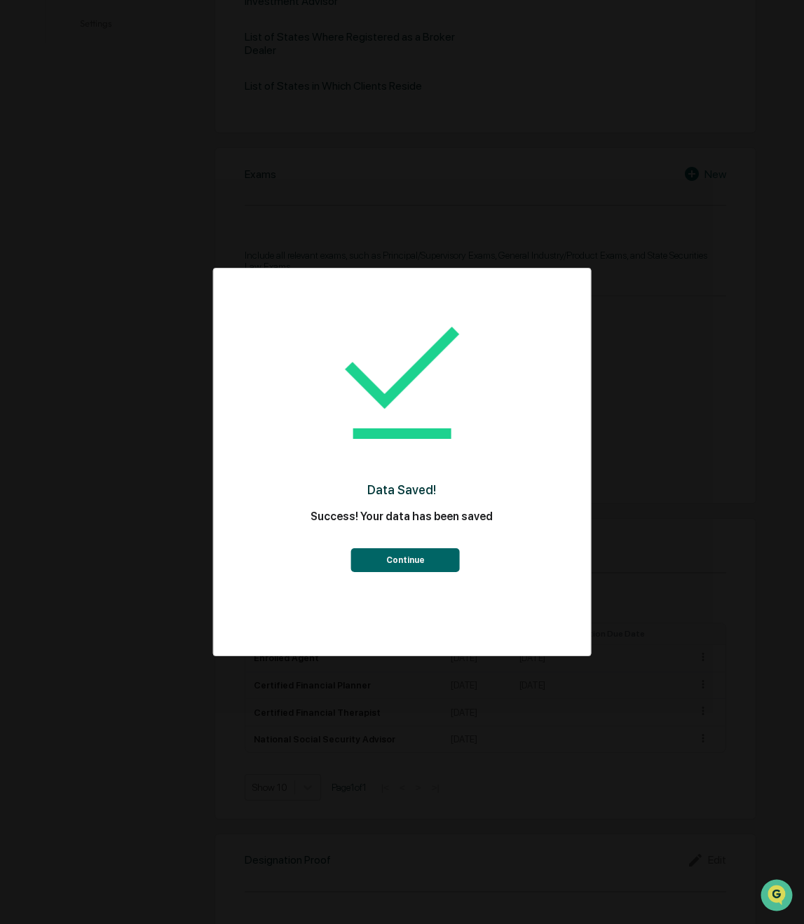
click at [400, 561] on button "Continue" at bounding box center [405, 560] width 109 height 24
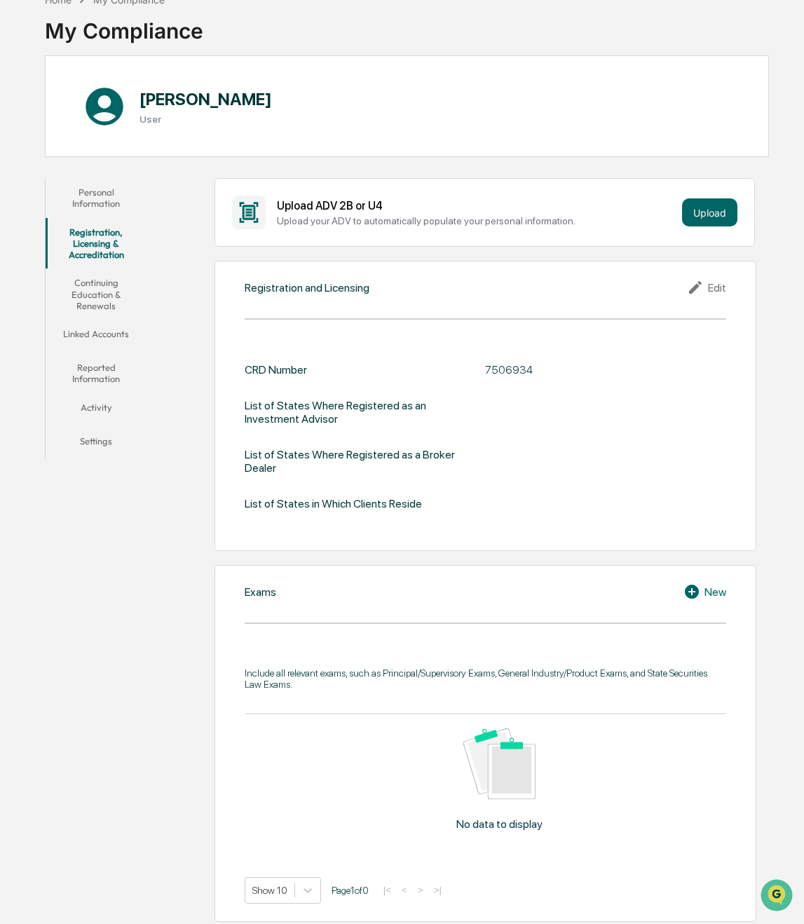
scroll to position [0, 0]
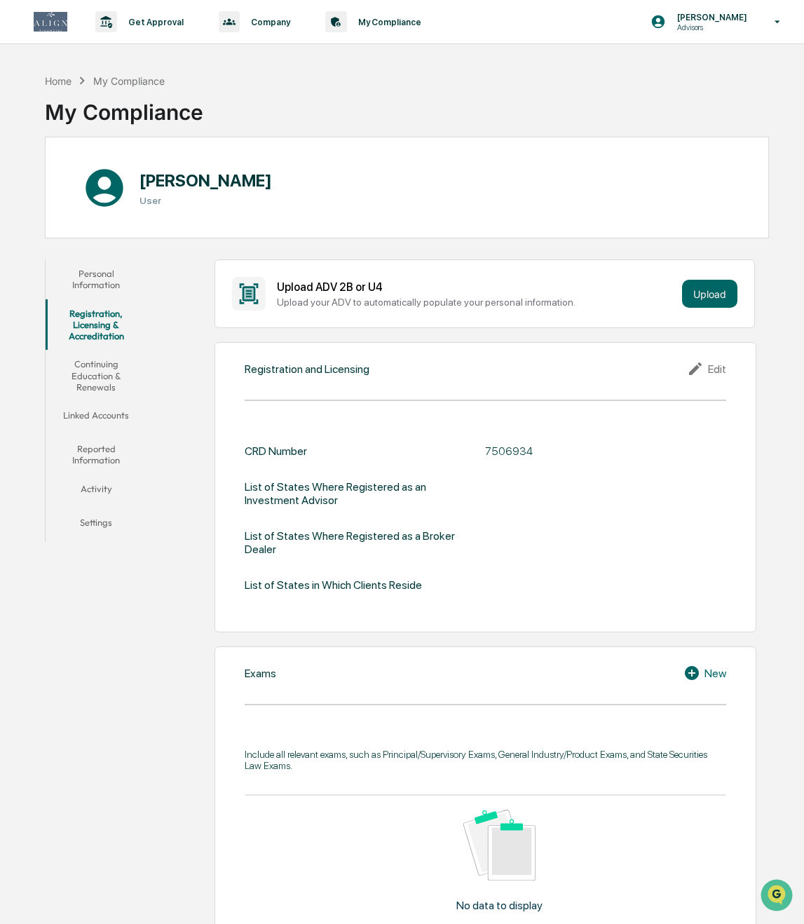
click at [89, 369] on button "Continuing Education & Renewals" at bounding box center [96, 375] width 101 height 51
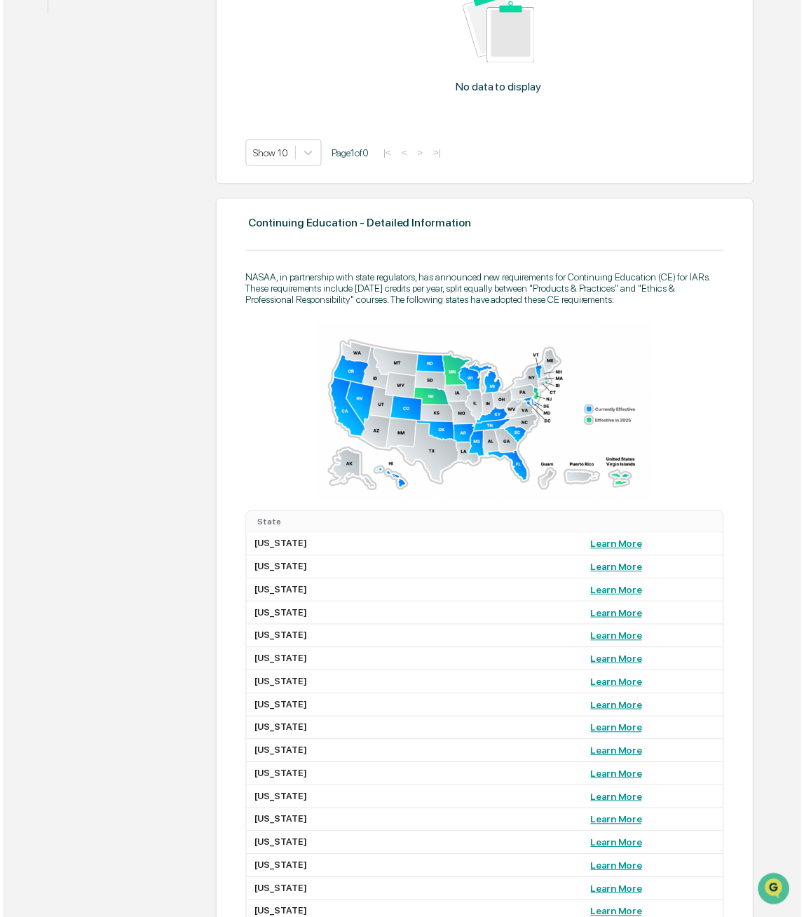
scroll to position [25, 0]
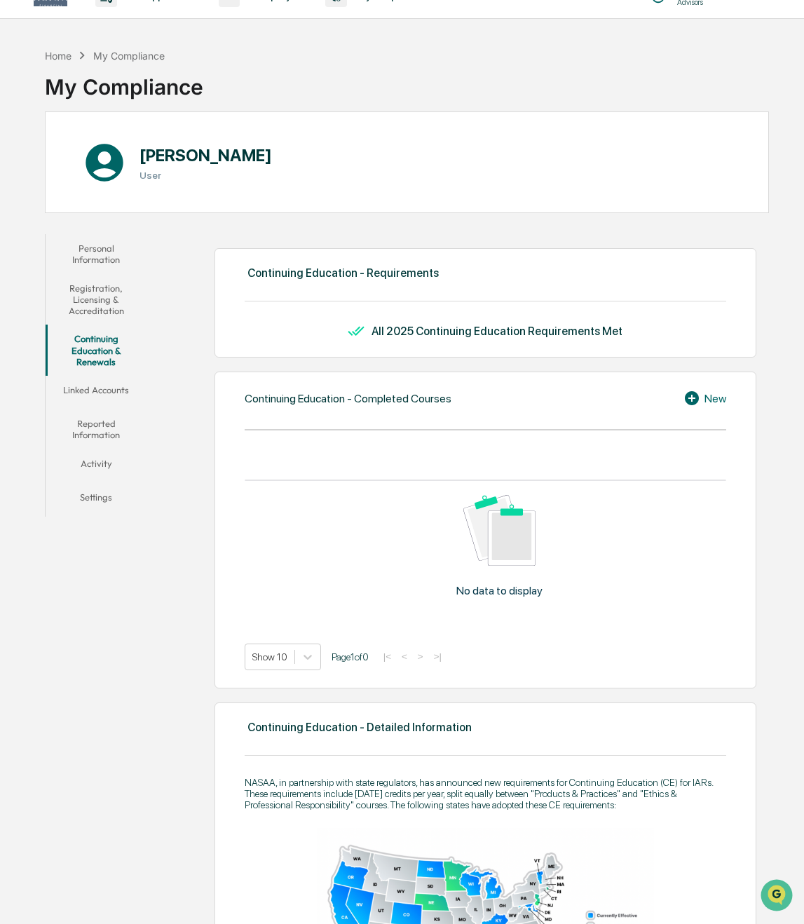
click at [104, 392] on button "Linked Accounts" at bounding box center [96, 393] width 101 height 34
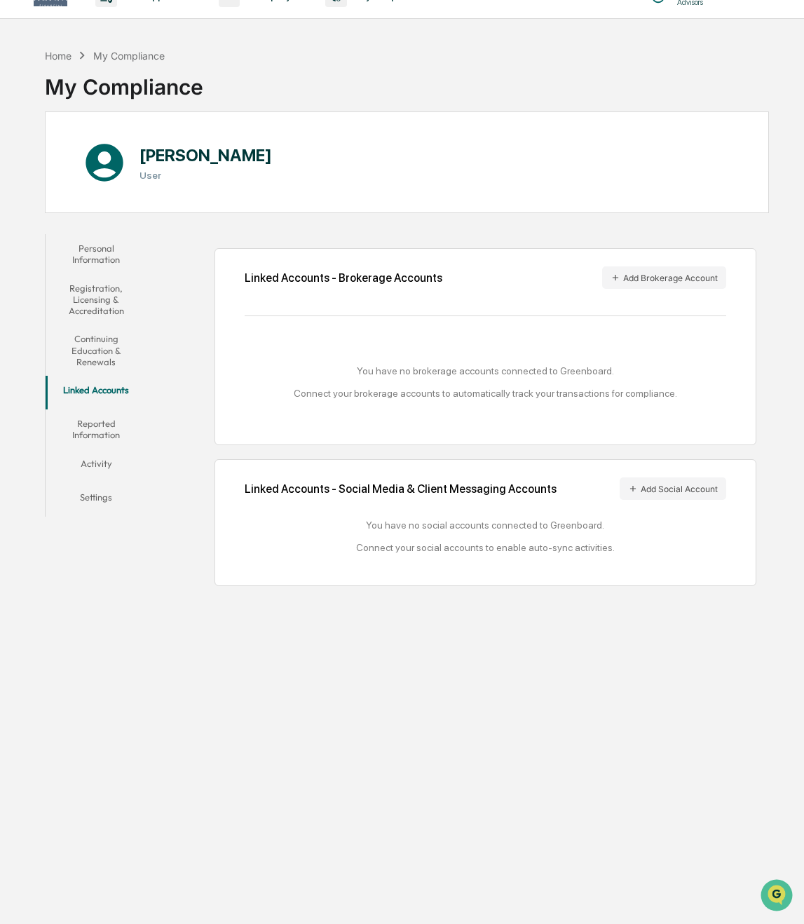
click at [100, 437] on button "Reported Information" at bounding box center [96, 429] width 101 height 40
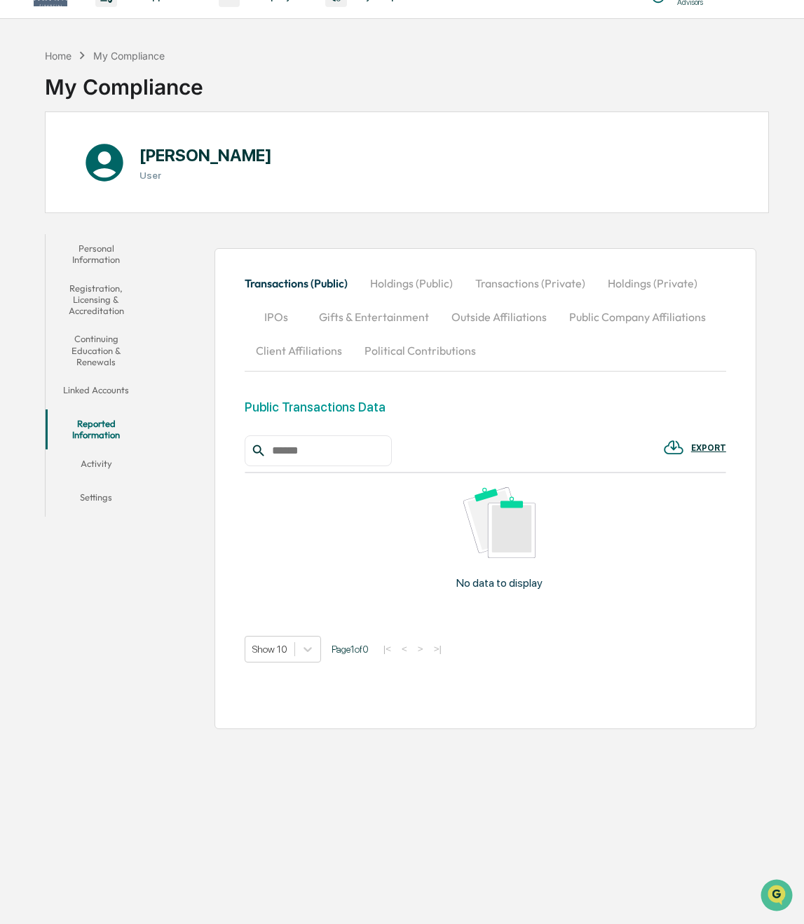
click at [428, 352] on button "Political Contributions" at bounding box center [420, 351] width 134 height 34
click at [642, 283] on button "Holdings (Private)" at bounding box center [653, 283] width 112 height 34
click at [95, 463] on button "Activity" at bounding box center [96, 466] width 101 height 34
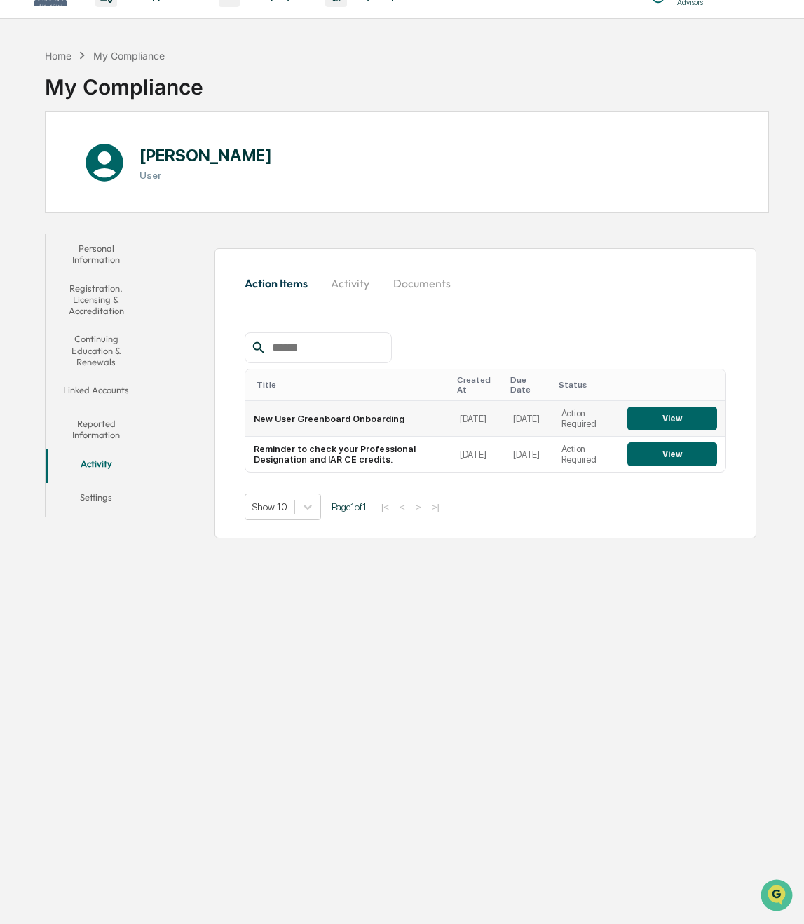
click at [680, 408] on button "View" at bounding box center [672, 419] width 90 height 24
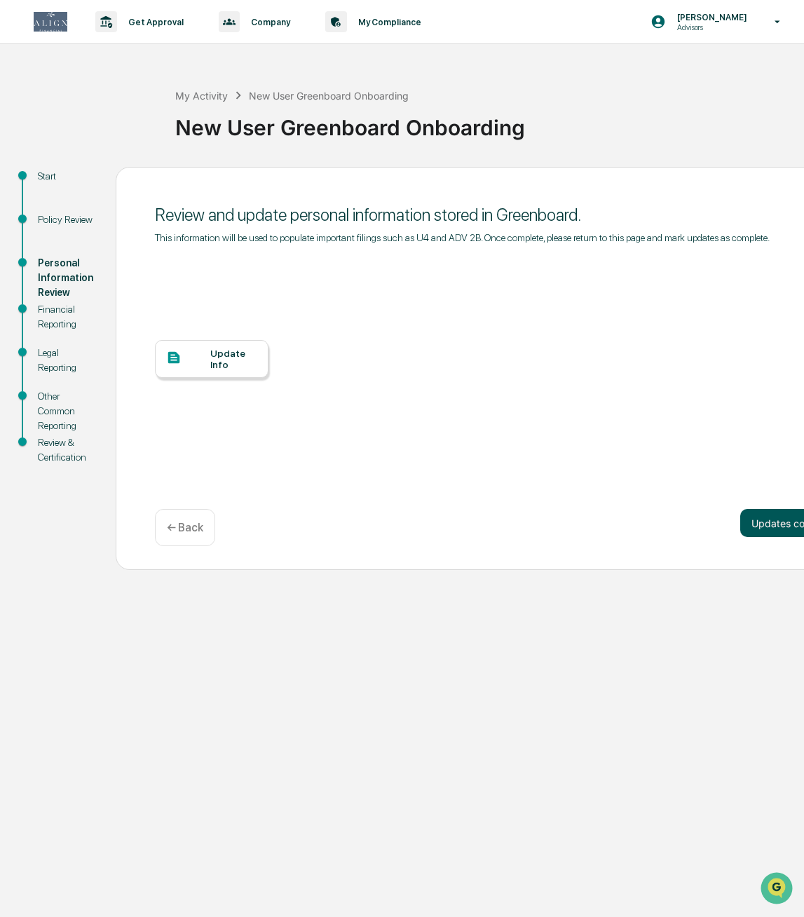
click at [759, 525] on button "Updates complete" at bounding box center [793, 523] width 107 height 28
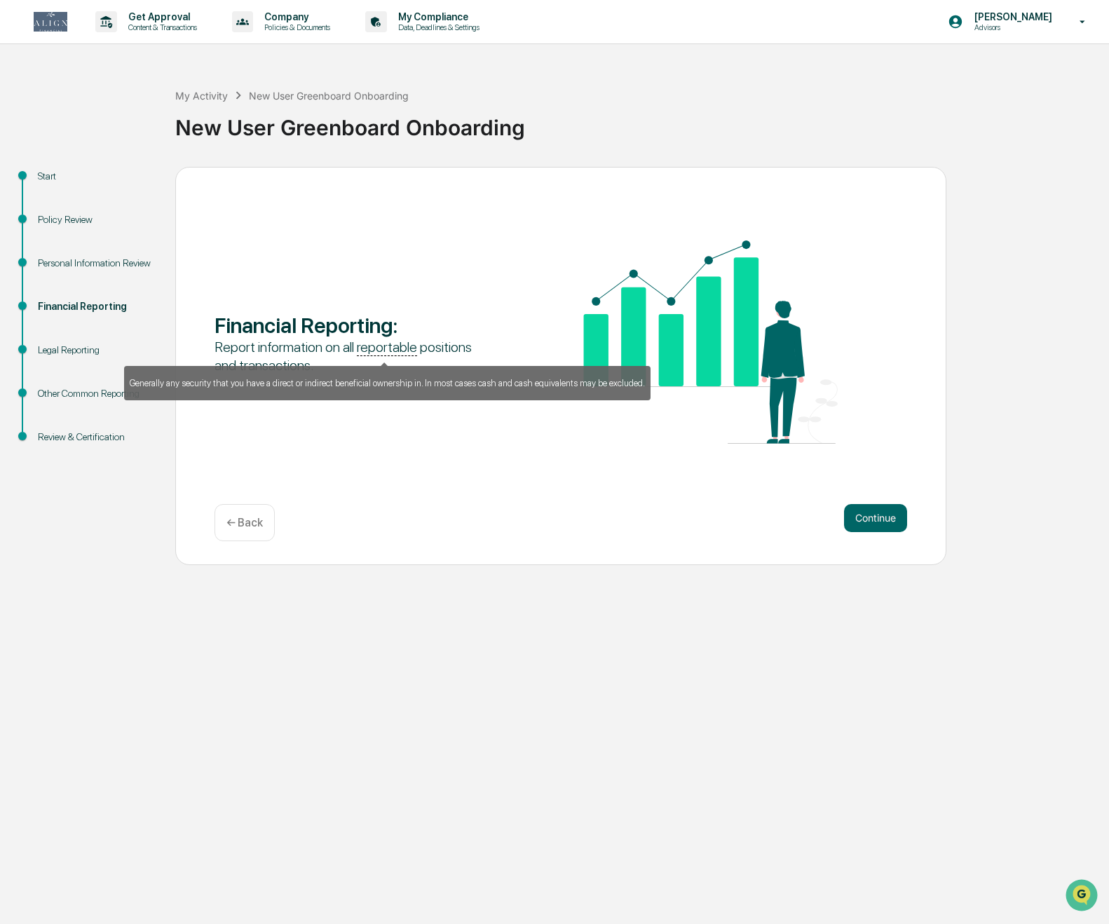
click at [390, 352] on u "reportable" at bounding box center [387, 348] width 60 height 18
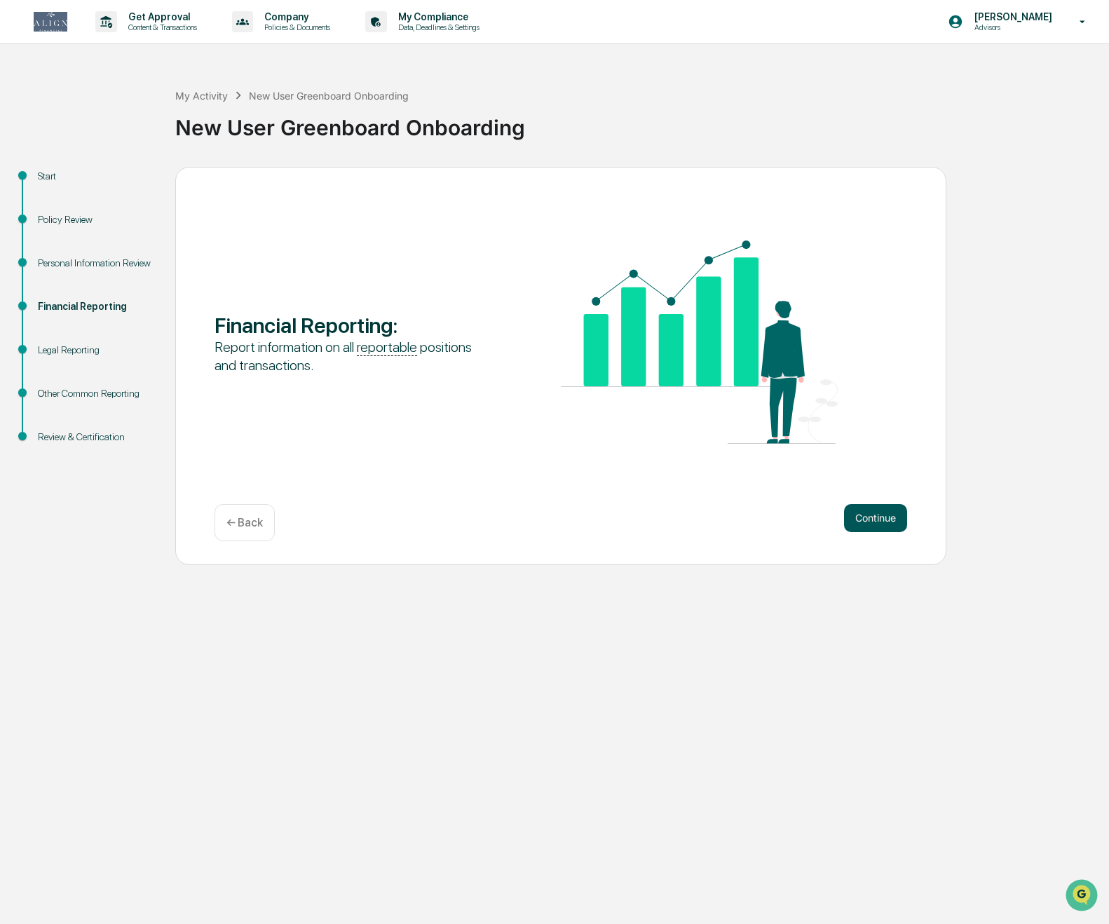
click at [803, 522] on button "Continue" at bounding box center [875, 518] width 63 height 28
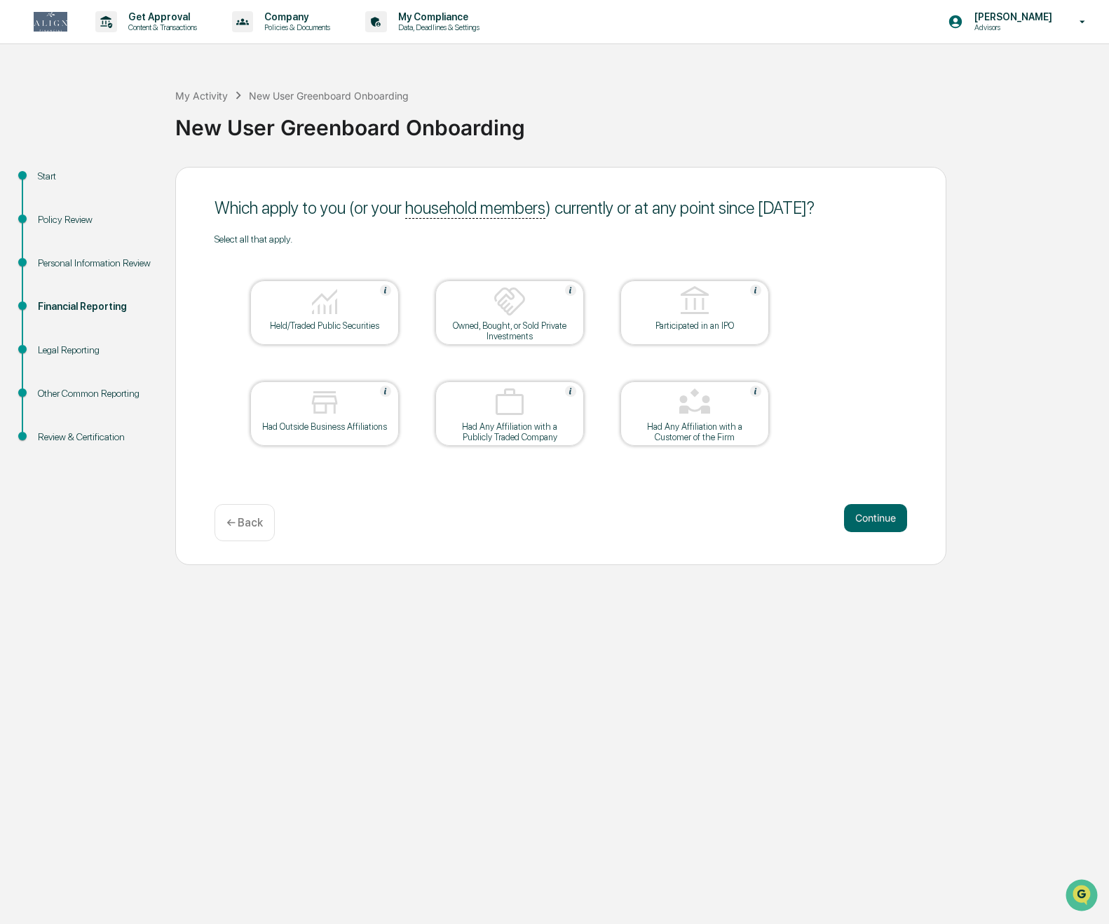
click at [315, 313] on img at bounding box center [325, 302] width 34 height 34
click at [534, 312] on div at bounding box center [509, 303] width 140 height 36
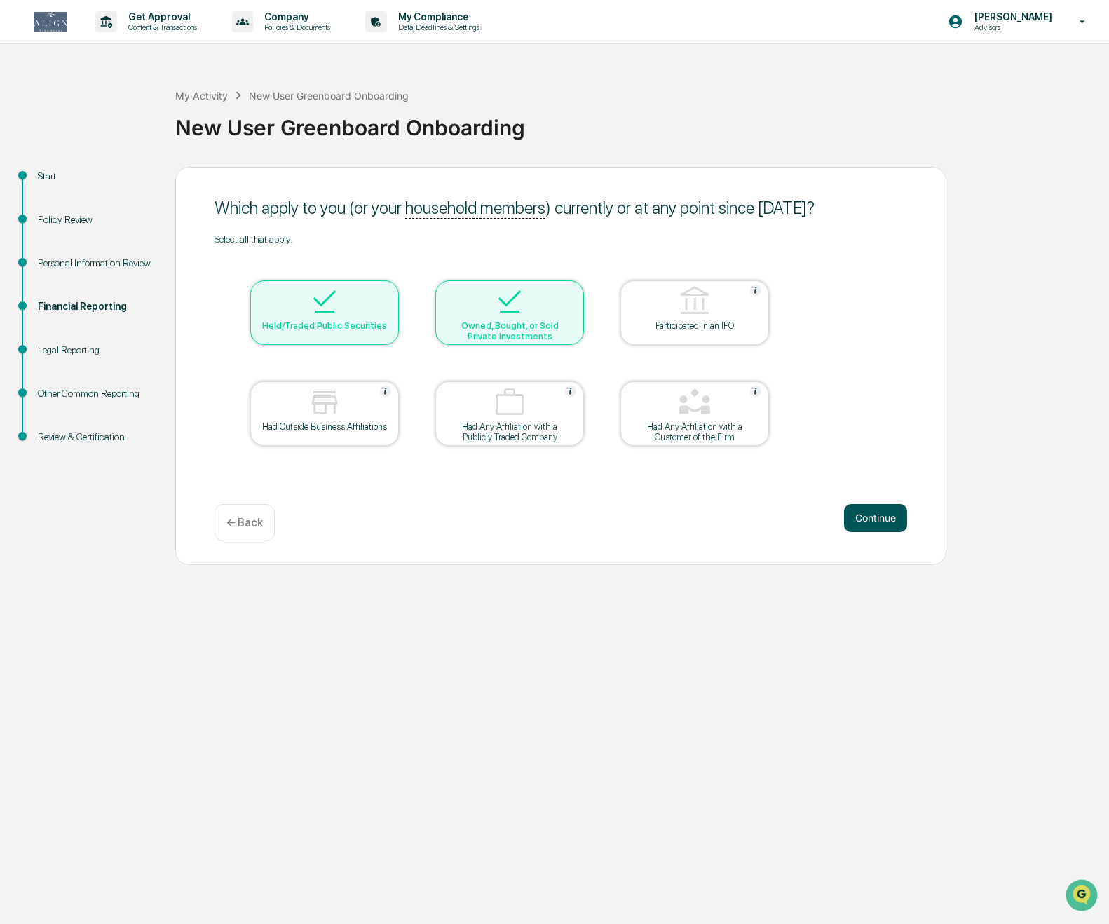
click at [803, 524] on button "Continue" at bounding box center [875, 518] width 63 height 28
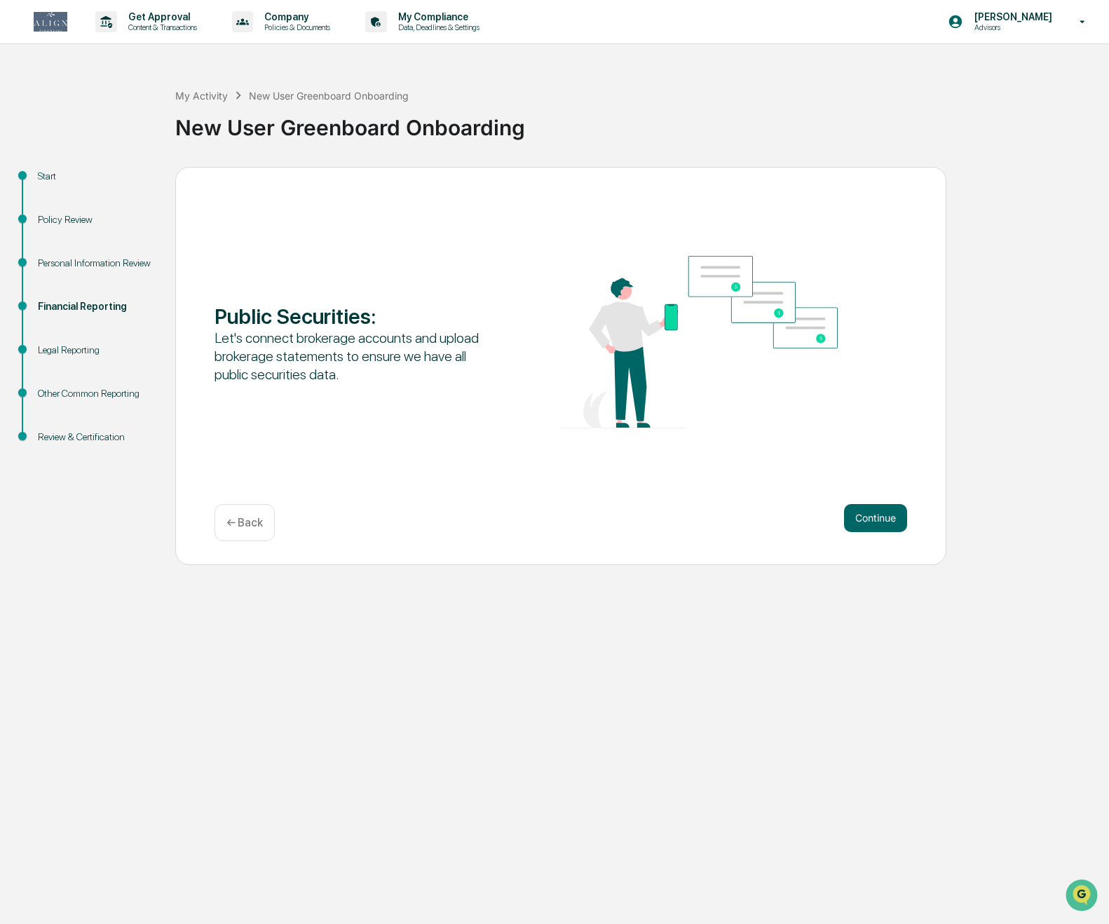
click at [803, 524] on button "Continue" at bounding box center [875, 518] width 63 height 28
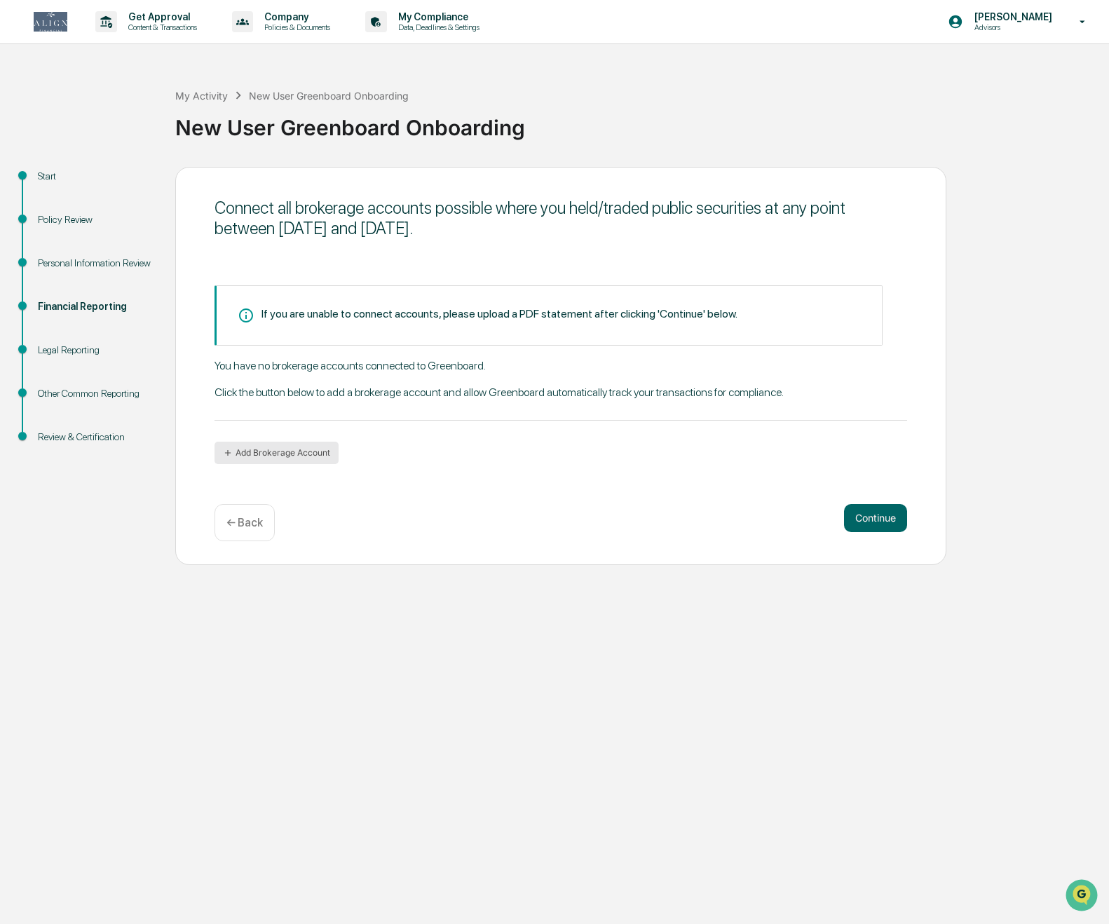
click at [284, 453] on button "Add Brokerage Account" at bounding box center [276, 453] width 124 height 22
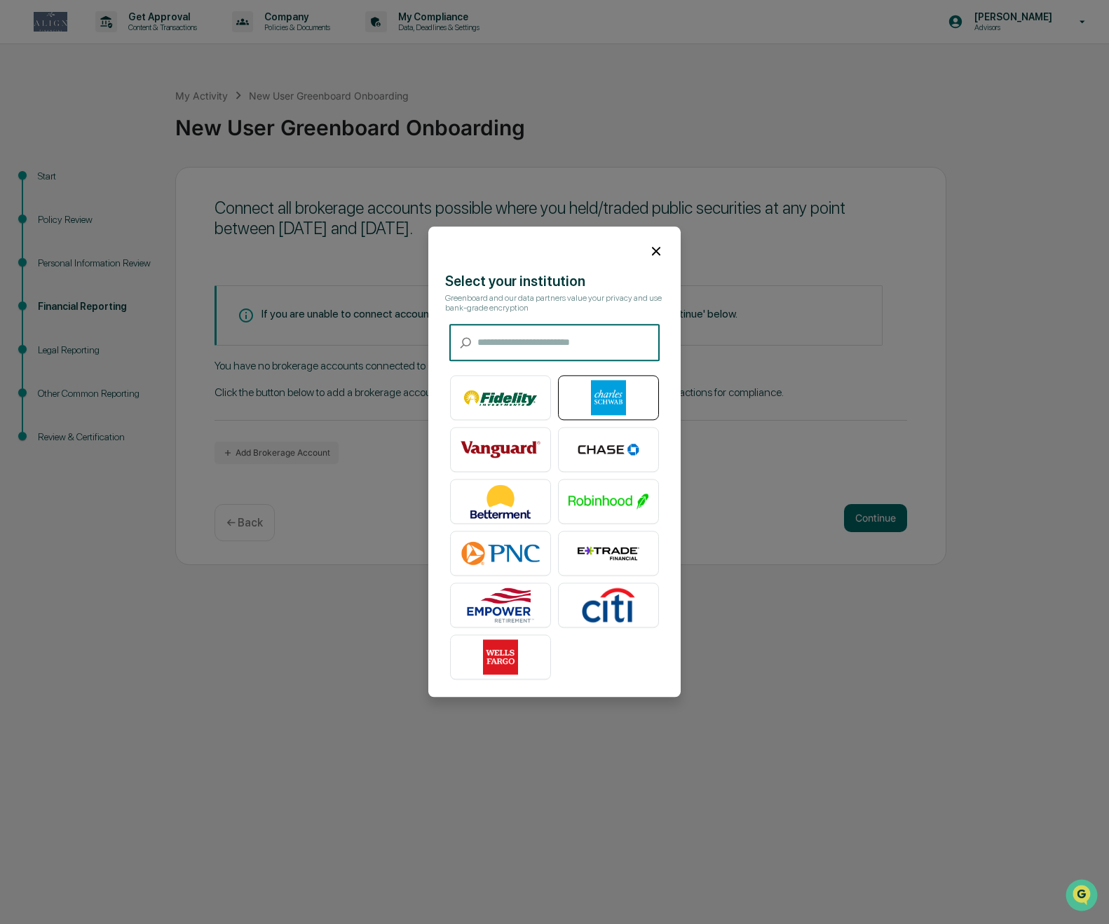
click at [586, 395] on img at bounding box center [608, 398] width 80 height 35
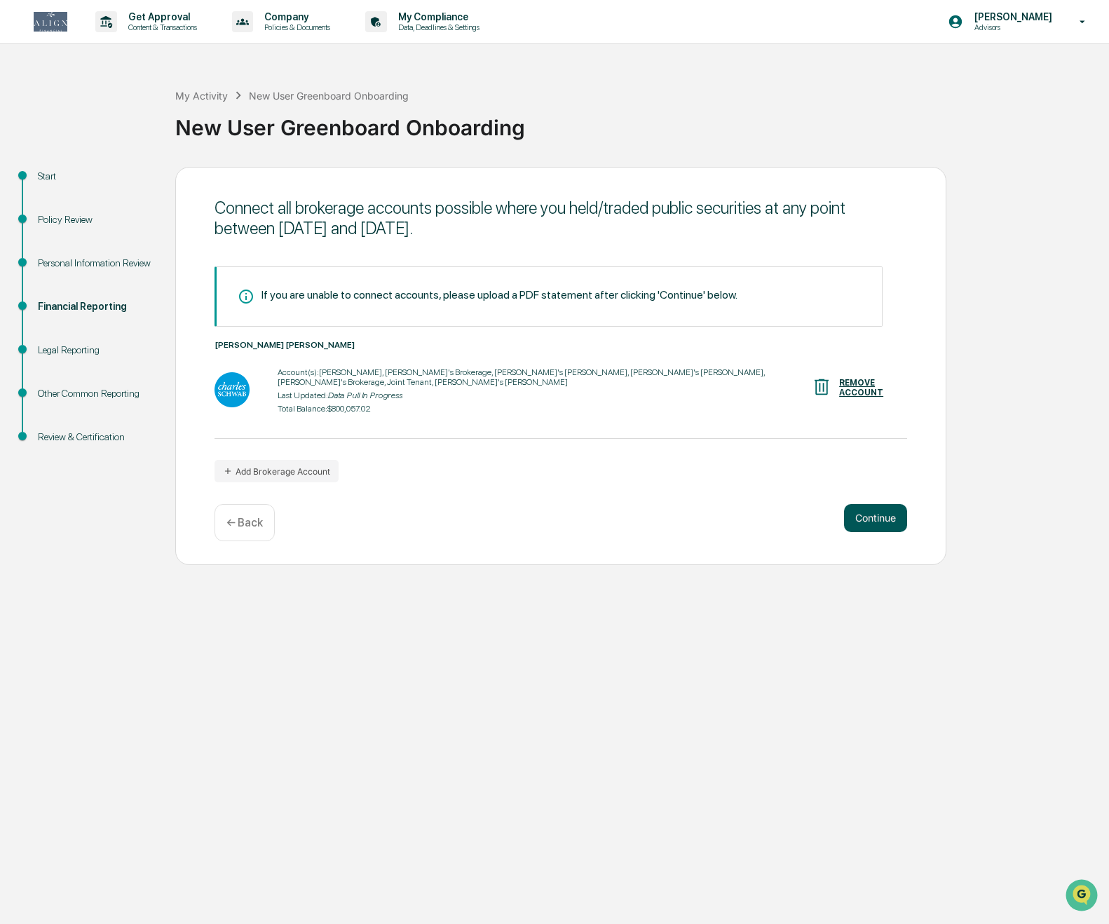
click at [803, 508] on button "Continue" at bounding box center [875, 518] width 63 height 28
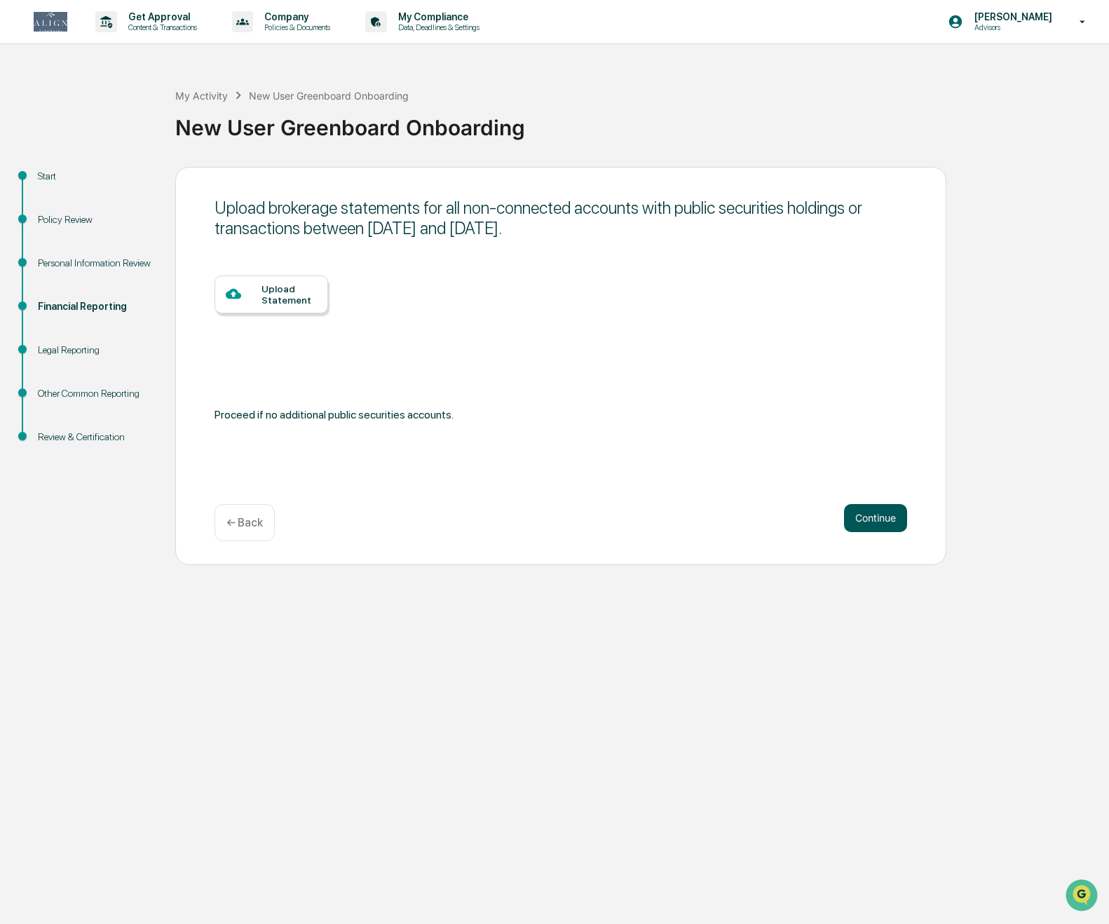
click at [803, 521] on button "Continue" at bounding box center [875, 518] width 63 height 28
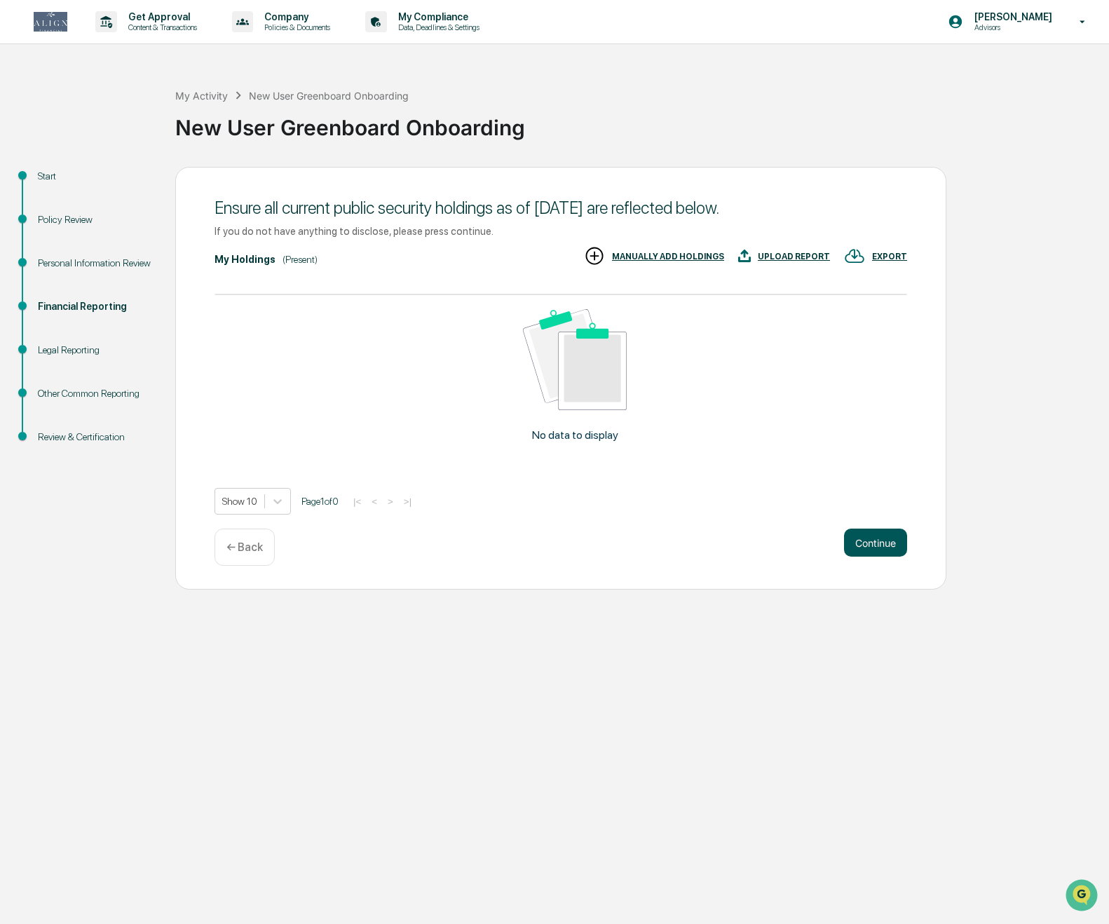
click at [803, 542] on button "Continue" at bounding box center [875, 543] width 63 height 28
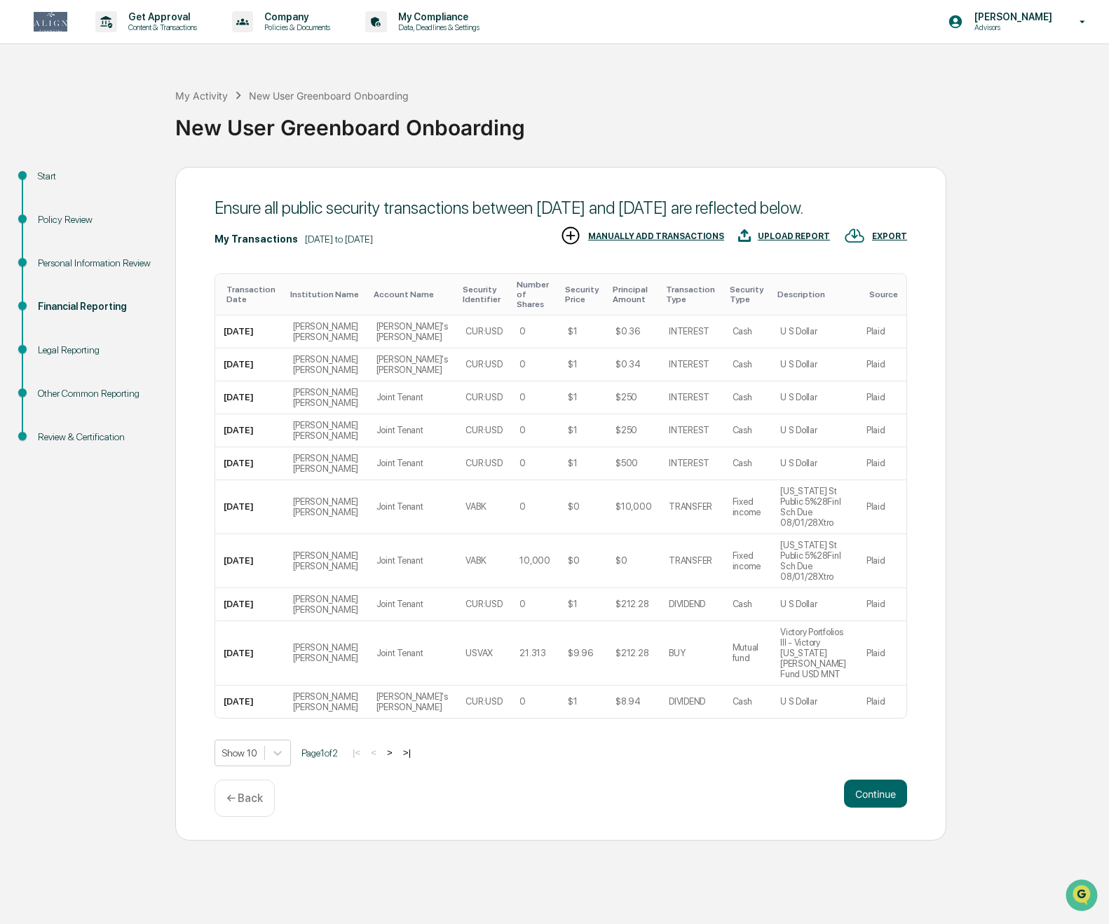
click at [395, 747] on button ">" at bounding box center [390, 753] width 14 height 12
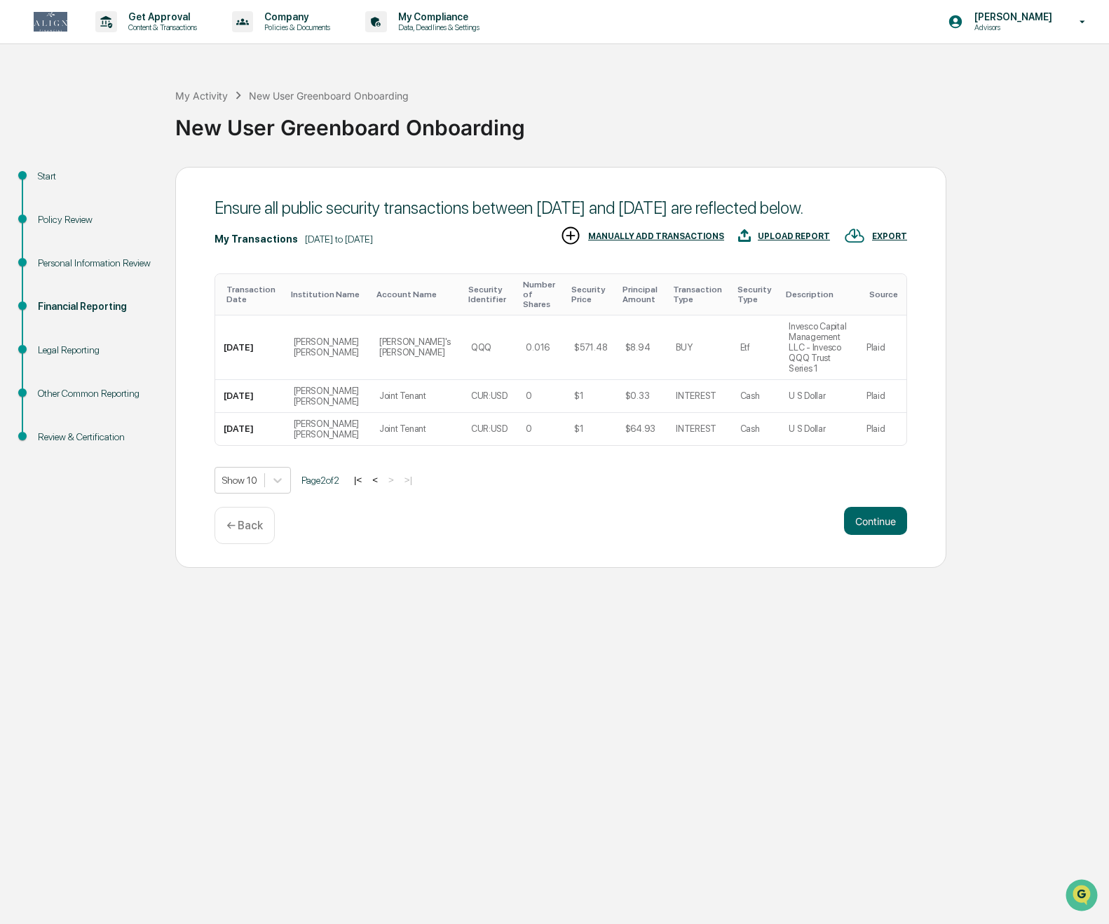
click at [380, 474] on button "<" at bounding box center [375, 480] width 14 height 12
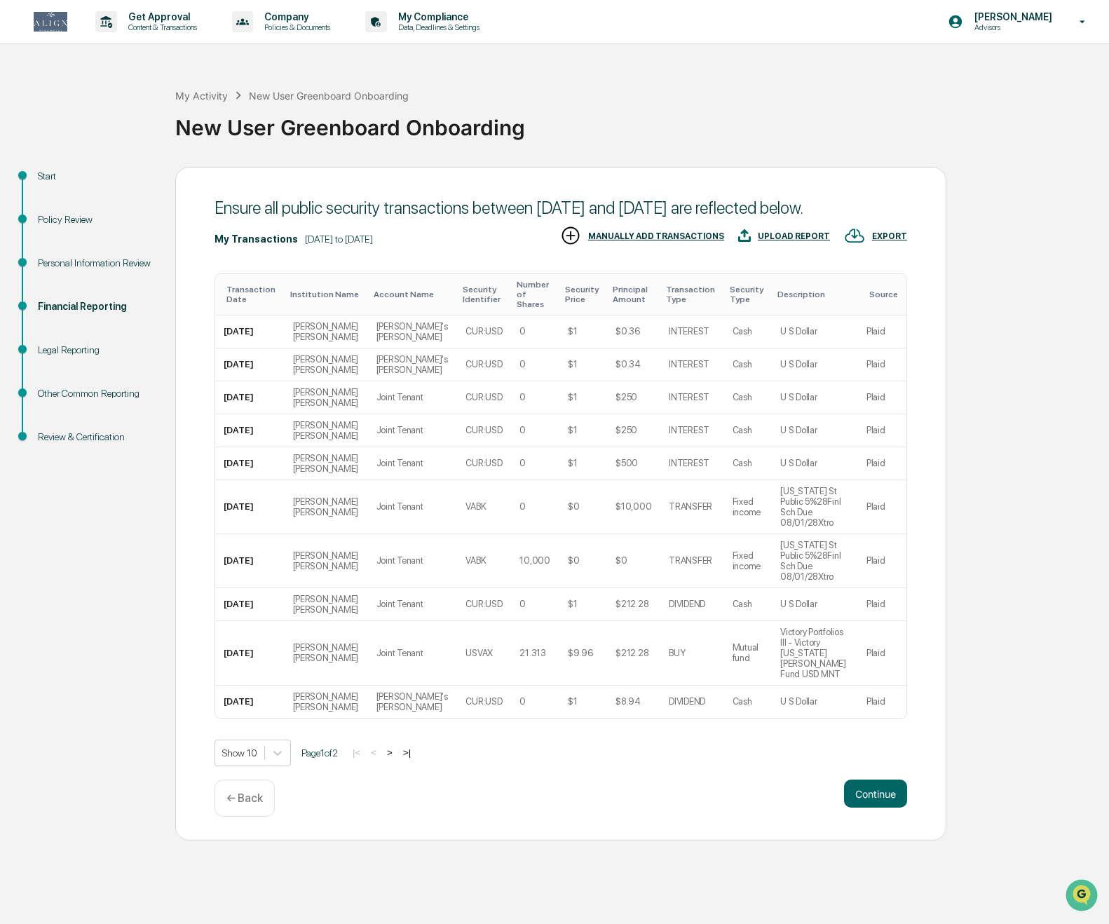
click at [395, 747] on button ">" at bounding box center [390, 753] width 14 height 12
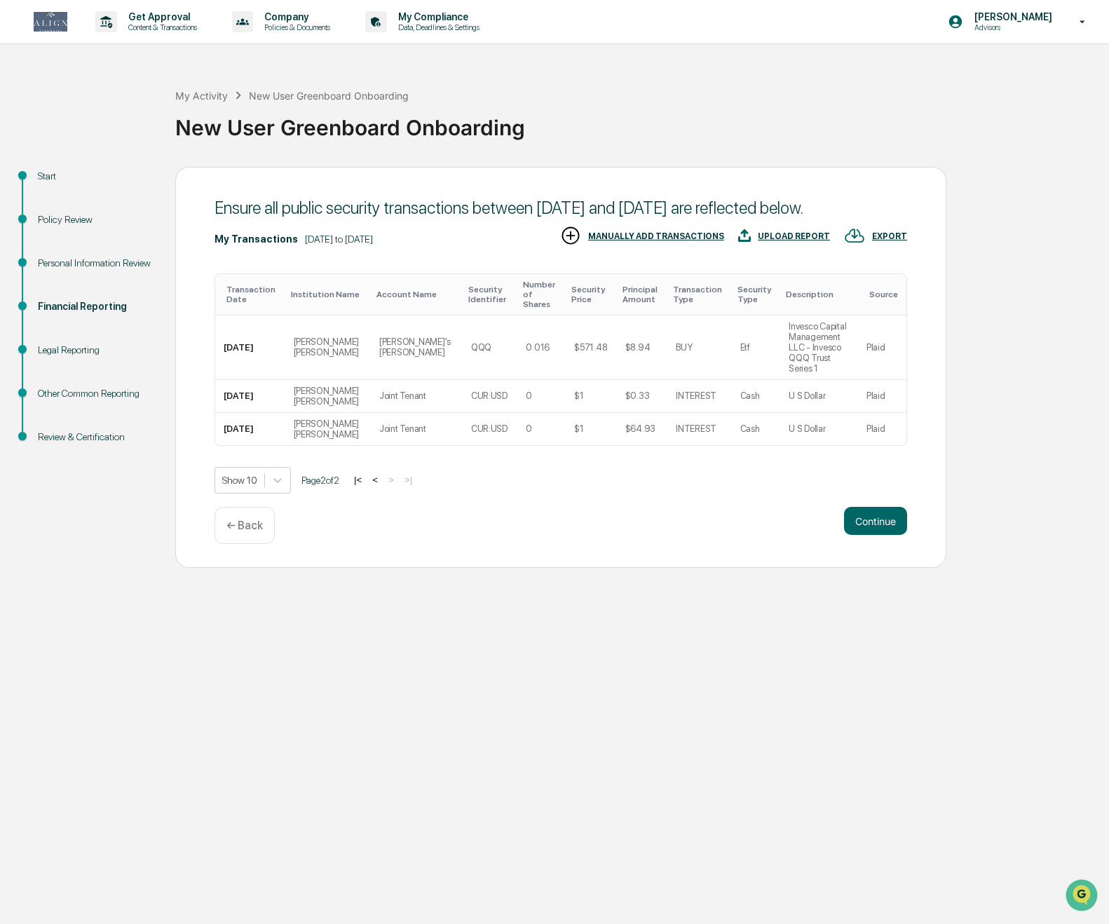
drag, startPoint x: 395, startPoint y: 701, endPoint x: 758, endPoint y: 599, distance: 376.6
click at [758, 599] on div "Get Approval Content & Transactions Company Policies & Documents My Compliance …" at bounding box center [554, 462] width 1109 height 924
click at [803, 517] on button "Continue" at bounding box center [875, 521] width 63 height 28
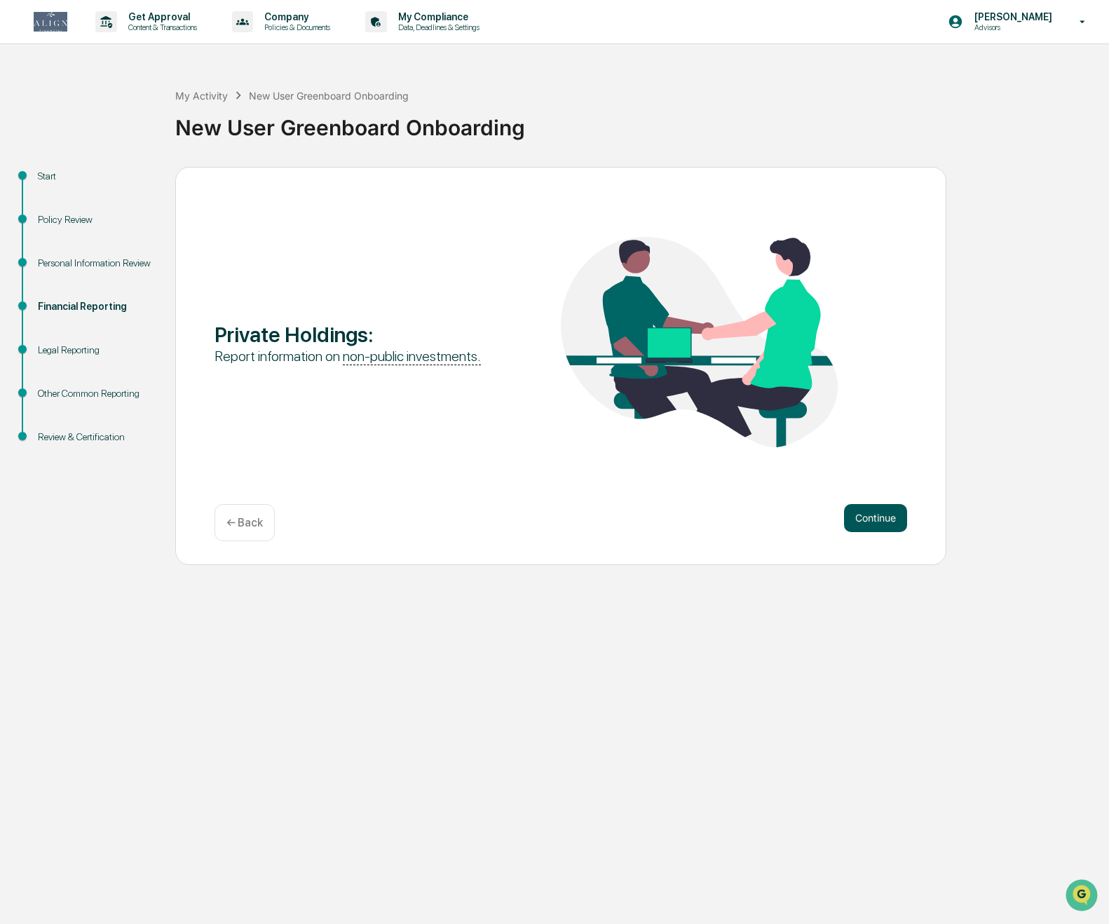
click at [803, 520] on button "Continue" at bounding box center [875, 518] width 63 height 28
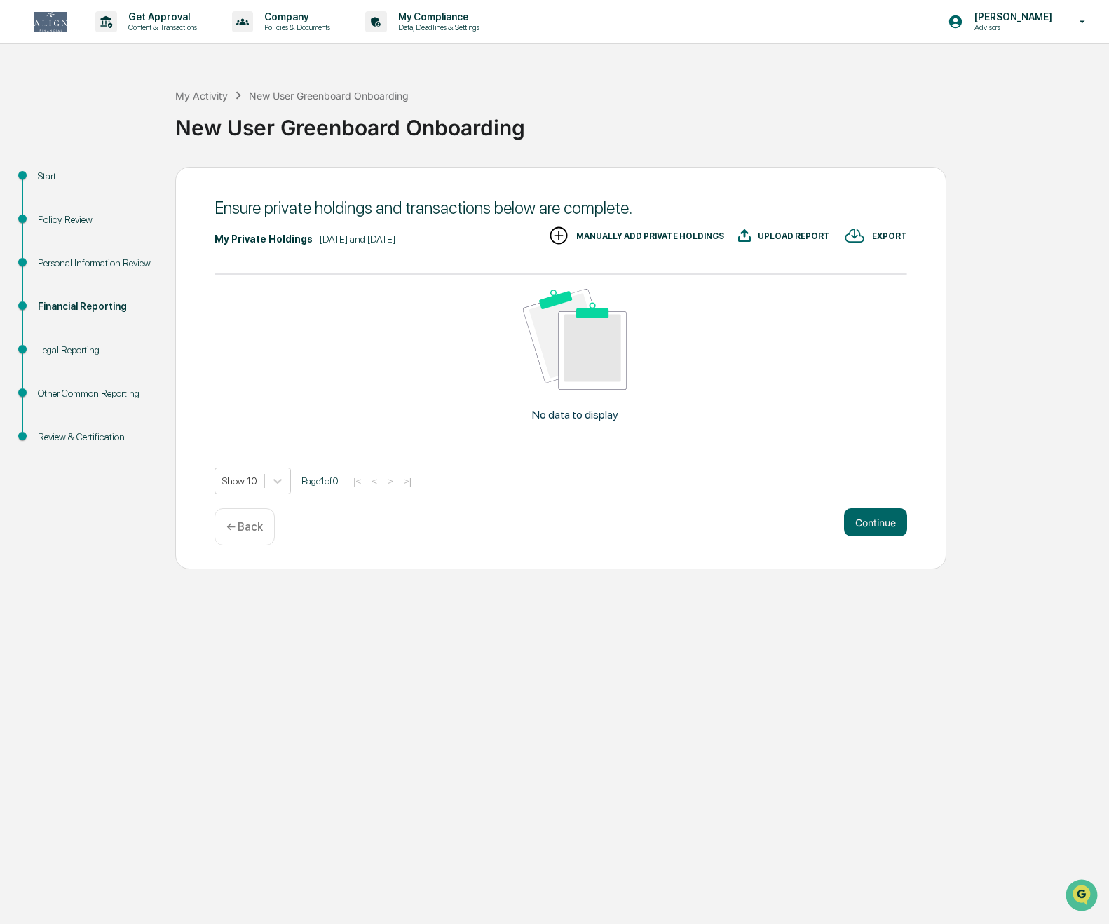
click at [237, 534] on div "← Back" at bounding box center [244, 526] width 60 height 37
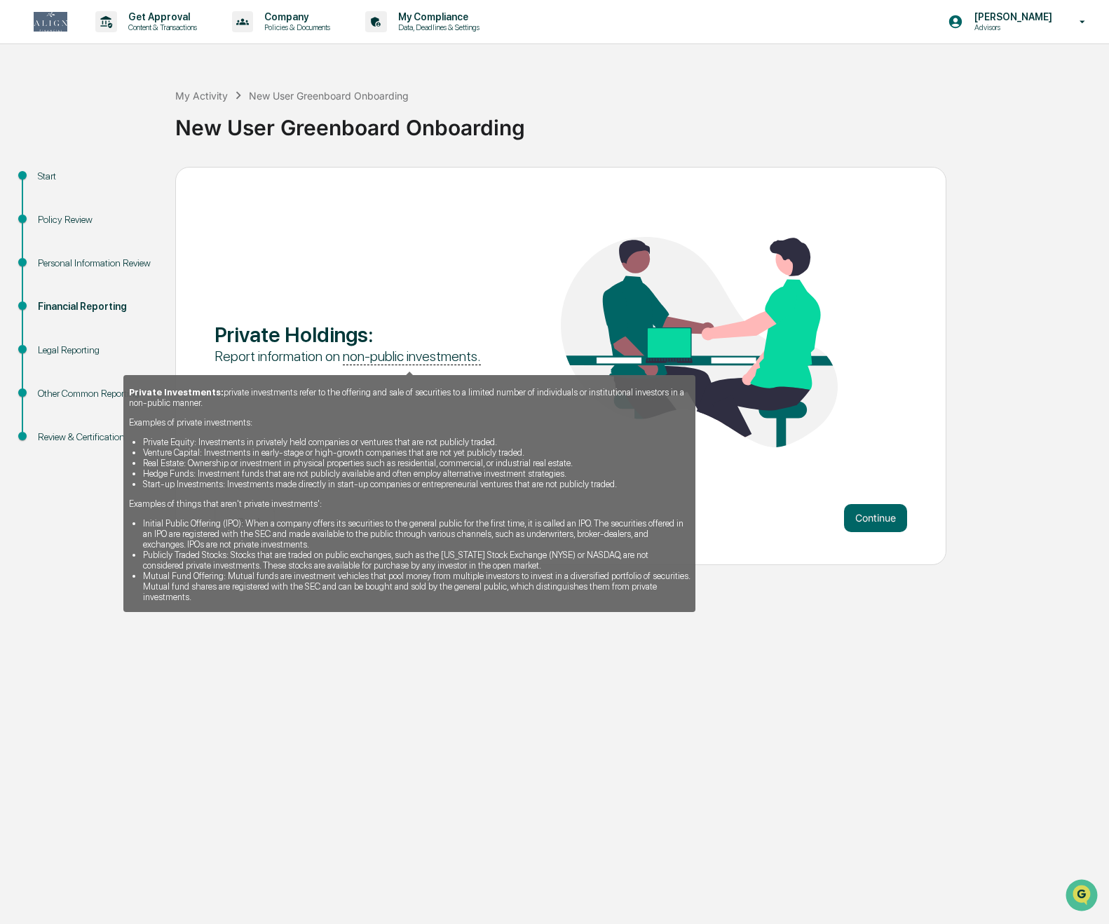
click at [380, 358] on u "non-public investments." at bounding box center [412, 357] width 138 height 18
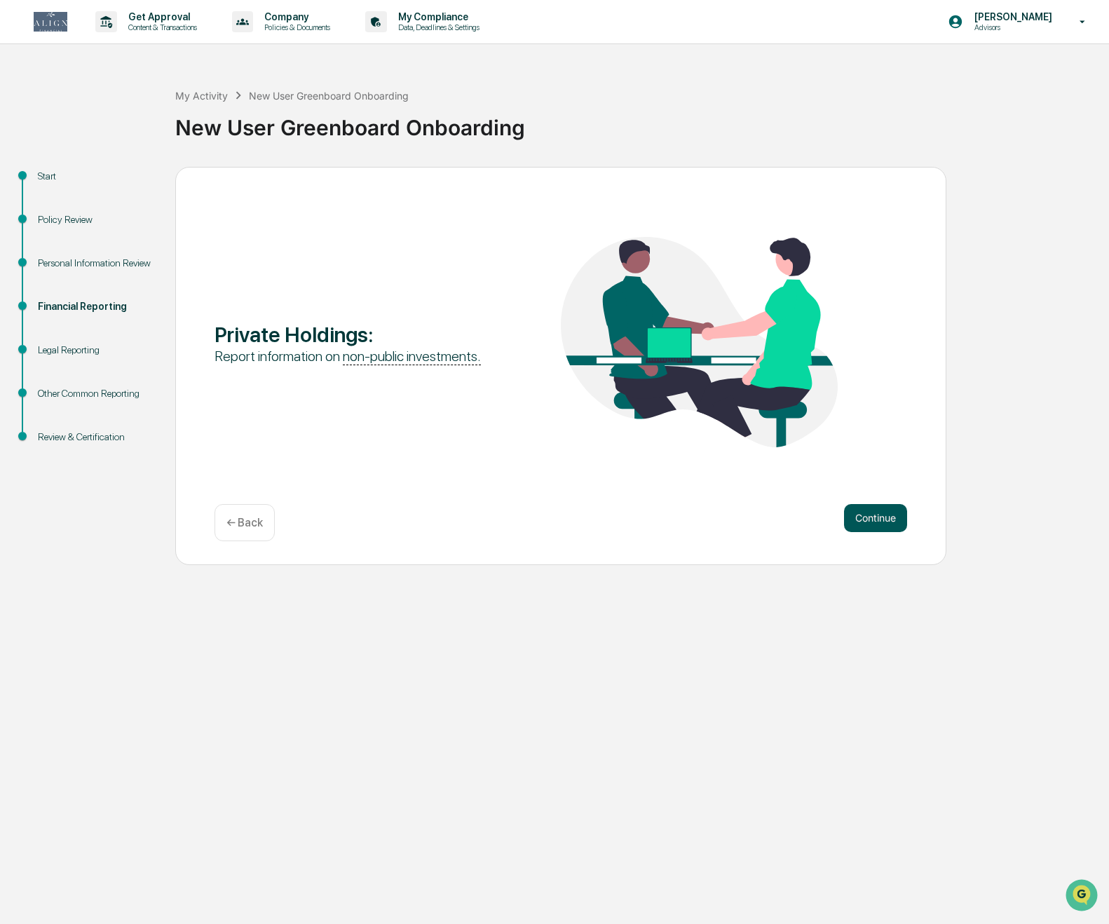
click at [803, 519] on button "Continue" at bounding box center [875, 518] width 63 height 28
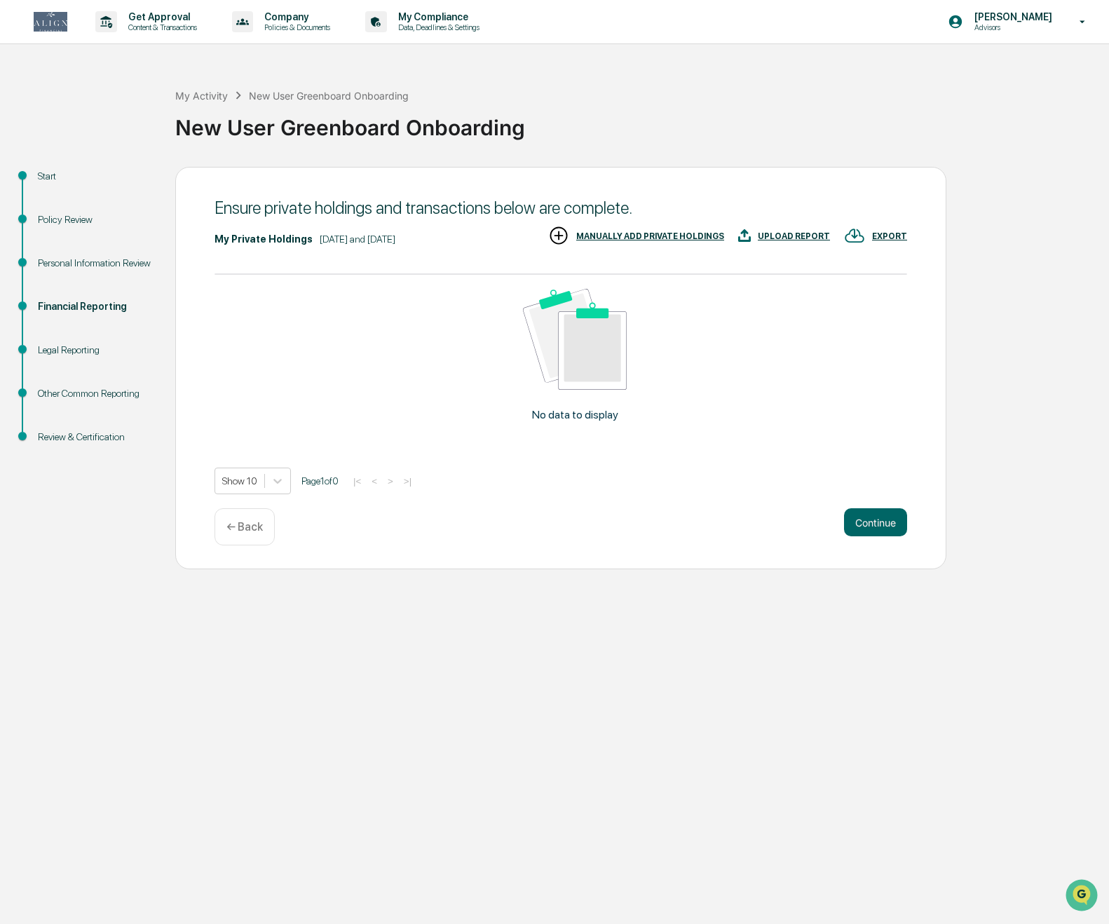
drag, startPoint x: 876, startPoint y: 519, endPoint x: 594, endPoint y: 527, distance: 281.9
click at [594, 527] on div "Continue ← Back" at bounding box center [560, 526] width 693 height 37
click at [584, 231] on div "MANUALLY ADD PRIVATE HOLDINGS" at bounding box center [636, 236] width 176 height 23
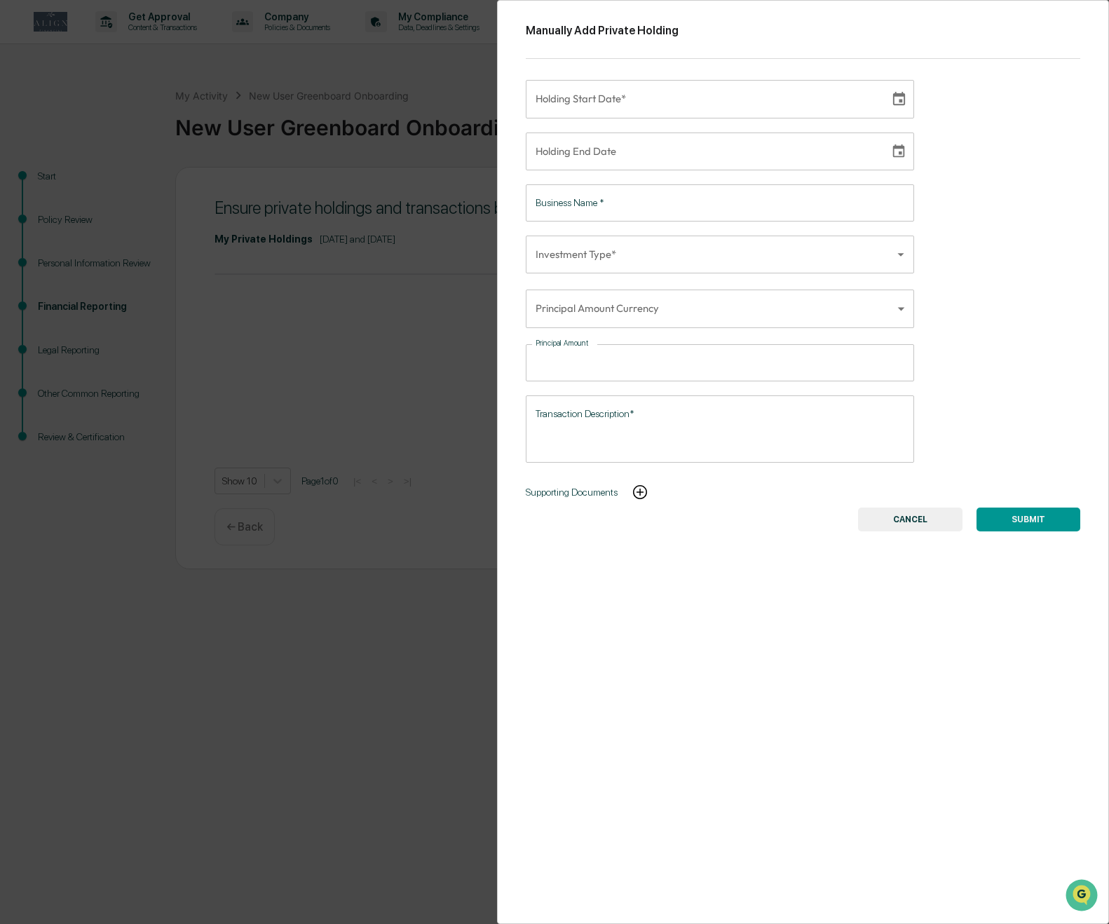
type input "**********"
click at [596, 112] on input "**********" at bounding box center [703, 99] width 354 height 38
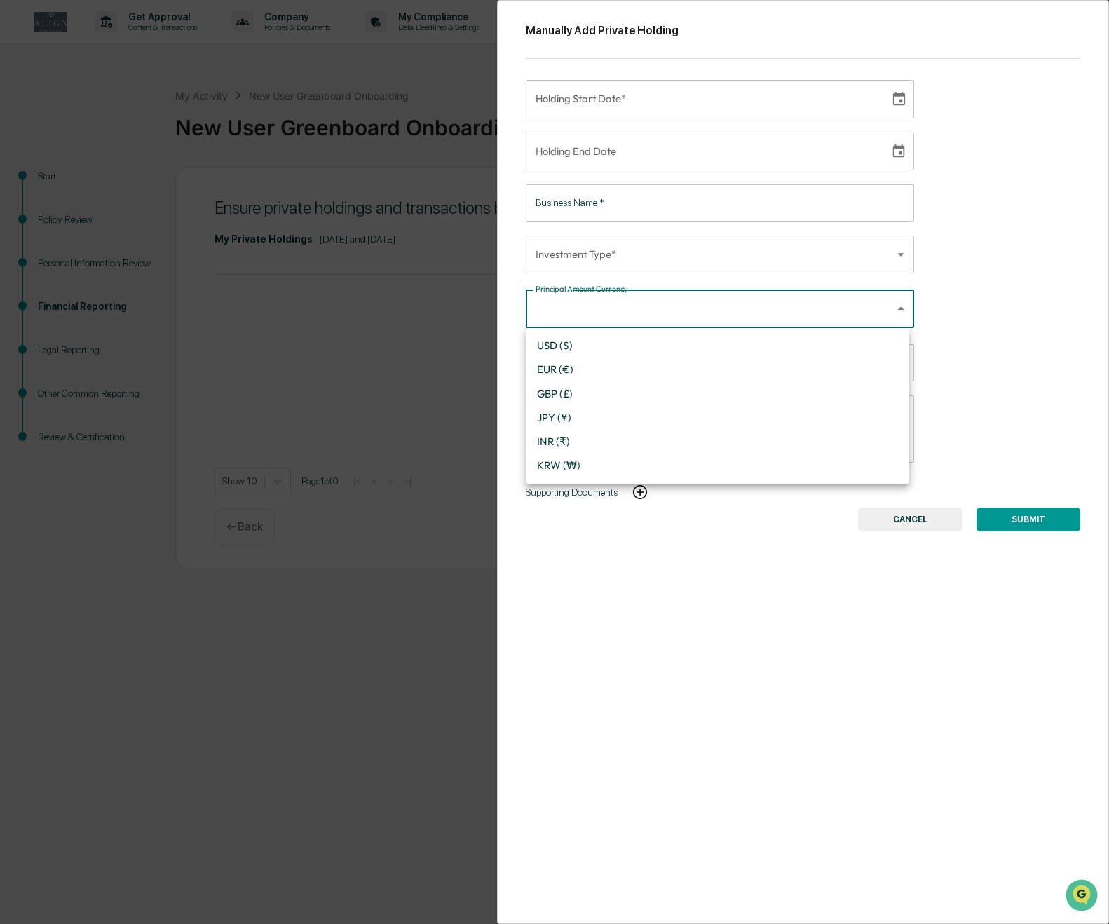
click at [803, 309] on body "Get Approval Content & Transactions Company Policies & Documents My Compliance …" at bounding box center [554, 462] width 1109 height 924
click at [542, 343] on li "USD ($)" at bounding box center [717, 346] width 383 height 24
type input "*"
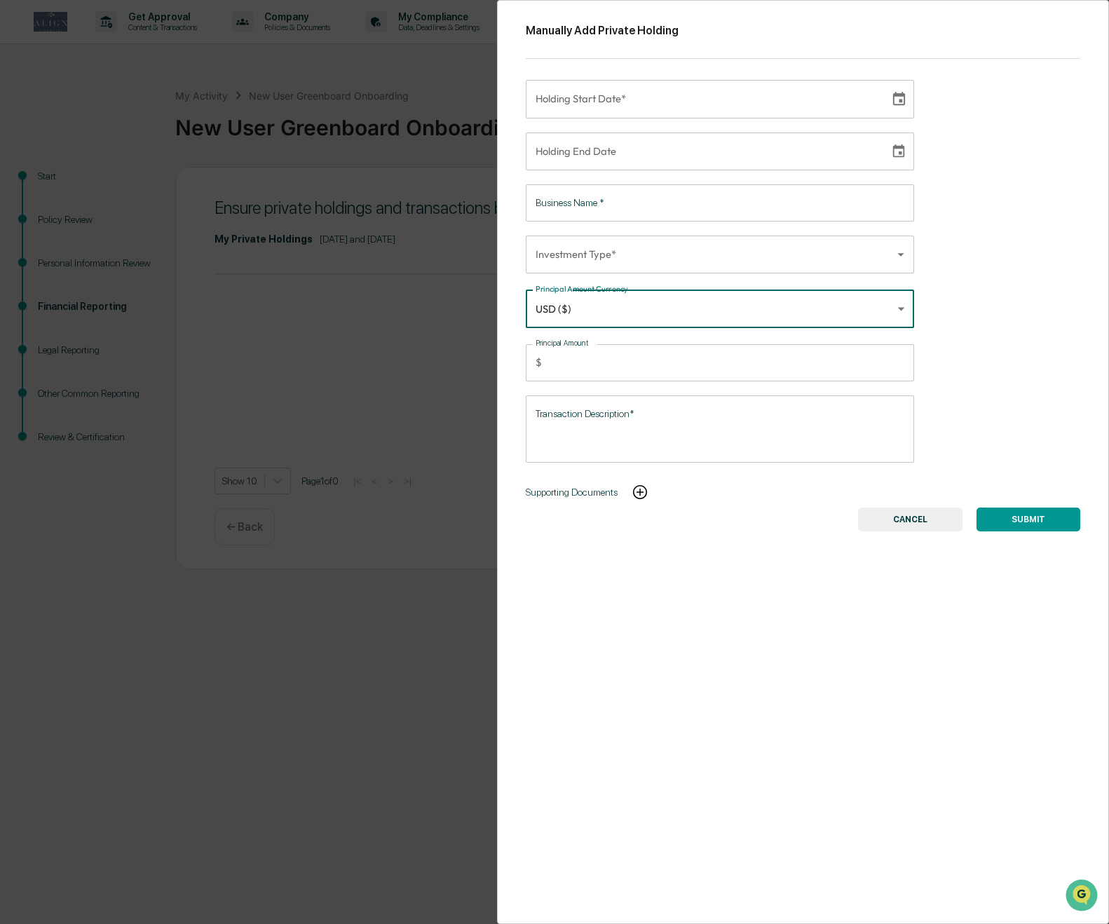
click at [669, 259] on body "Get Approval Content & Transactions Company Policies & Documents My Compliance …" at bounding box center [554, 462] width 1109 height 924
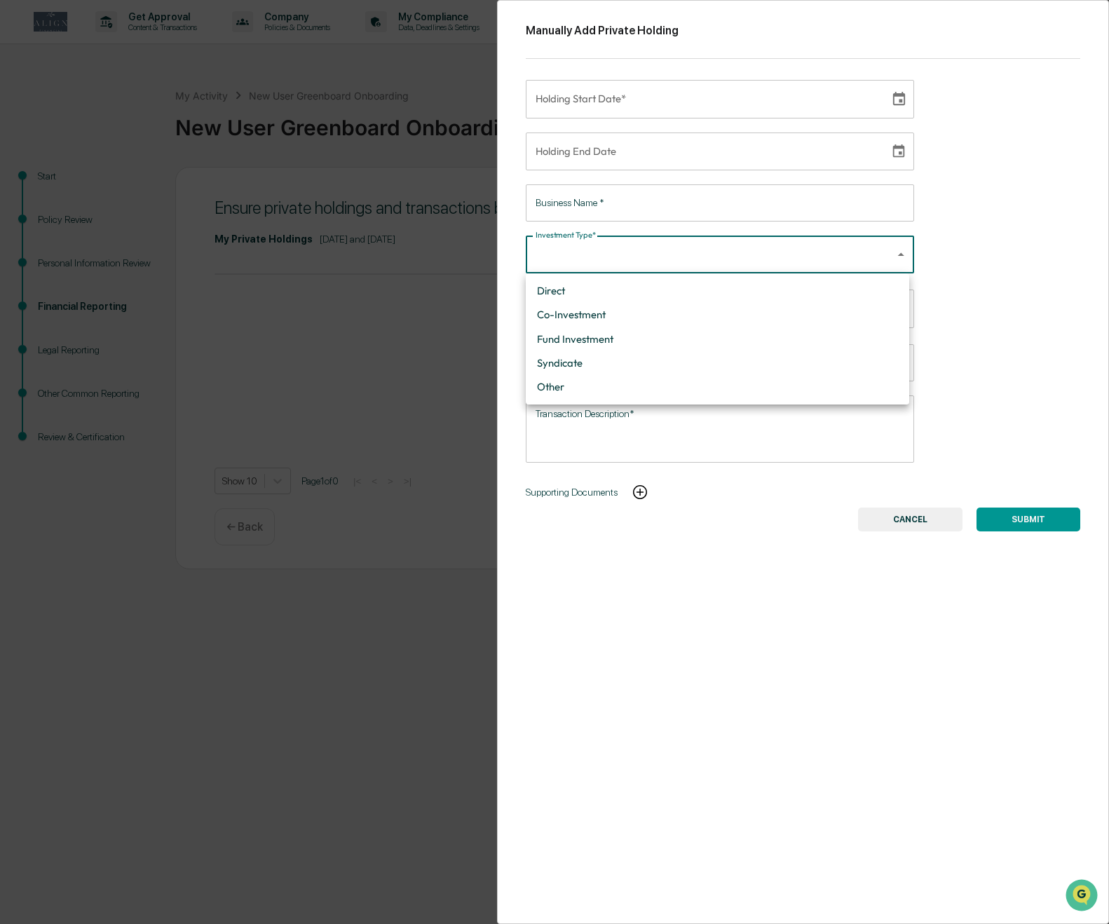
click at [646, 295] on li "Direct" at bounding box center [717, 291] width 383 height 24
type input "******"
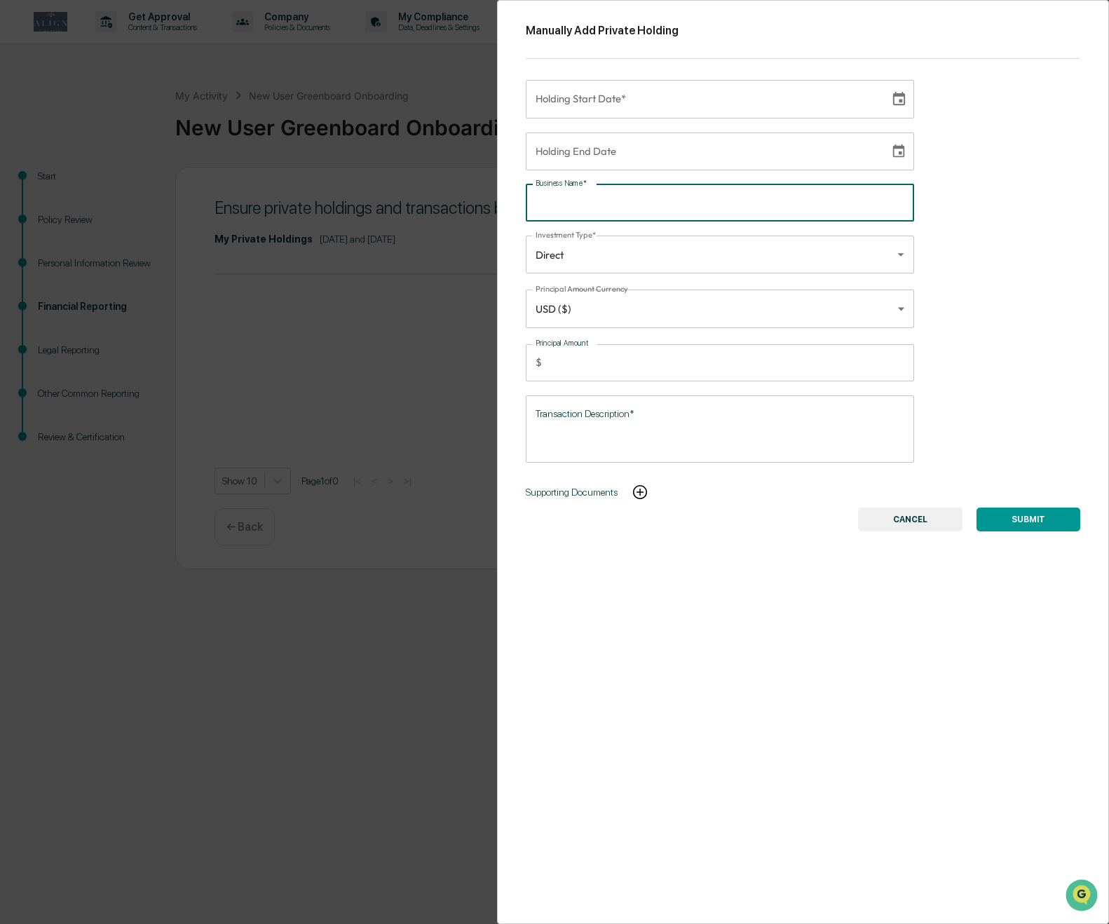
click at [639, 198] on input "Business Name   *" at bounding box center [720, 202] width 388 height 37
type input "**********"
click at [639, 100] on input "**********" at bounding box center [703, 99] width 354 height 38
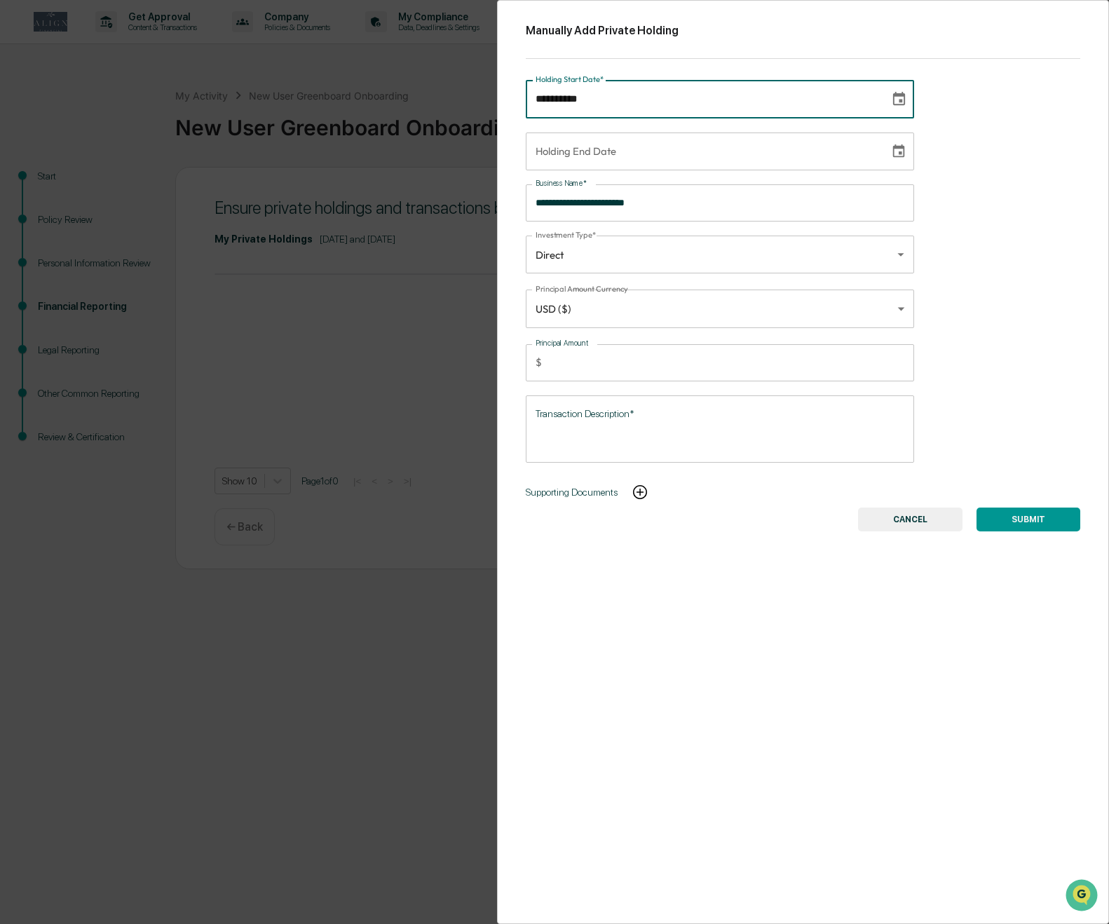
type input "**********"
click at [618, 364] on input "Principal Amount" at bounding box center [730, 362] width 367 height 37
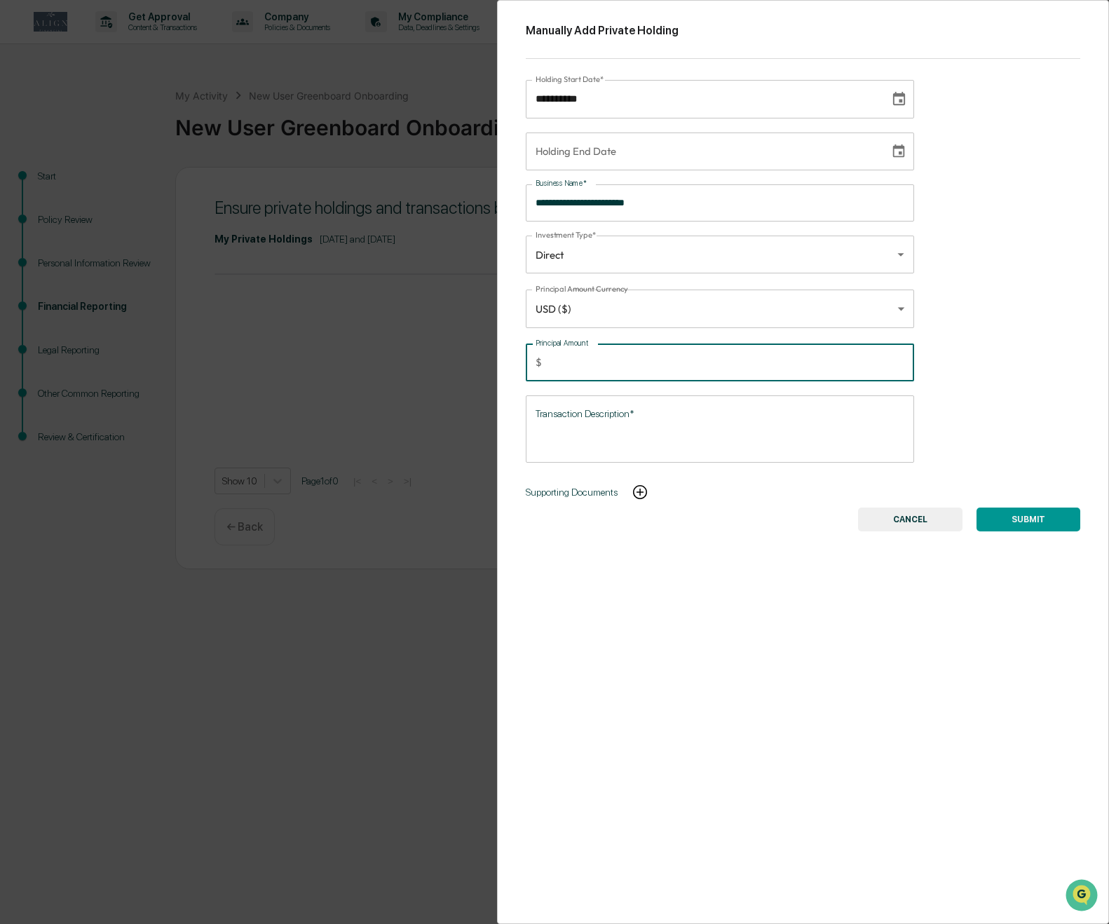
click at [803, 358] on input "*" at bounding box center [730, 362] width 367 height 37
drag, startPoint x: 725, startPoint y: 372, endPoint x: 478, endPoint y: 378, distance: 246.8
click at [478, 378] on div "**********" at bounding box center [554, 462] width 1109 height 924
type input "*****"
click at [706, 412] on textarea "Transaction Description*" at bounding box center [720, 429] width 369 height 44
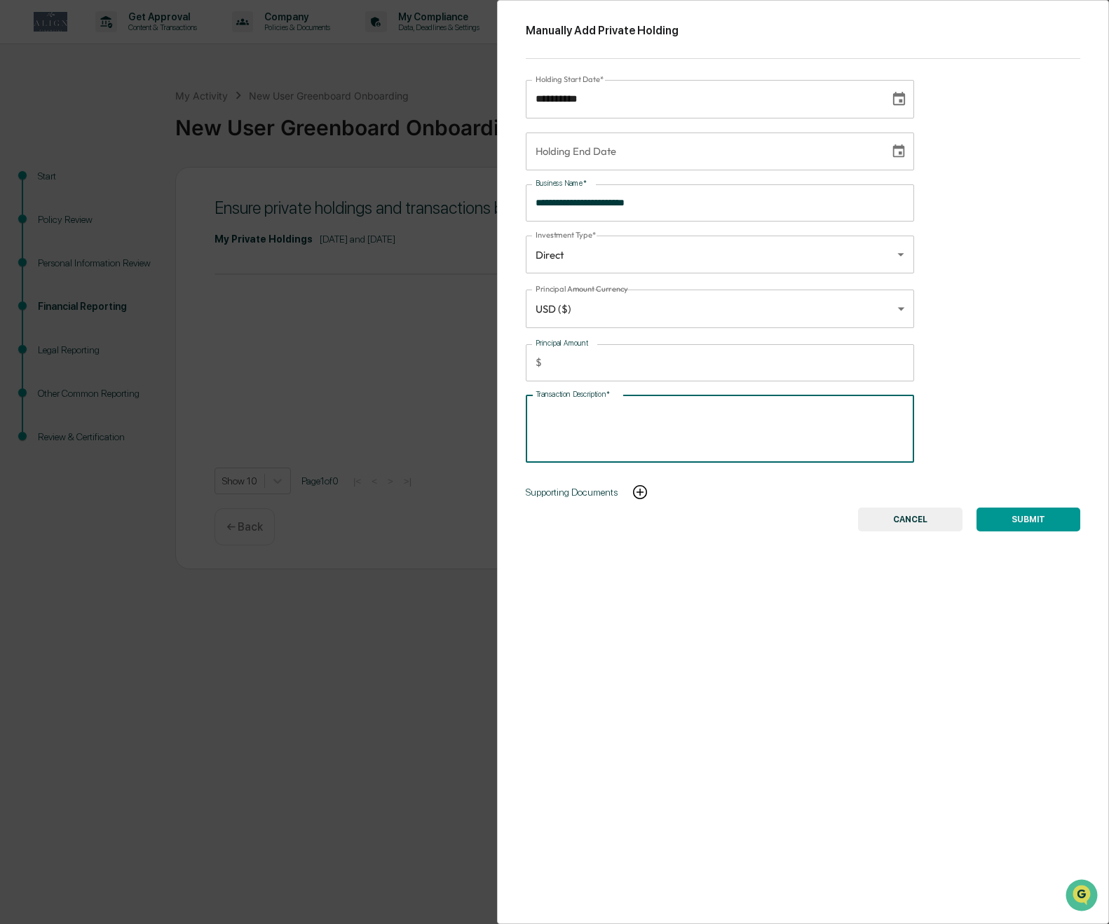
click at [803, 523] on button "CANCEL" at bounding box center [910, 519] width 104 height 24
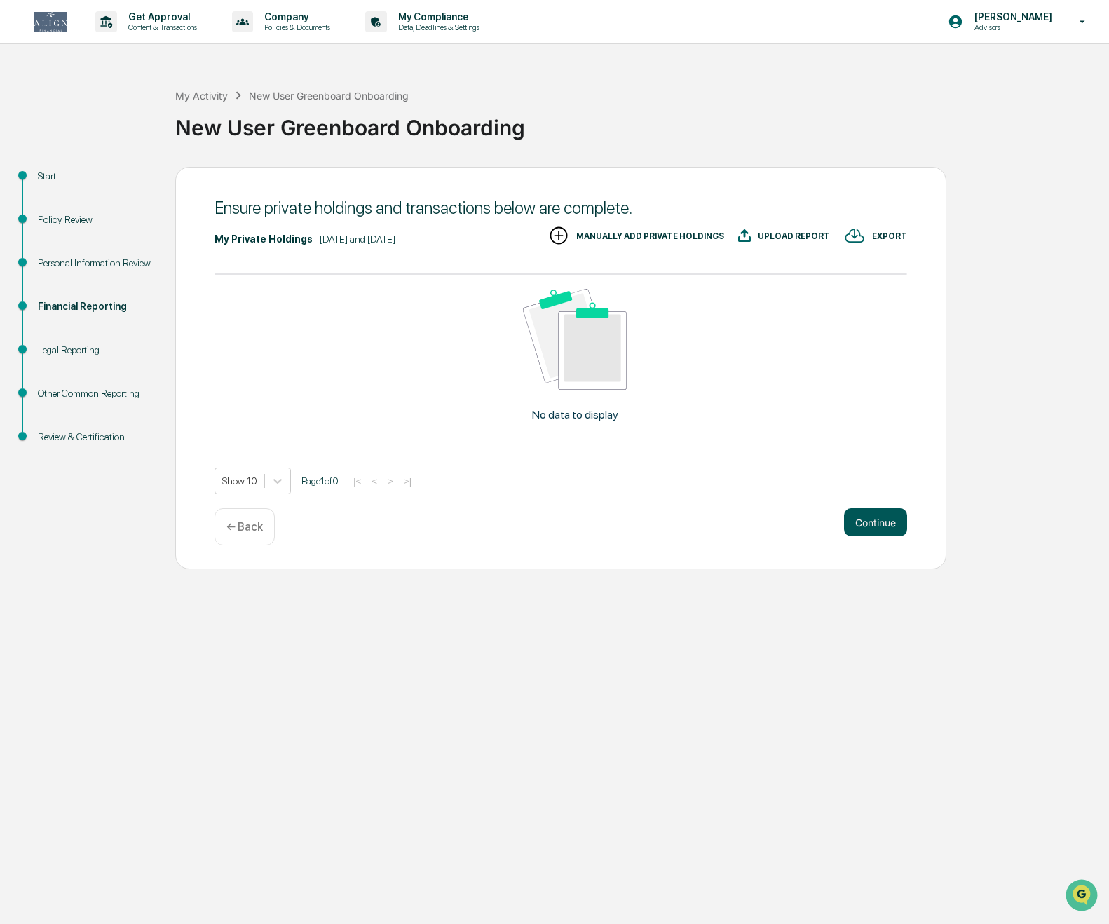
click at [803, 517] on button "Continue" at bounding box center [875, 522] width 63 height 28
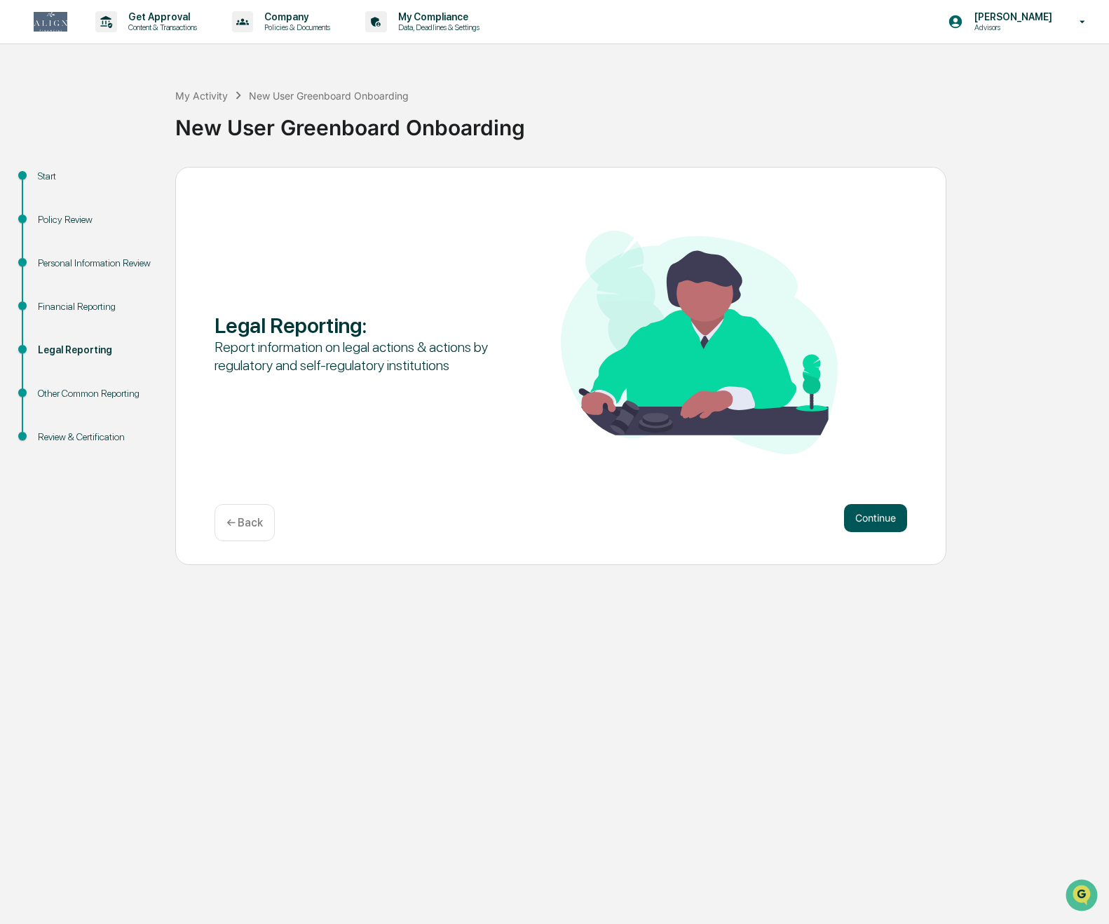
click at [803, 519] on button "Continue" at bounding box center [875, 518] width 63 height 28
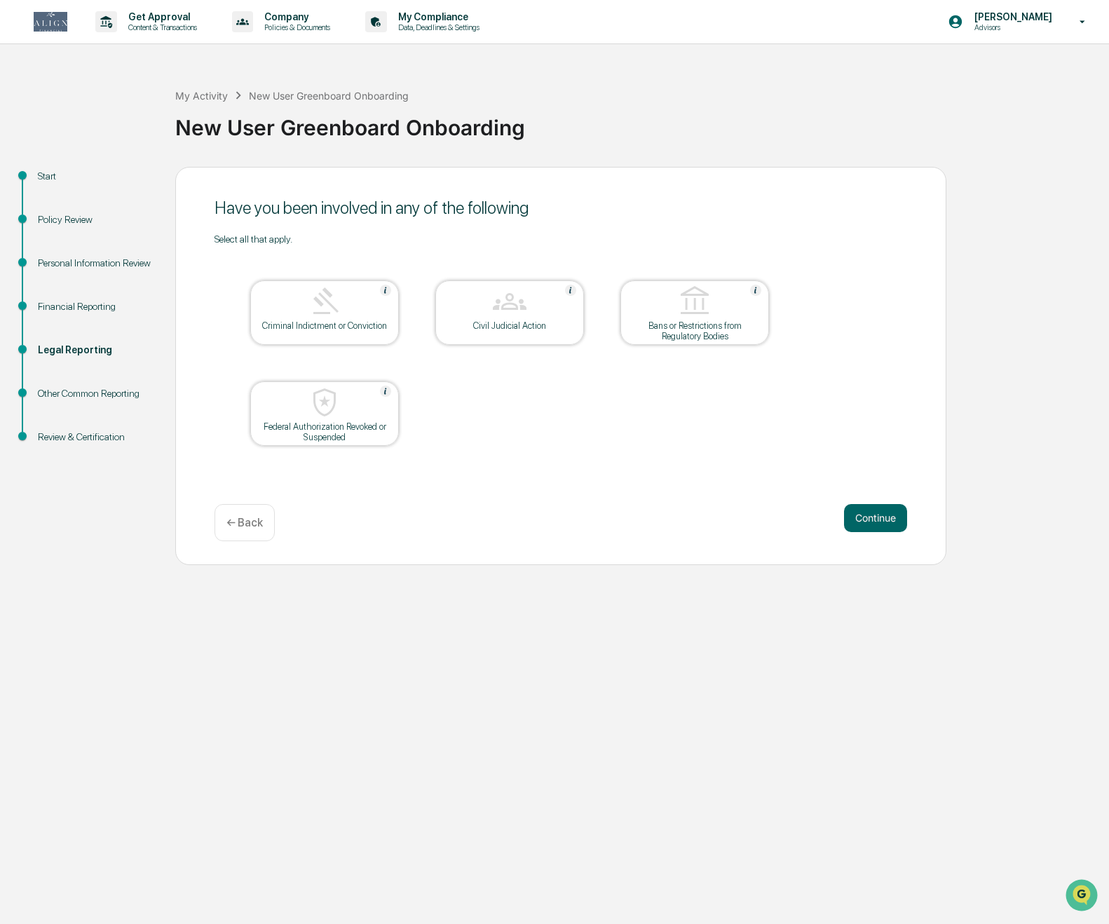
click at [803, 519] on button "Continue" at bounding box center [875, 518] width 63 height 28
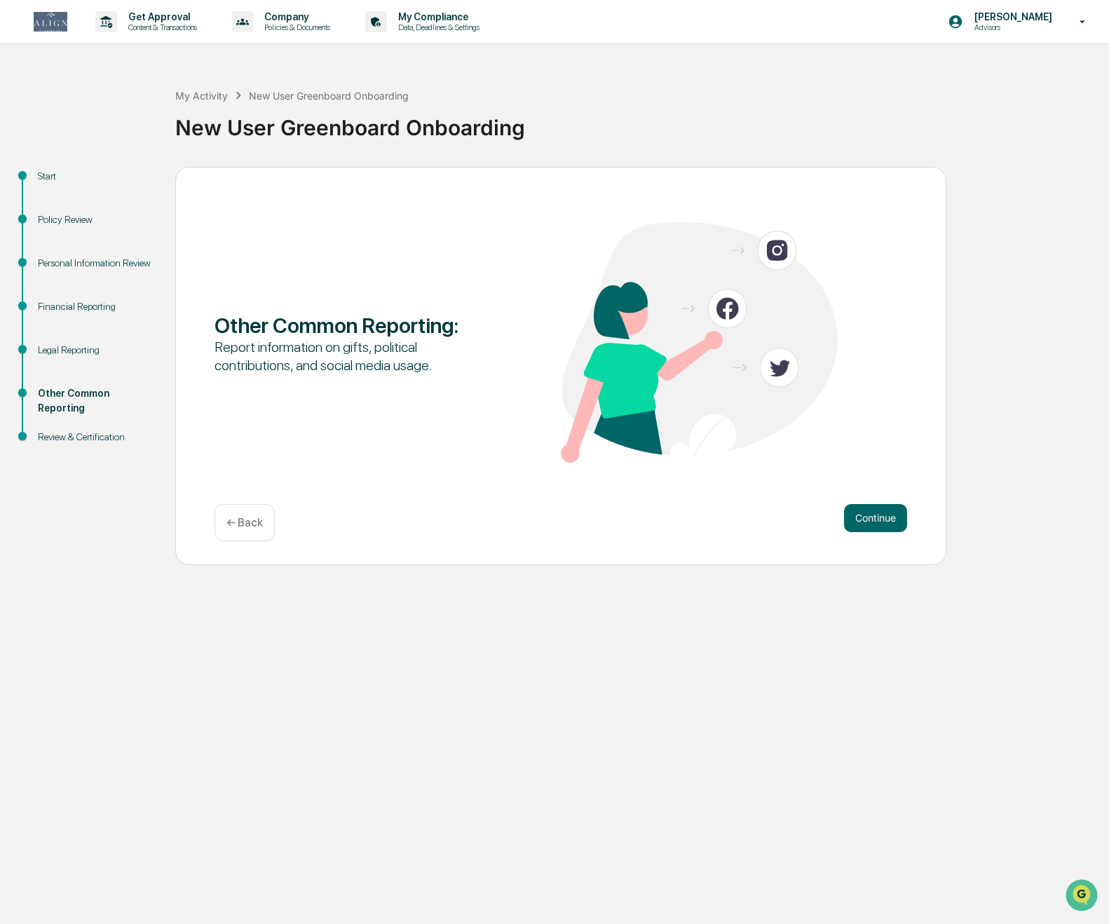
click at [803, 519] on button "Continue" at bounding box center [875, 518] width 63 height 28
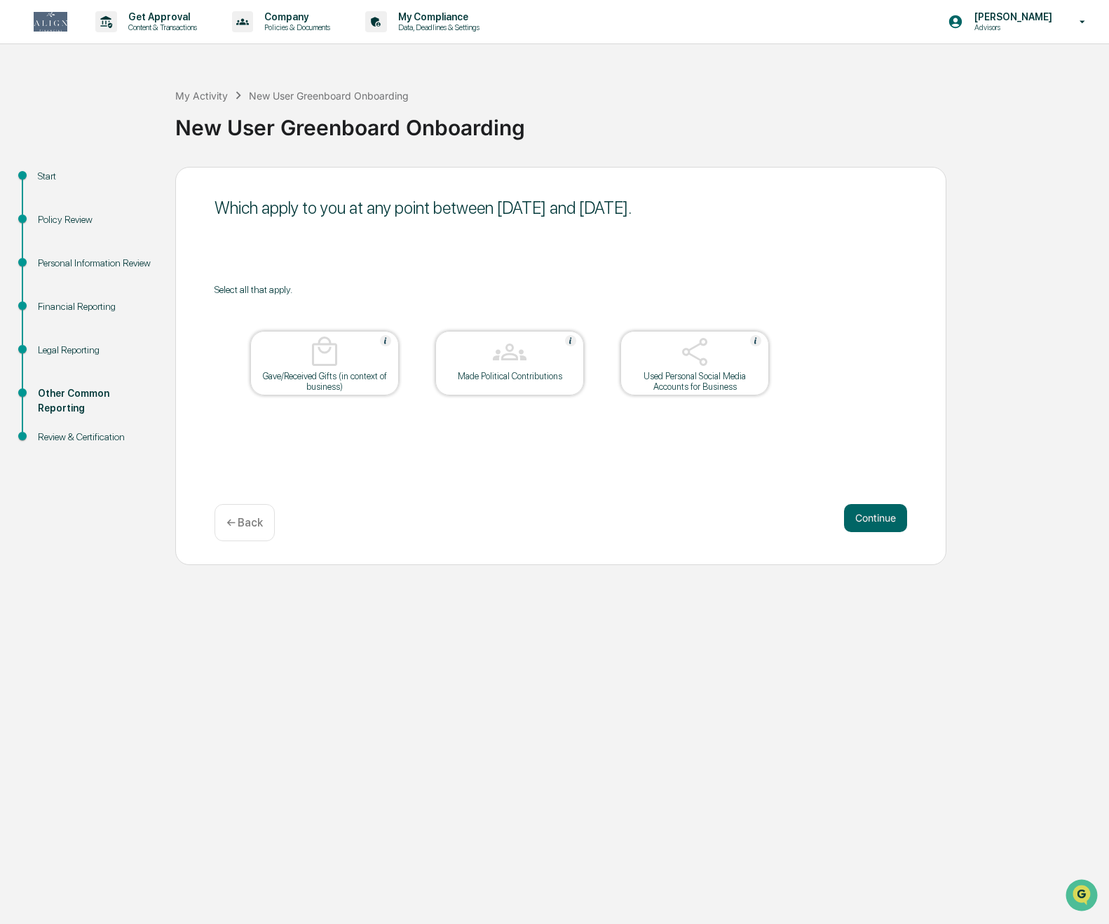
click at [709, 383] on div "Used Personal Social Media Accounts for Business" at bounding box center [695, 381] width 126 height 21
click at [679, 360] on img at bounding box center [695, 352] width 34 height 34
click at [803, 515] on button "Continue" at bounding box center [875, 518] width 63 height 28
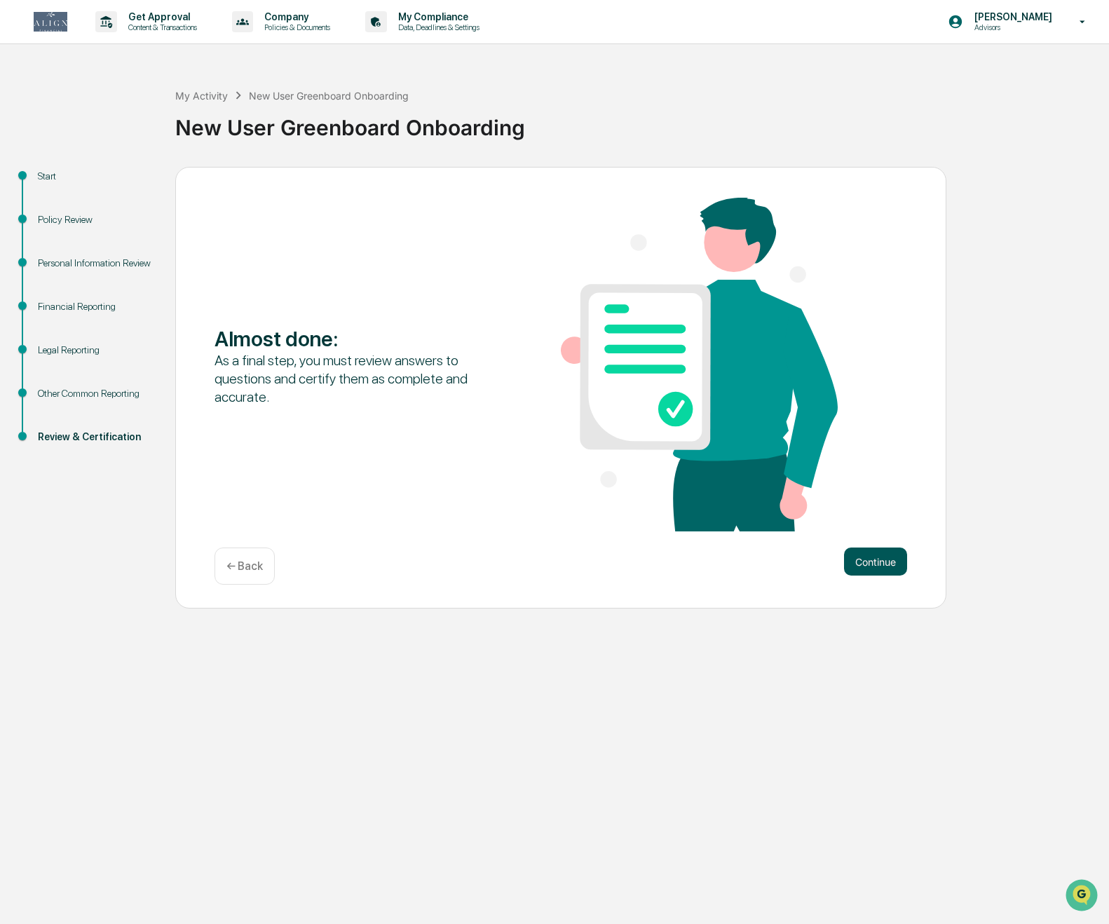
click at [803, 564] on button "Continue" at bounding box center [875, 561] width 63 height 28
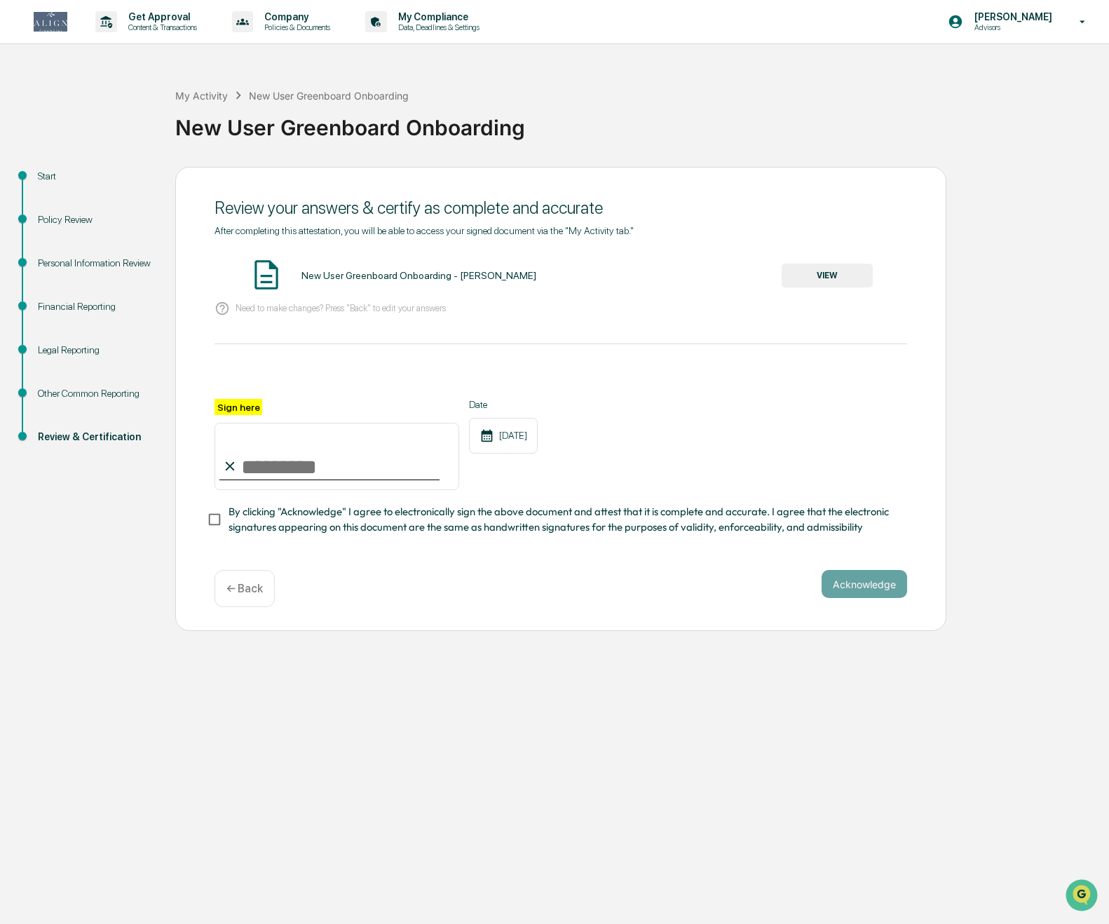
click at [252, 462] on input "Sign here" at bounding box center [336, 456] width 245 height 67
click at [268, 465] on input "********" at bounding box center [336, 456] width 245 height 67
type input "**********"
click at [589, 556] on div "**********" at bounding box center [560, 391] width 693 height 332
click at [803, 584] on button "Acknowledge" at bounding box center [865, 584] width 86 height 28
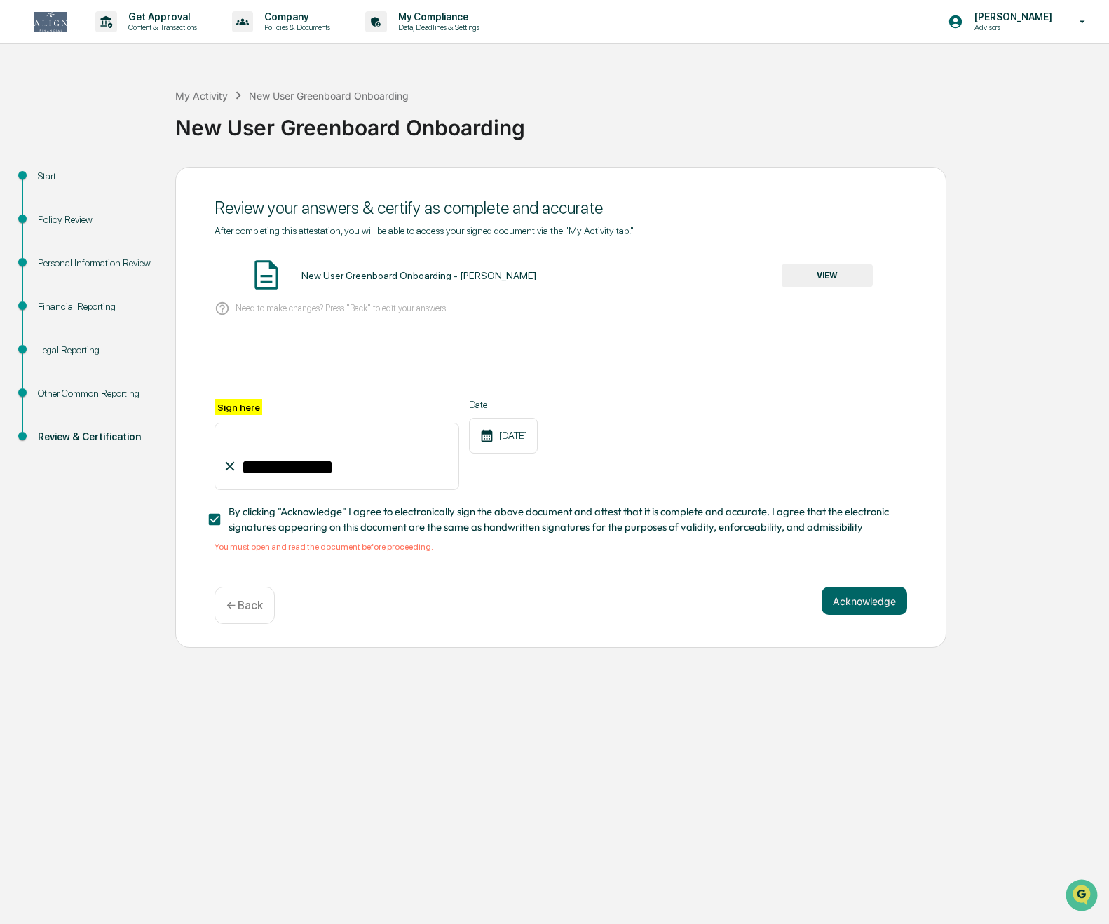
click at [803, 275] on button "VIEW" at bounding box center [827, 276] width 91 height 24
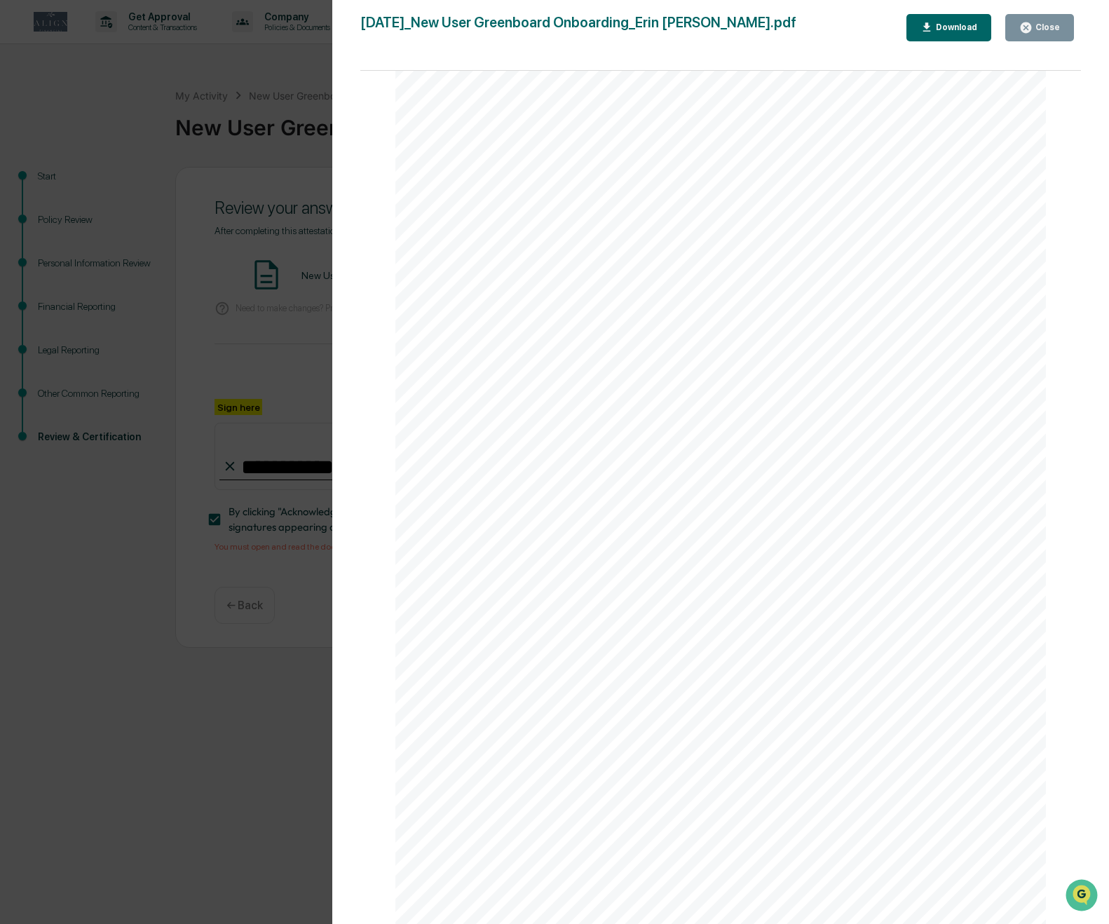
scroll to position [3962, 0]
click at [803, 21] on div "Close" at bounding box center [1039, 27] width 41 height 13
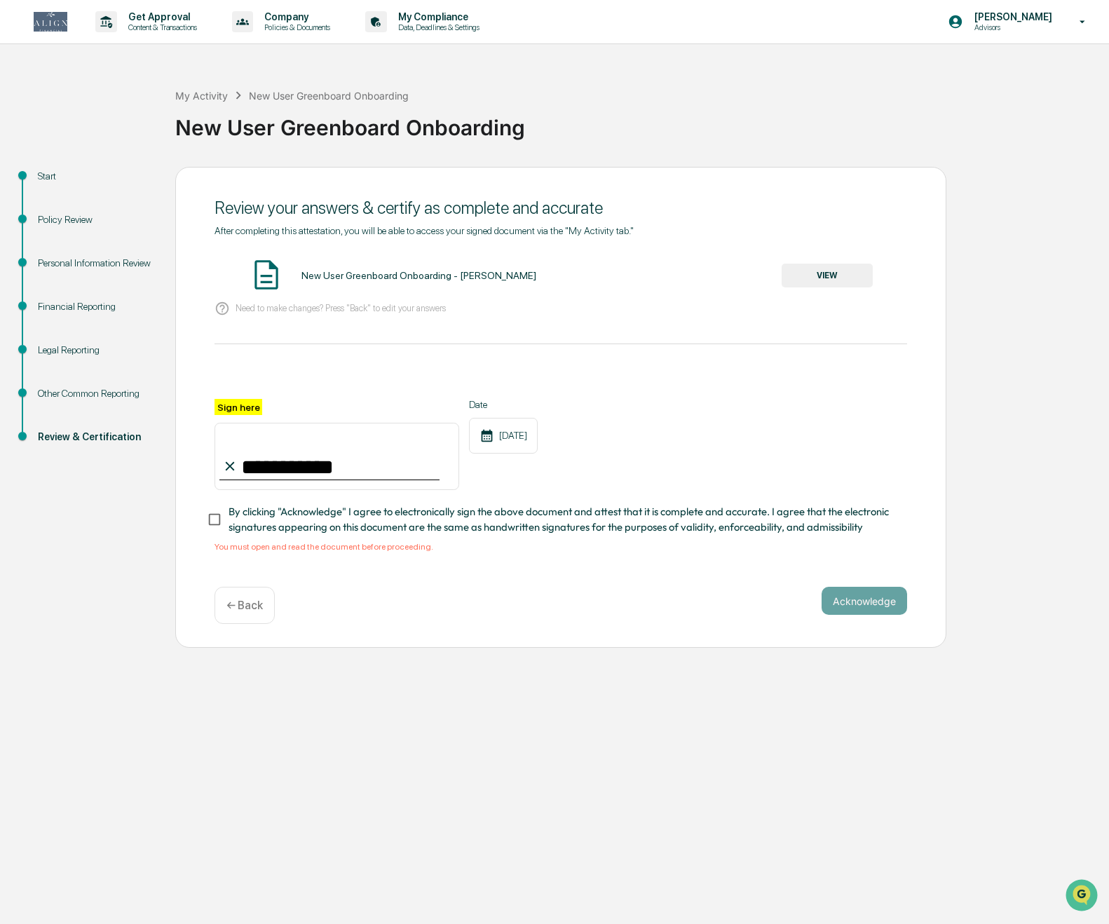
click at [624, 121] on div "New User Greenboard Onboarding" at bounding box center [638, 122] width 927 height 36
